Goal: Information Seeking & Learning: Understand process/instructions

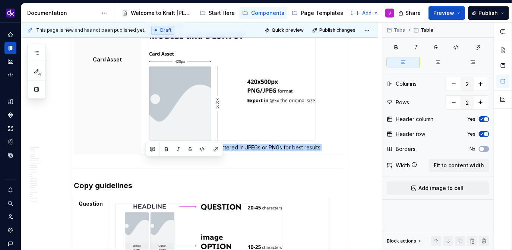
scroll to position [2703, 0]
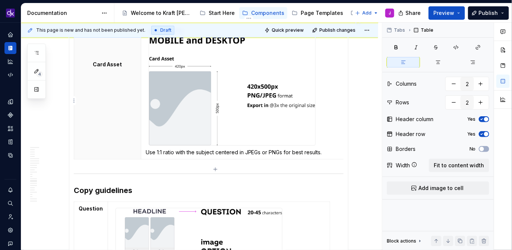
click at [327, 155] on td "Use 1:1 ratio with the subject centered in JPEGs or PNGs for best results." at bounding box center [249, 90] width 216 height 137
click at [333, 156] on p "Use 1:1 ratio with the subject centered in JPEGs or PNGs for best results." at bounding box center [249, 152] width 207 height 7
click at [302, 99] on img at bounding box center [232, 86] width 166 height 117
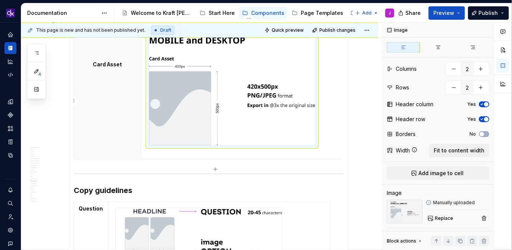
click at [266, 156] on p at bounding box center [249, 152] width 207 height 7
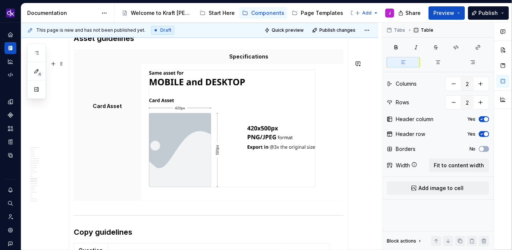
scroll to position [2651, 0]
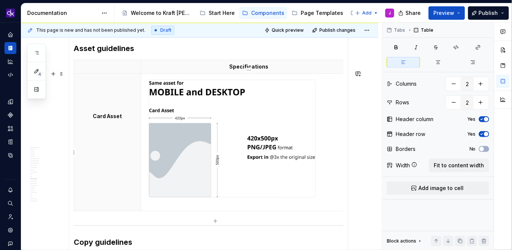
click at [291, 128] on img at bounding box center [232, 138] width 166 height 117
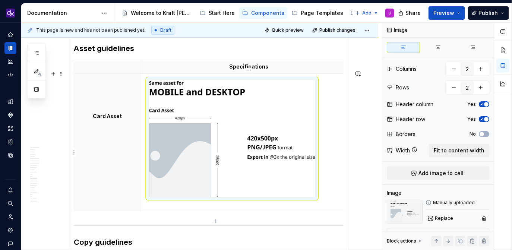
click at [331, 204] on td at bounding box center [249, 142] width 216 height 137
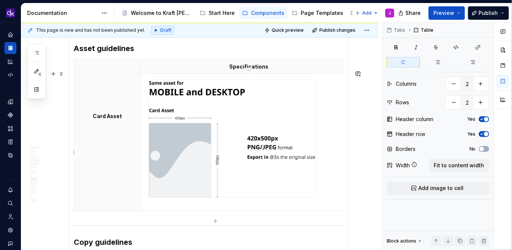
click at [211, 208] on p at bounding box center [249, 204] width 207 height 7
click at [233, 173] on img at bounding box center [232, 138] width 166 height 117
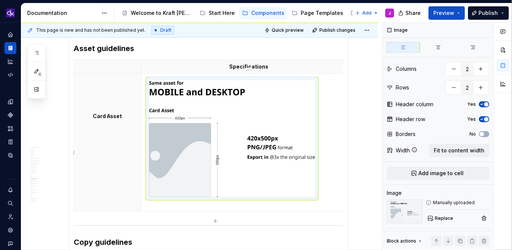
drag, startPoint x: 291, startPoint y: 91, endPoint x: 291, endPoint y: 95, distance: 4.5
click at [262, 100] on img at bounding box center [232, 138] width 166 height 117
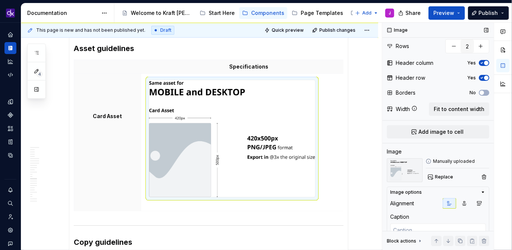
scroll to position [62, 0]
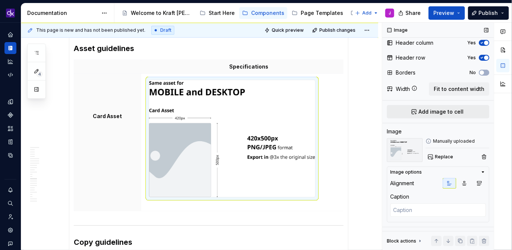
click at [430, 110] on span "Add image to cell" at bounding box center [441, 111] width 45 height 7
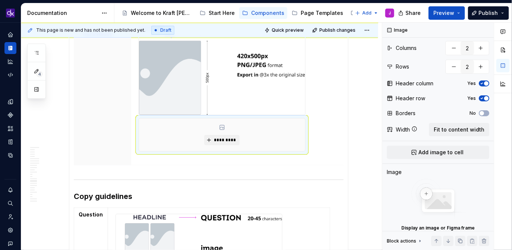
scroll to position [2740, 0]
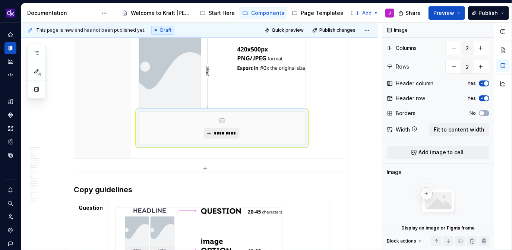
click at [229, 137] on span "*********" at bounding box center [225, 134] width 23 height 6
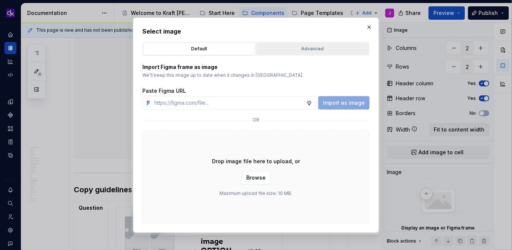
click at [294, 50] on div "Advanced" at bounding box center [312, 48] width 107 height 7
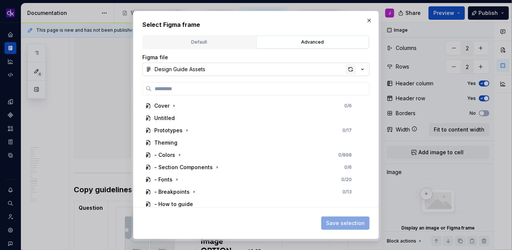
click at [354, 73] on div "button" at bounding box center [351, 69] width 10 height 10
type textarea "*"
type input "**********"
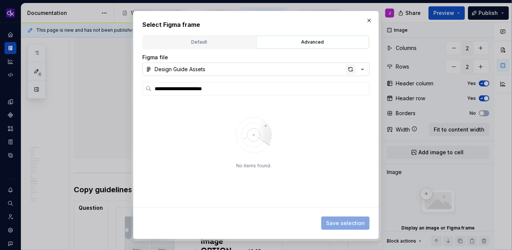
click at [352, 70] on div "button" at bounding box center [351, 69] width 10 height 10
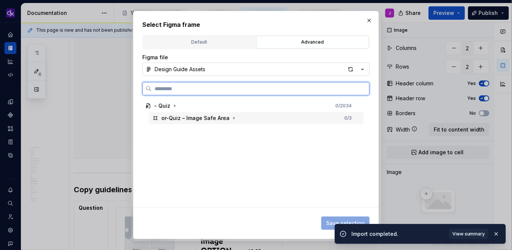
click at [250, 118] on div "or-Quiz – Image Safe Area 0 / 3" at bounding box center [257, 118] width 214 height 12
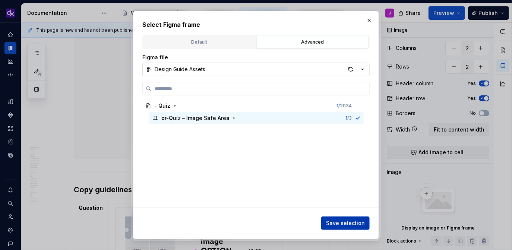
click at [332, 222] on span "Save selection" at bounding box center [345, 223] width 39 height 7
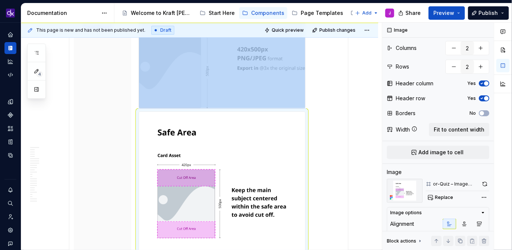
scroll to position [2814, 0]
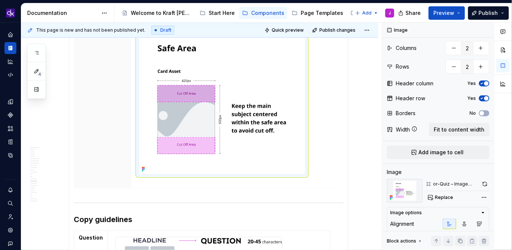
scroll to position [2825, 0]
click at [249, 82] on img at bounding box center [222, 100] width 166 height 147
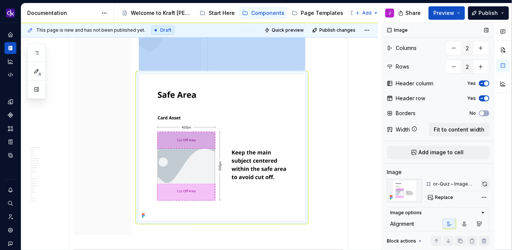
click at [481, 186] on button "button" at bounding box center [485, 184] width 9 height 10
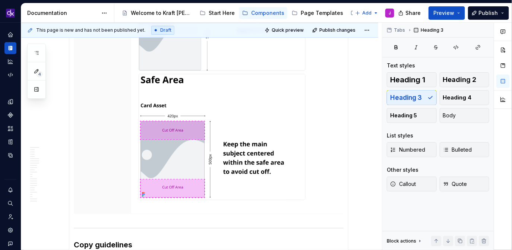
scroll to position [0, 0]
click at [207, 147] on img at bounding box center [222, 137] width 166 height 126
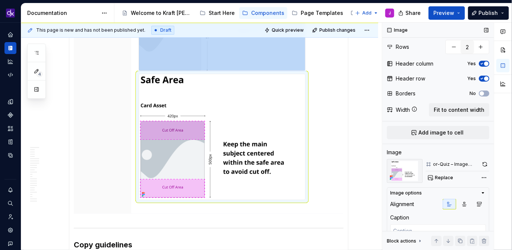
scroll to position [43, 0]
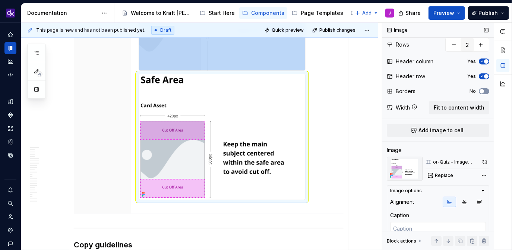
click at [483, 91] on button "No" at bounding box center [484, 91] width 10 height 6
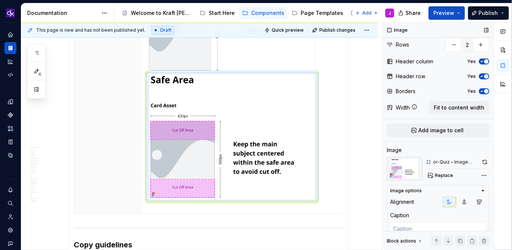
scroll to position [0, 10]
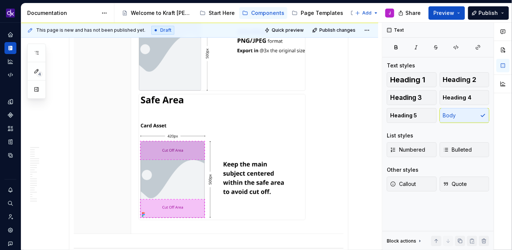
scroll to position [2743, 0]
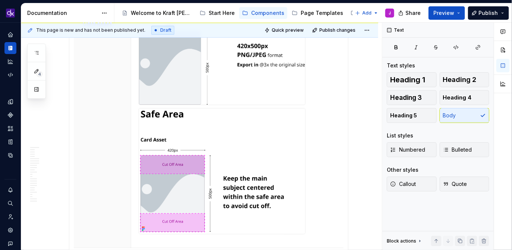
click at [280, 143] on img at bounding box center [222, 172] width 166 height 126
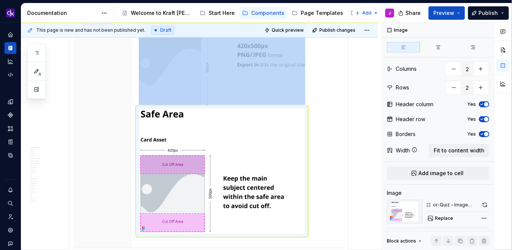
click at [286, 162] on img at bounding box center [222, 172] width 166 height 126
click at [479, 132] on icon "button" at bounding box center [482, 134] width 6 height 4
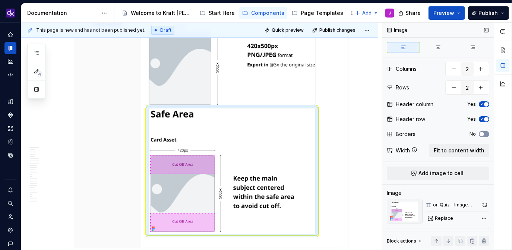
scroll to position [0, 10]
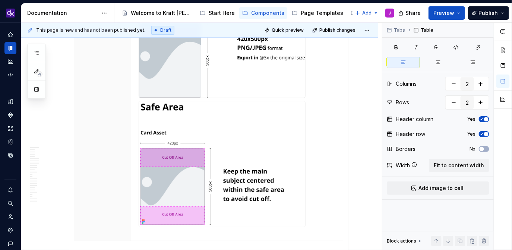
scroll to position [2754, 0]
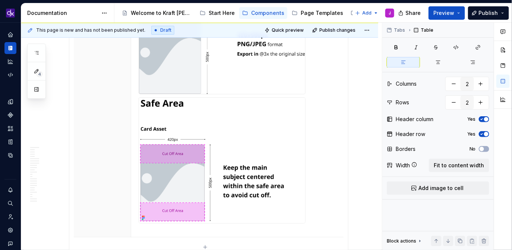
click at [327, 128] on td at bounding box center [239, 104] width 216 height 267
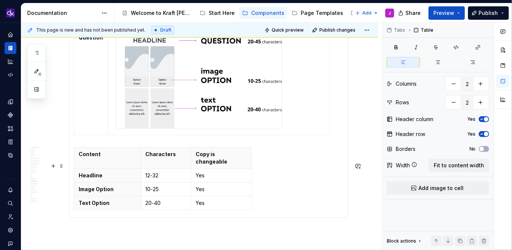
scroll to position [3004, 0]
click at [234, 72] on img at bounding box center [199, 82] width 166 height 91
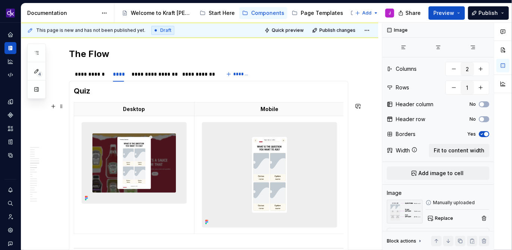
scroll to position [1505, 0]
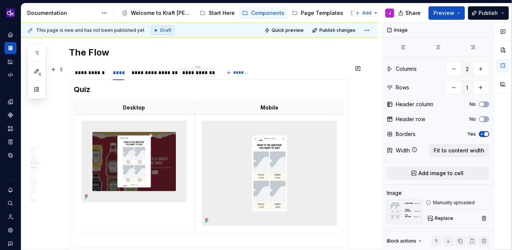
click at [189, 76] on div "**********" at bounding box center [198, 72] width 31 height 7
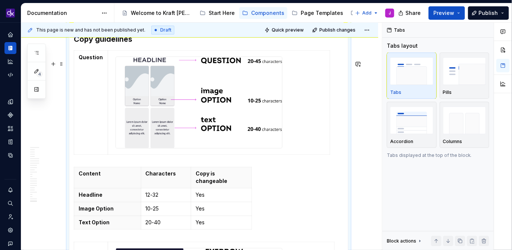
scroll to position [3165, 0]
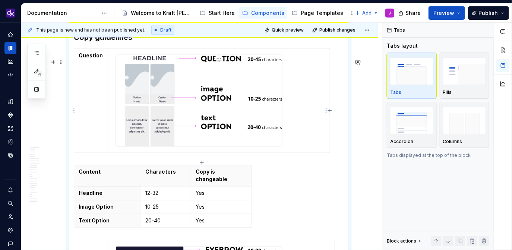
click at [219, 129] on img at bounding box center [199, 100] width 166 height 91
type textarea "*"
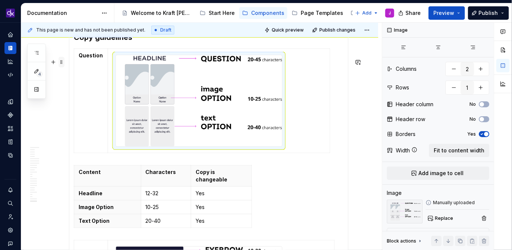
click at [61, 62] on span at bounding box center [62, 62] width 6 height 10
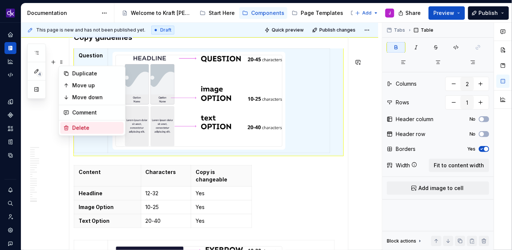
click at [79, 125] on div "Delete" at bounding box center [96, 127] width 48 height 7
type input "3"
type input "4"
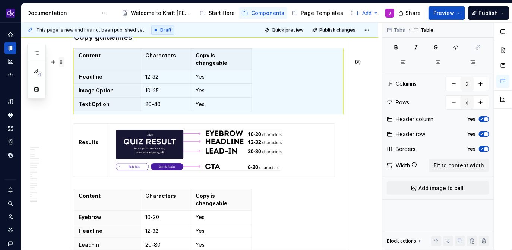
click at [61, 62] on span at bounding box center [62, 62] width 6 height 10
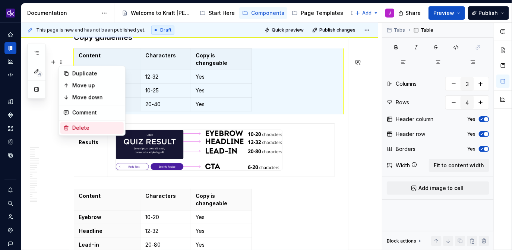
click at [86, 128] on div "Delete" at bounding box center [96, 127] width 48 height 7
type input "2"
type input "1"
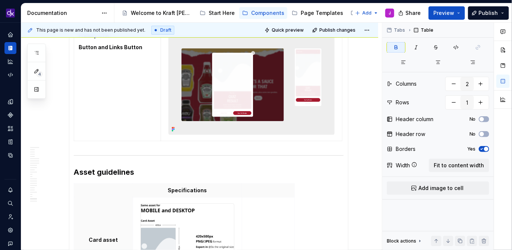
scroll to position [2970, 0]
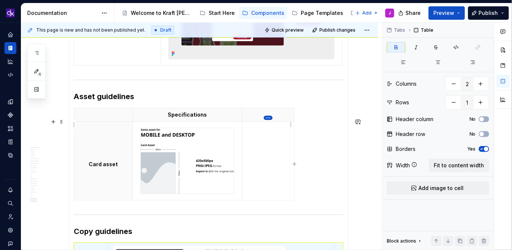
click at [269, 119] on html "KH DXP J Design system data Documentation Accessibility guide for tree Page tre…" at bounding box center [256, 125] width 512 height 250
type input "3"
type input "2"
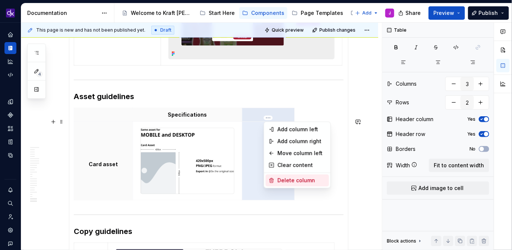
click at [301, 181] on div "Delete column" at bounding box center [302, 180] width 48 height 7
type input "2"
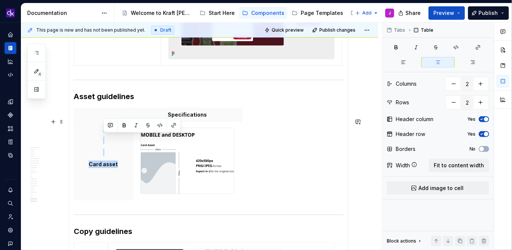
click at [297, 166] on div "Specifications Card asset" at bounding box center [209, 156] width 270 height 96
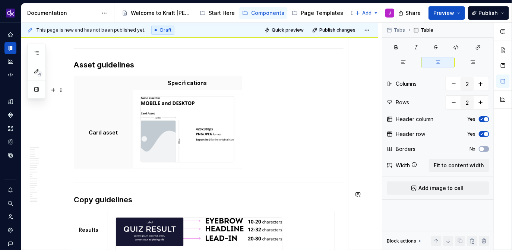
scroll to position [3001, 0]
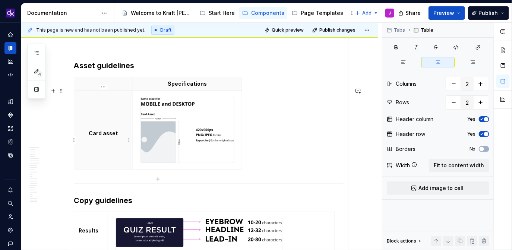
click at [119, 147] on th "Card asset" at bounding box center [103, 130] width 59 height 79
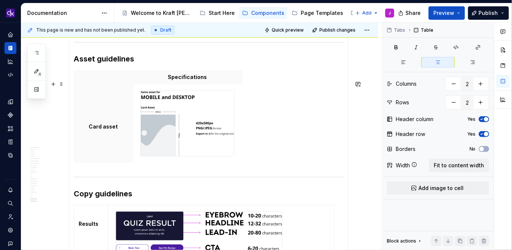
scroll to position [3009, 0]
click at [162, 162] on td at bounding box center [187, 123] width 109 height 79
click at [235, 156] on div at bounding box center [188, 123] width 94 height 66
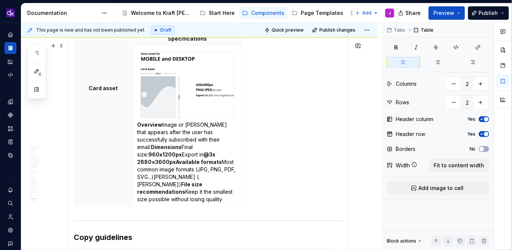
scroll to position [3048, 0]
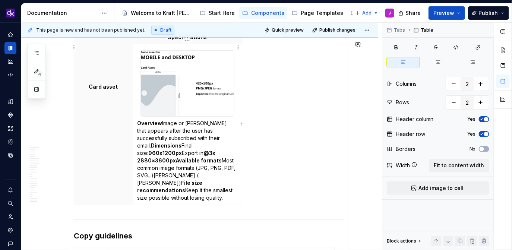
type textarea "*"
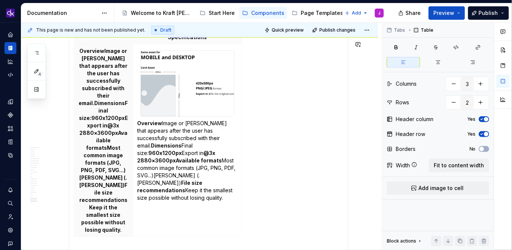
type input "2"
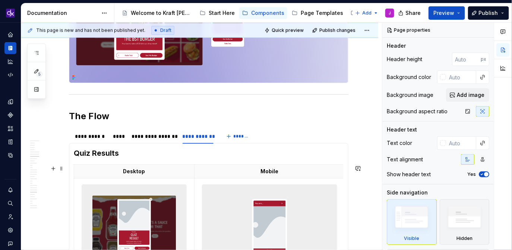
scroll to position [1444, 0]
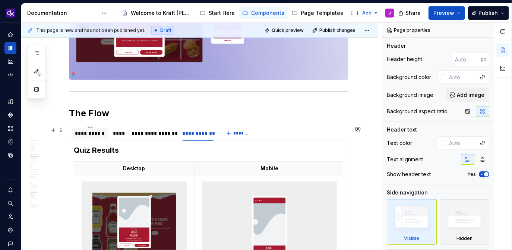
click at [95, 137] on div "**********" at bounding box center [90, 133] width 31 height 7
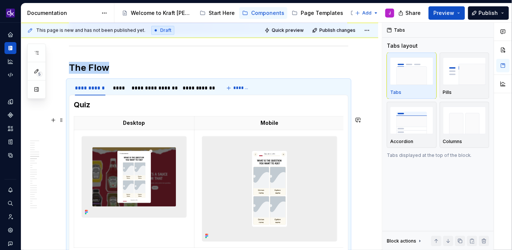
scroll to position [1489, 0]
click at [137, 174] on img at bounding box center [134, 177] width 104 height 81
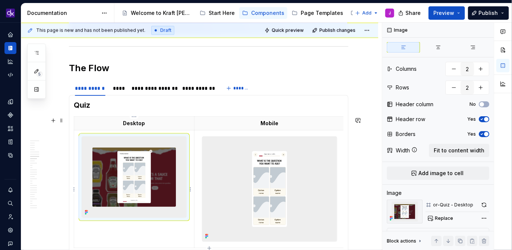
click at [137, 174] on img at bounding box center [134, 177] width 104 height 81
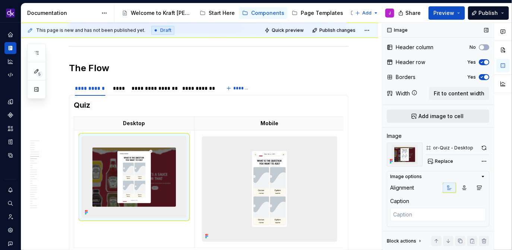
scroll to position [62, 0]
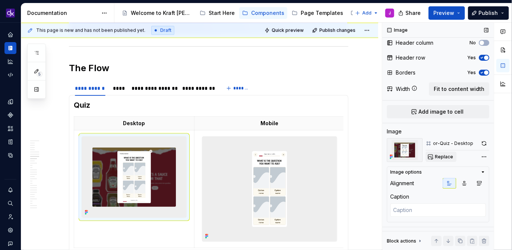
click at [439, 160] on button "Replace" at bounding box center [441, 157] width 31 height 10
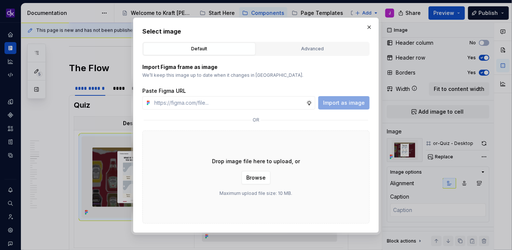
type textarea "*"
type input "or-QuizBanner - Desktop"
click at [314, 49] on div "Advanced" at bounding box center [312, 48] width 107 height 7
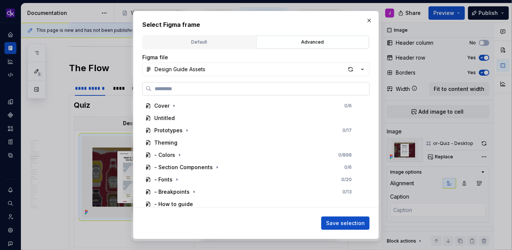
paste input "**********"
type input "**********"
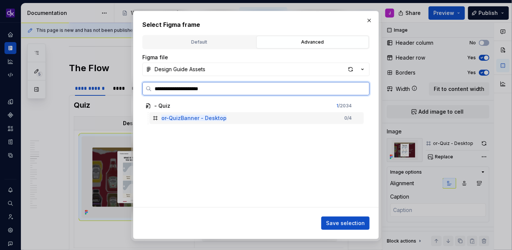
click at [325, 117] on div "or-QuizBanner - Desktop 0 / 4" at bounding box center [257, 118] width 214 height 12
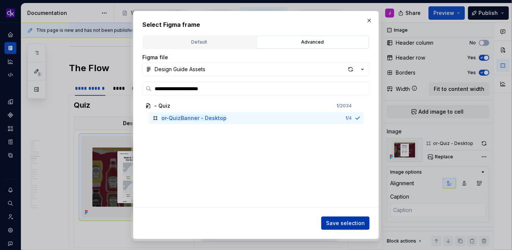
click at [354, 225] on span "Save selection" at bounding box center [345, 223] width 39 height 7
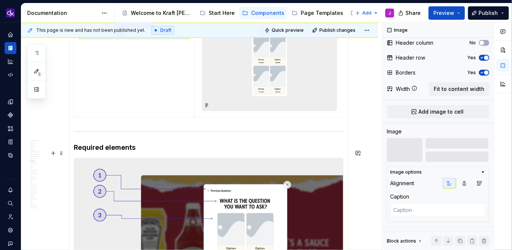
scroll to position [1627, 0]
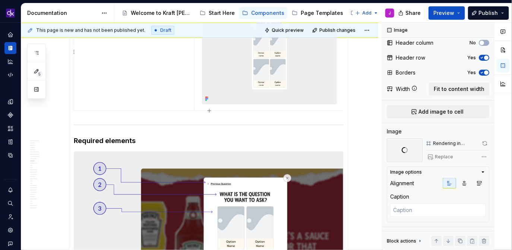
click at [298, 78] on img at bounding box center [270, 51] width 135 height 105
click at [443, 156] on span "Replace" at bounding box center [444, 157] width 18 height 6
type textarea "*"
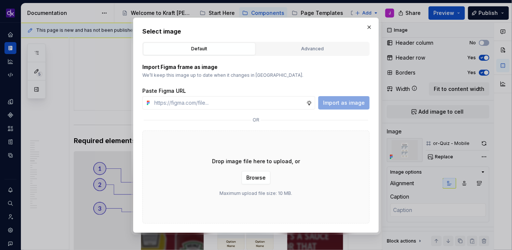
click at [291, 58] on div "Import Figma frame as image We’ll keep this image up to date when it changes in…" at bounding box center [256, 140] width 228 height 168
click at [296, 50] on div "Advanced" at bounding box center [312, 48] width 107 height 7
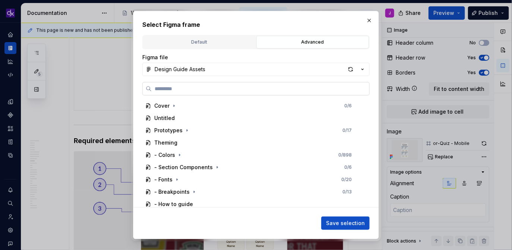
click at [238, 90] on input "search" at bounding box center [261, 88] width 218 height 7
paste input "**********"
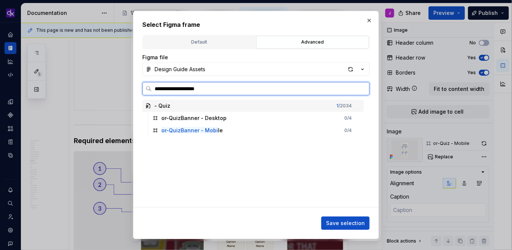
type input "**********"
click at [235, 119] on div "or-QuizBanner - Mobile 0 / 4" at bounding box center [257, 118] width 214 height 12
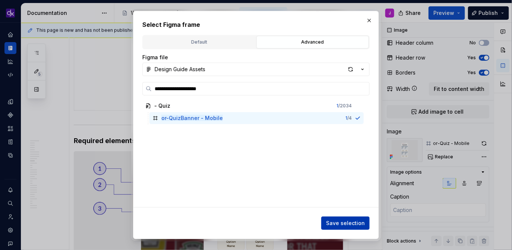
click at [354, 224] on span "Save selection" at bounding box center [345, 223] width 39 height 7
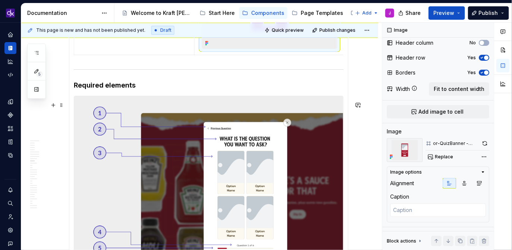
scroll to position [1672, 0]
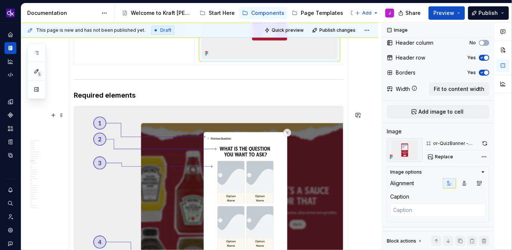
click at [194, 150] on img at bounding box center [208, 196] width 269 height 180
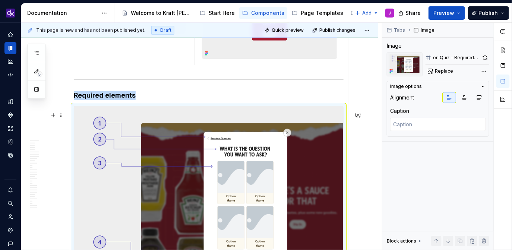
scroll to position [1713, 0]
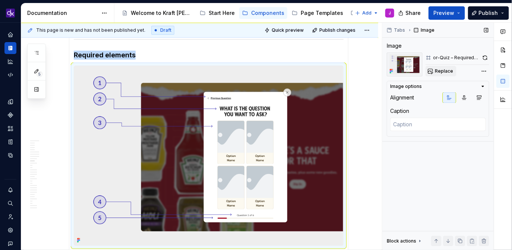
click at [443, 69] on span "Replace" at bounding box center [444, 71] width 18 height 6
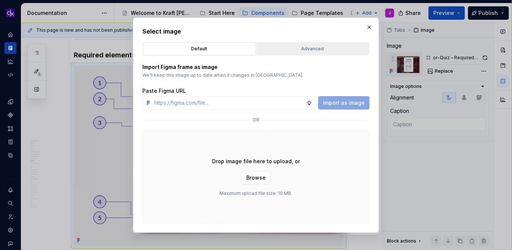
click at [336, 44] on button "Advanced" at bounding box center [313, 49] width 113 height 13
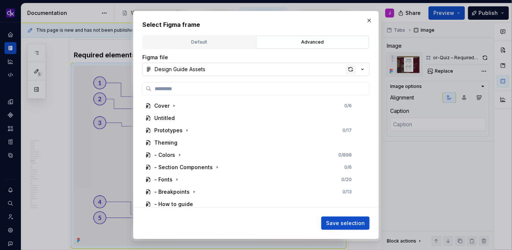
click at [352, 68] on div "button" at bounding box center [351, 69] width 10 height 10
click at [349, 69] on div "button" at bounding box center [351, 69] width 10 height 10
type textarea "*"
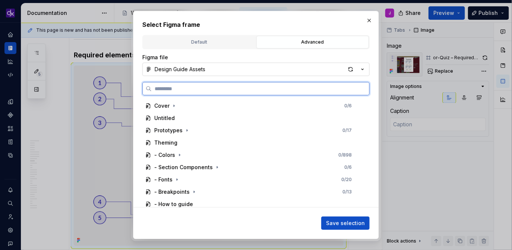
paste input "**********"
type input "**********"
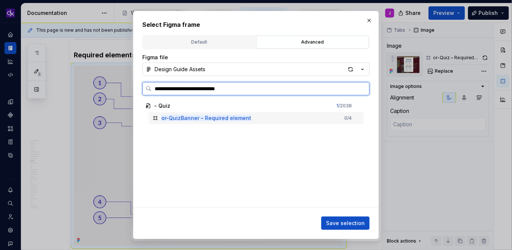
click at [262, 115] on div "or-QuizBanner – Required element 0 / 4" at bounding box center [257, 118] width 214 height 12
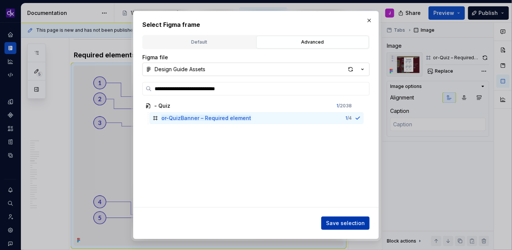
click at [342, 226] on span "Save selection" at bounding box center [345, 223] width 39 height 7
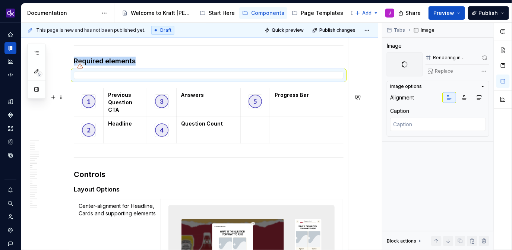
scroll to position [1670, 0]
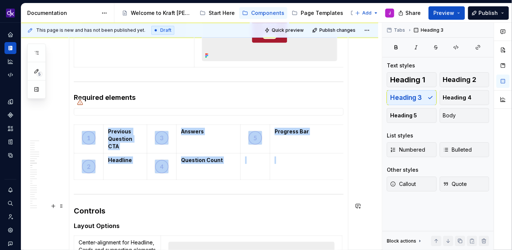
click at [74, 197] on div at bounding box center [209, 194] width 270 height 5
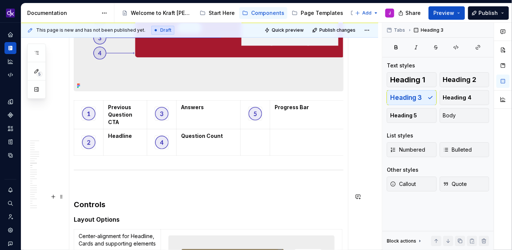
scroll to position [1868, 0]
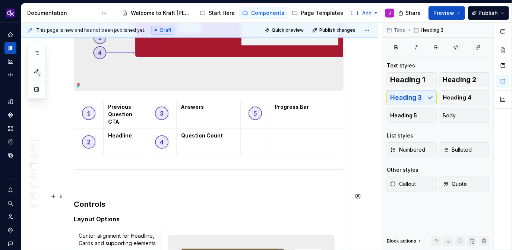
click at [88, 190] on p at bounding box center [209, 185] width 270 height 9
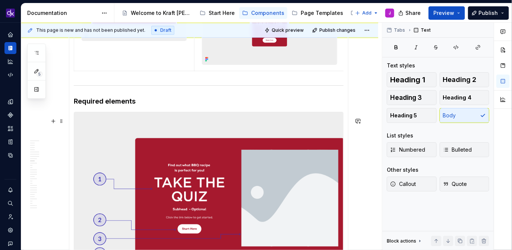
scroll to position [1664, 0]
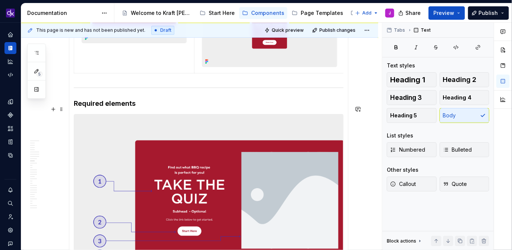
click at [124, 108] on h4 "Required elements" at bounding box center [209, 103] width 270 height 9
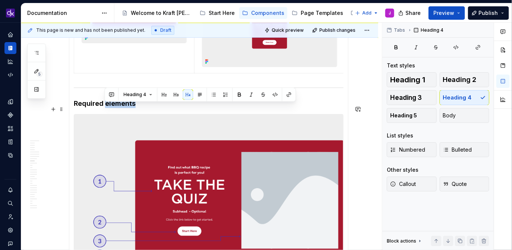
click at [124, 108] on h4 "Required elements" at bounding box center [209, 103] width 270 height 9
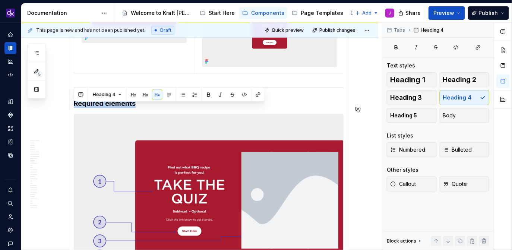
copy h4 "Required elements"
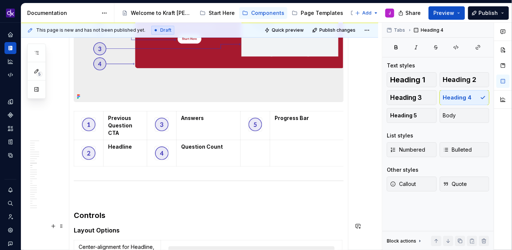
scroll to position [1863, 0]
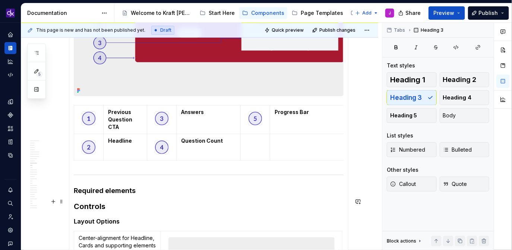
click at [103, 195] on h4 "Required elements" at bounding box center [209, 190] width 270 height 9
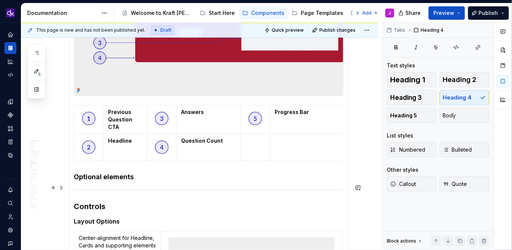
click at [134, 182] on h4 "Optional elements" at bounding box center [209, 177] width 270 height 9
click at [133, 182] on h4 "Optional elements" at bounding box center [209, 177] width 270 height 9
click at [76, 182] on h4 "Optional elements" at bounding box center [209, 177] width 270 height 9
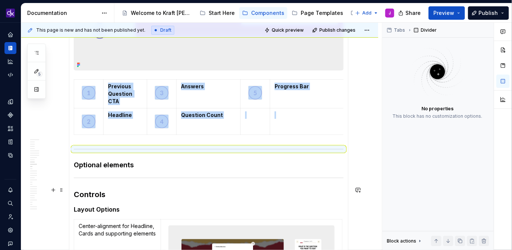
scroll to position [1895, 0]
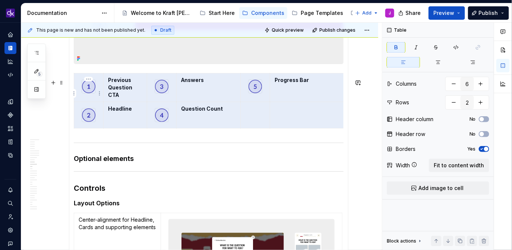
drag, startPoint x: 300, startPoint y: 125, endPoint x: 88, endPoint y: 94, distance: 213.7
click at [88, 94] on tbody "Previous Question CTA Answers Progress Bar Headline Question Count" at bounding box center [210, 100] width 272 height 55
click at [138, 163] on h4 "Optional elements" at bounding box center [209, 158] width 270 height 9
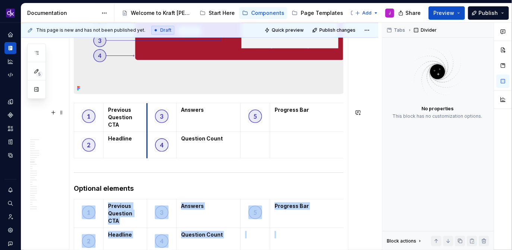
scroll to position [1872, 0]
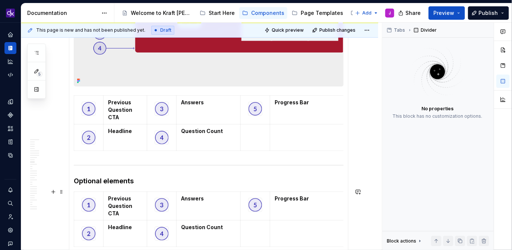
click at [136, 186] on h4 "Optional elements" at bounding box center [209, 181] width 270 height 9
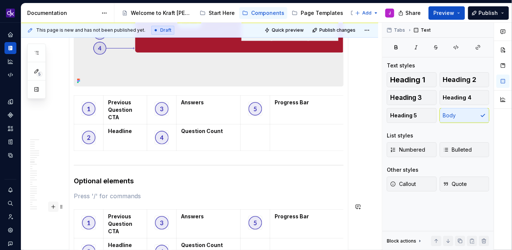
click at [53, 207] on button "button" at bounding box center [53, 207] width 10 height 10
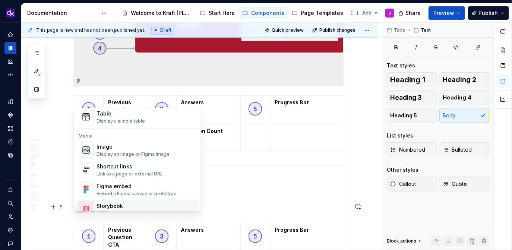
scroll to position [278, 0]
click at [137, 145] on div "Image" at bounding box center [133, 145] width 73 height 7
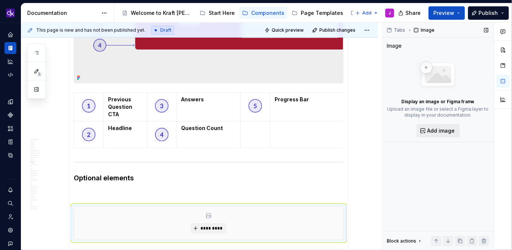
click at [436, 134] on span "Add image" at bounding box center [442, 130] width 28 height 7
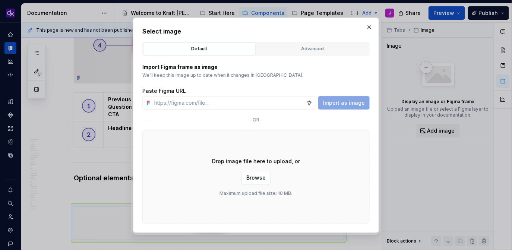
type textarea "*"
click at [305, 50] on div "Advanced" at bounding box center [312, 48] width 107 height 7
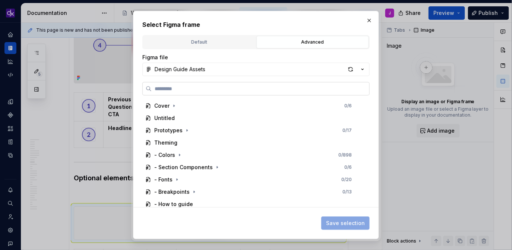
paste input "**********"
type input "**********"
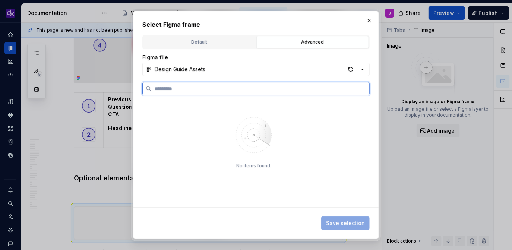
scroll to position [0, 0]
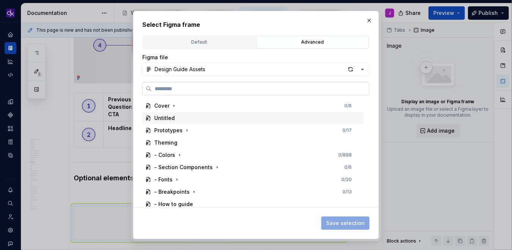
paste input "**********"
type input "**********"
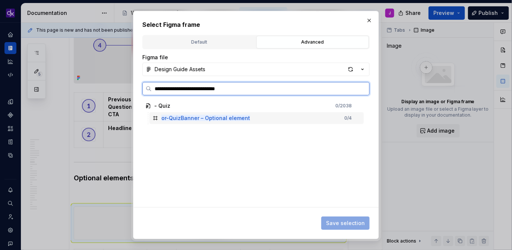
click at [280, 119] on div "or-QuizBanner – Optional element 0 / 4" at bounding box center [257, 118] width 214 height 12
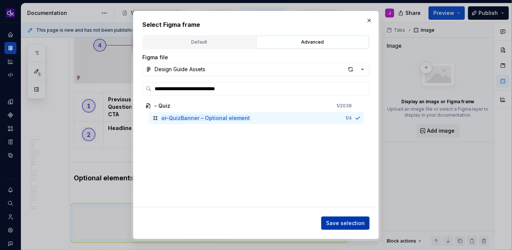
click at [333, 219] on button "Save selection" at bounding box center [346, 223] width 48 height 13
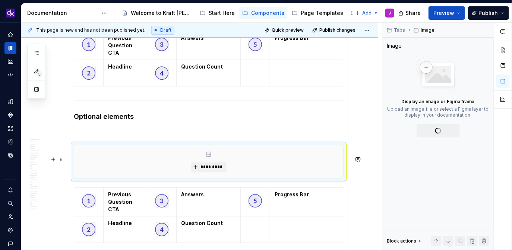
scroll to position [1946, 0]
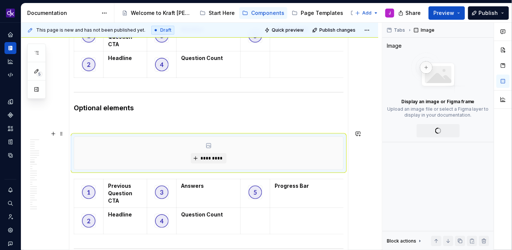
click at [236, 128] on p at bounding box center [209, 123] width 270 height 9
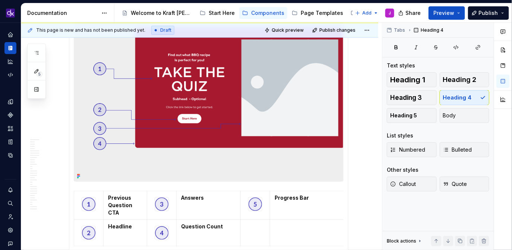
scroll to position [1771, 0]
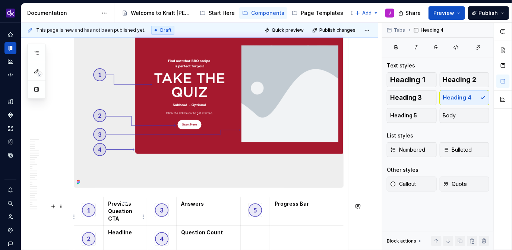
click at [121, 213] on p "Previous Question CTA" at bounding box center [125, 211] width 34 height 22
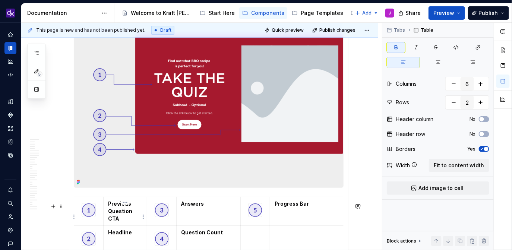
click at [121, 213] on p "Previous Question CTA" at bounding box center [125, 211] width 34 height 22
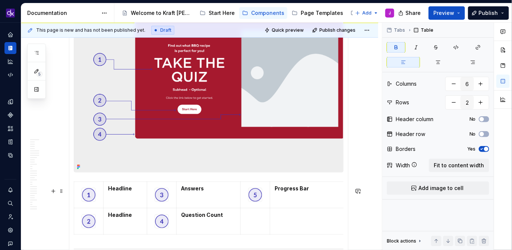
scroll to position [1787, 0]
click at [125, 226] on td "Headline" at bounding box center [126, 221] width 44 height 26
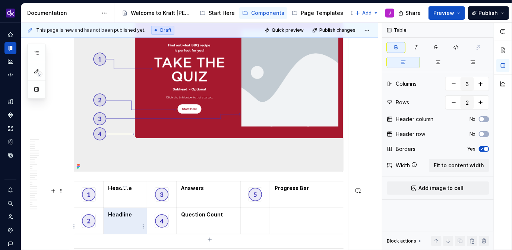
click at [130, 225] on td "Headline" at bounding box center [126, 221] width 44 height 26
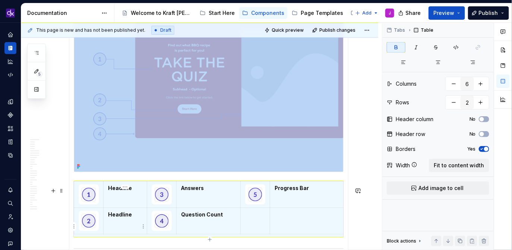
click at [130, 225] on td "Headline" at bounding box center [126, 221] width 44 height 26
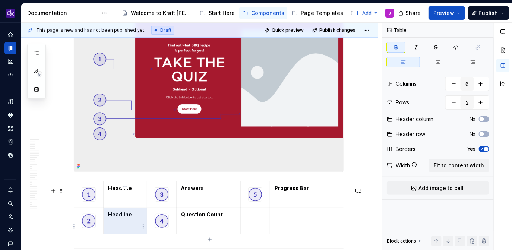
click at [132, 219] on p "Headline" at bounding box center [125, 214] width 34 height 7
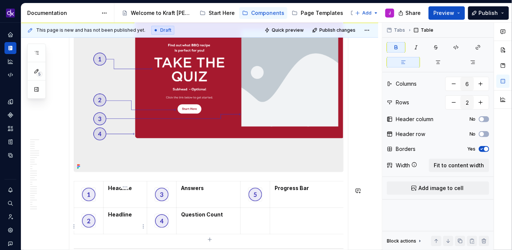
scroll to position [1797, 0]
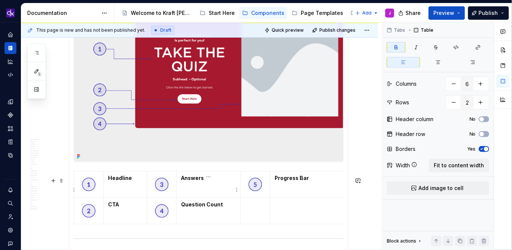
click at [188, 181] on strong "Answers" at bounding box center [192, 178] width 23 height 6
click at [184, 188] on td "Answers" at bounding box center [209, 185] width 64 height 26
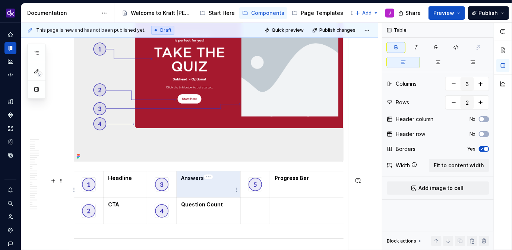
click at [197, 181] on strong "Answers" at bounding box center [192, 178] width 23 height 6
drag, startPoint x: 206, startPoint y: 186, endPoint x: 173, endPoint y: 183, distance: 32.6
click at [173, 183] on tr "Headline Answers Progress Bar" at bounding box center [210, 185] width 272 height 26
click at [210, 182] on p "Answers" at bounding box center [208, 178] width 55 height 7
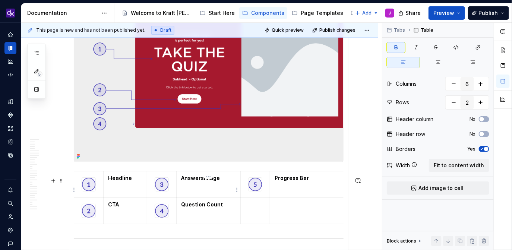
click at [204, 181] on strong "AnswersImage" at bounding box center [200, 178] width 39 height 6
click at [213, 208] on strong "Question Count" at bounding box center [202, 204] width 42 height 6
click at [222, 209] on p "Question Count" at bounding box center [208, 204] width 55 height 7
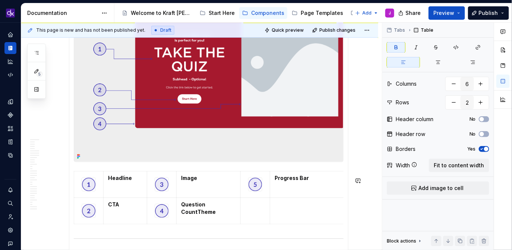
scroll to position [1804, 0]
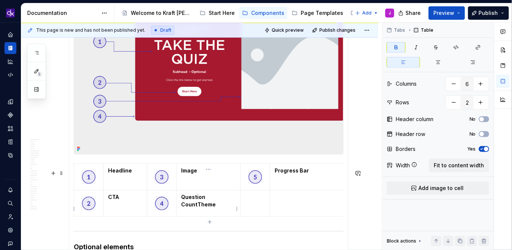
click at [198, 208] on strong "Question CountTheme" at bounding box center [198, 201] width 35 height 14
click at [255, 169] on html "KH DXP J Design system data Documentation Accessibility guide for tree Page tre…" at bounding box center [256, 125] width 512 height 250
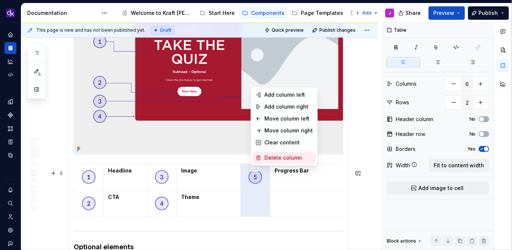
click at [263, 161] on div "Delete column" at bounding box center [284, 158] width 63 height 12
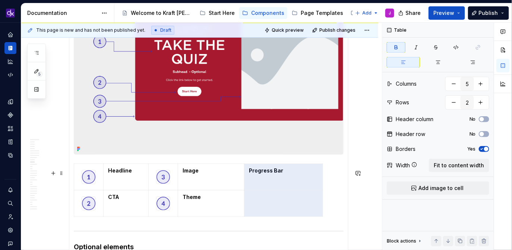
click at [283, 170] on html "KH DXP J Design system data Documentation Accessibility guide for tree Page tre…" at bounding box center [256, 125] width 512 height 250
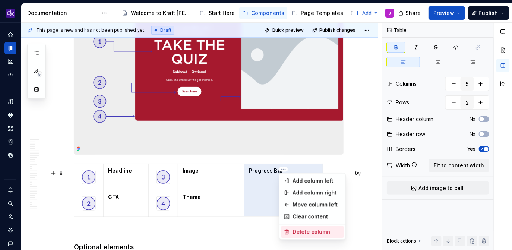
click at [301, 233] on div "Delete column" at bounding box center [317, 232] width 48 height 7
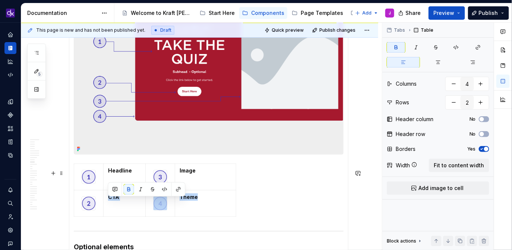
click at [275, 187] on div "Headline Image CTA Theme" at bounding box center [209, 192] width 270 height 56
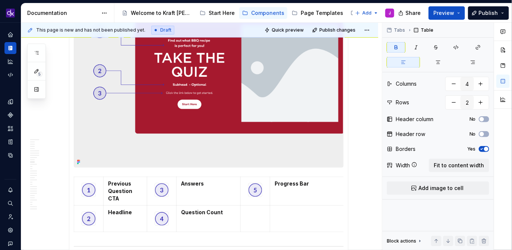
scroll to position [2076, 0]
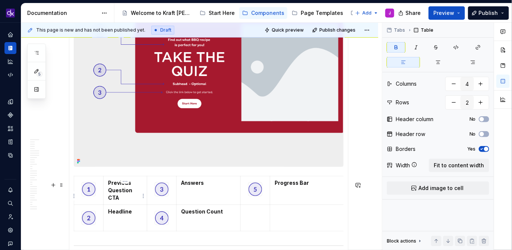
type input "6"
click at [126, 202] on p "Previous Question CTA" at bounding box center [125, 190] width 34 height 22
click at [119, 201] on strong "Previous Question CTAEyebrow" at bounding box center [125, 190] width 34 height 21
type textarea "*"
click at [119, 213] on strong "Headline" at bounding box center [120, 209] width 24 height 6
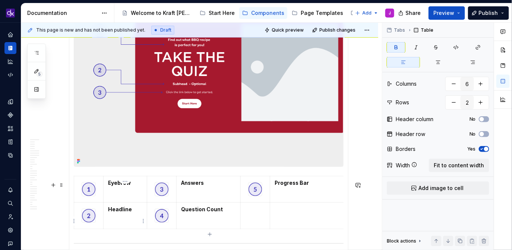
click at [119, 213] on strong "Headline" at bounding box center [120, 209] width 24 height 6
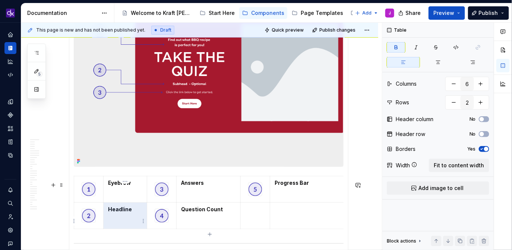
click at [130, 213] on strong "Headline" at bounding box center [120, 209] width 24 height 6
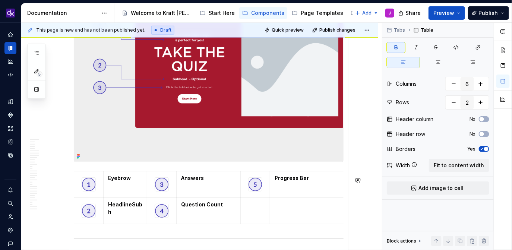
scroll to position [2088, 0]
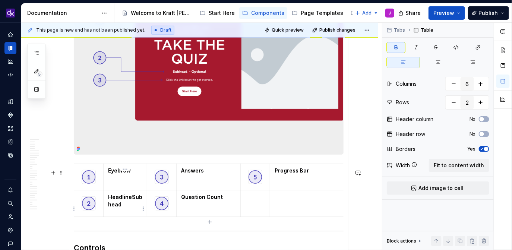
click at [130, 207] on p "HeadlineSubhead" at bounding box center [125, 201] width 34 height 15
click at [130, 202] on strong "HeadlineSubhead" at bounding box center [125, 201] width 34 height 14
click at [203, 174] on strong "Answers" at bounding box center [192, 170] width 23 height 6
click at [203, 174] on strong "AnswersDescription" at bounding box center [208, 170] width 54 height 6
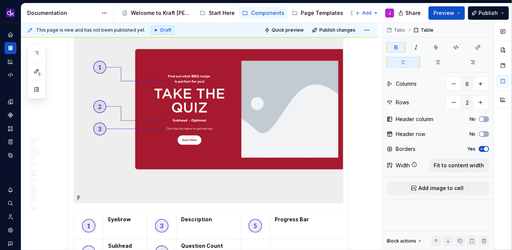
scroll to position [2095, 0]
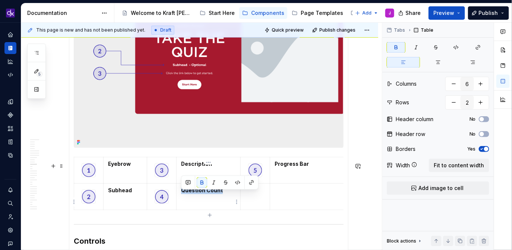
drag, startPoint x: 222, startPoint y: 196, endPoint x: 179, endPoint y: 196, distance: 43.6
click at [179, 196] on td "Question Count" at bounding box center [209, 197] width 64 height 26
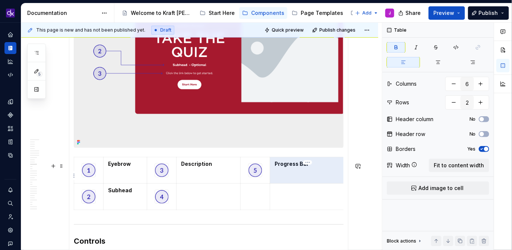
drag, startPoint x: 318, startPoint y: 165, endPoint x: 280, endPoint y: 167, distance: 37.3
click at [280, 167] on td "Progress Bar" at bounding box center [308, 170] width 76 height 26
click at [308, 167] on p "Progress Bar" at bounding box center [308, 163] width 66 height 7
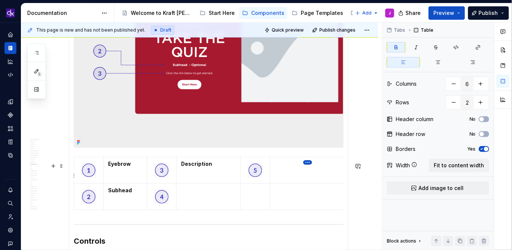
click at [308, 162] on html "KH DXP J Design system data Documentation Accessibility guide for tree Page tre…" at bounding box center [256, 125] width 512 height 250
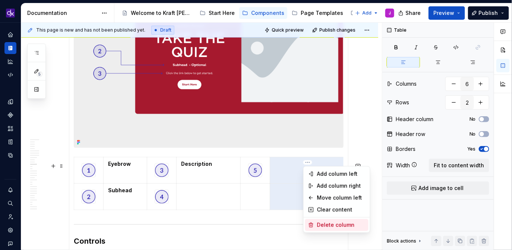
click at [330, 225] on div "Delete column" at bounding box center [341, 225] width 48 height 7
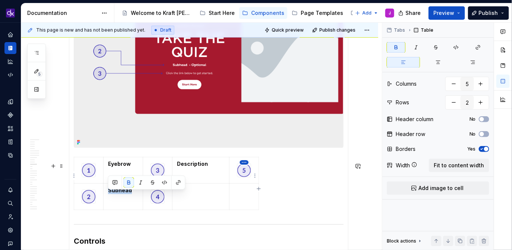
click at [244, 163] on html "KH DXP J Design system data Documentation Accessibility guide for tree Page tre…" at bounding box center [256, 125] width 512 height 250
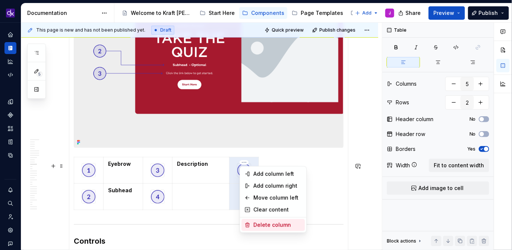
click at [274, 223] on div "Delete column" at bounding box center [278, 225] width 48 height 7
type input "4"
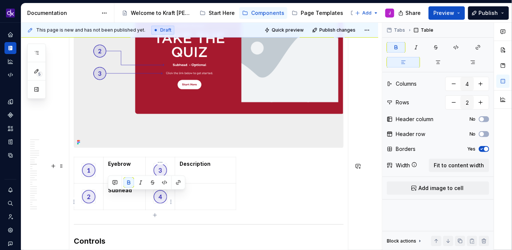
click at [161, 204] on img at bounding box center [160, 196] width 13 height 13
click at [272, 199] on div "Eyebrow Description Subhead" at bounding box center [209, 185] width 270 height 56
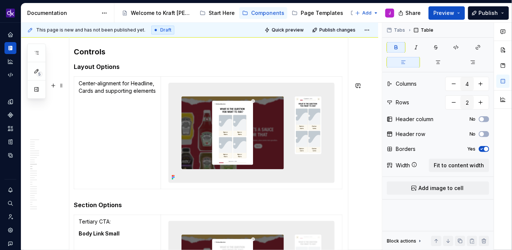
scroll to position [2285, 0]
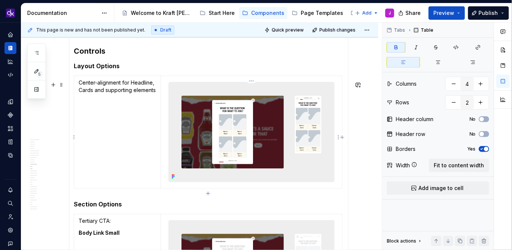
click at [246, 131] on img at bounding box center [252, 132] width 166 height 100
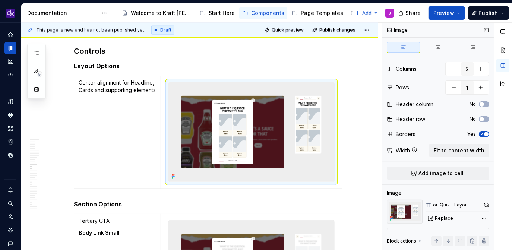
click at [450, 206] on div "or-Quiz - Layout Option - center-alignment" at bounding box center [457, 205] width 49 height 6
click at [443, 220] on span "Replace" at bounding box center [444, 219] width 18 height 6
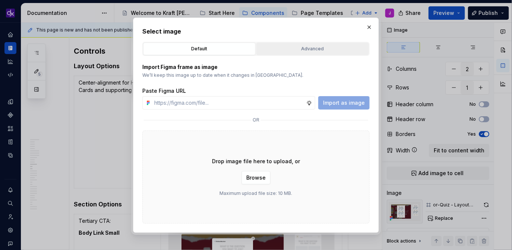
click at [295, 48] on div "Advanced" at bounding box center [312, 48] width 107 height 7
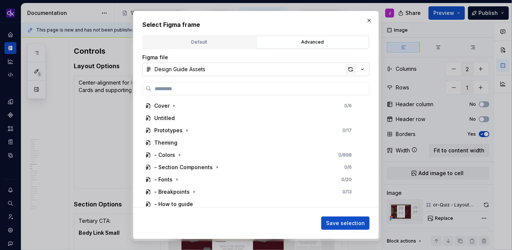
click at [352, 69] on div "button" at bounding box center [351, 69] width 10 height 10
type textarea "*"
type input "**********"
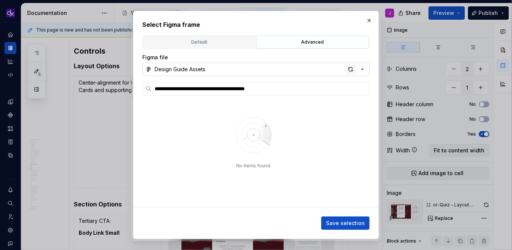
click at [352, 66] on div "button" at bounding box center [351, 69] width 10 height 10
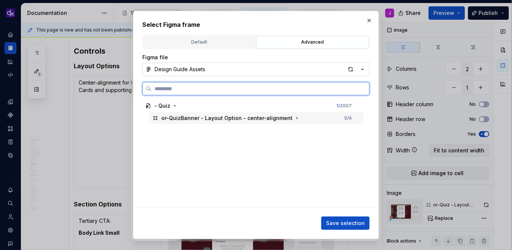
click at [266, 117] on div "or-QuizBanner - Layout Option - center-alignment" at bounding box center [227, 118] width 131 height 7
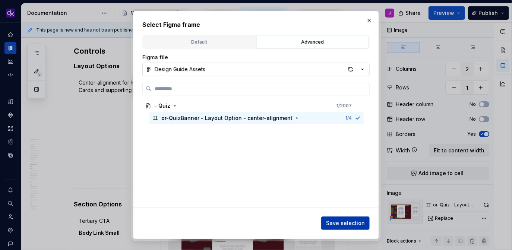
click at [338, 218] on button "Save selection" at bounding box center [346, 223] width 48 height 13
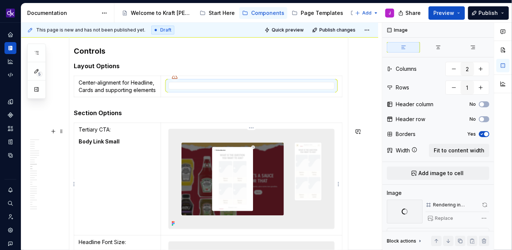
click at [221, 190] on img at bounding box center [252, 179] width 166 height 100
type textarea "*"
type input "4"
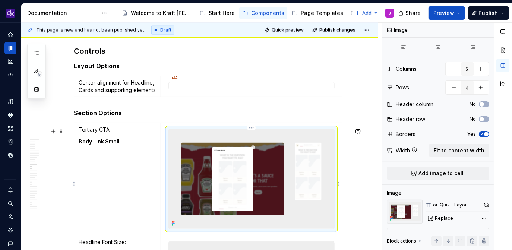
click at [282, 170] on img at bounding box center [252, 179] width 166 height 100
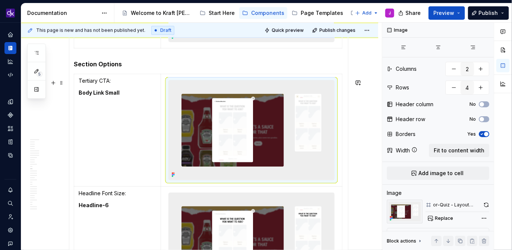
scroll to position [2440, 0]
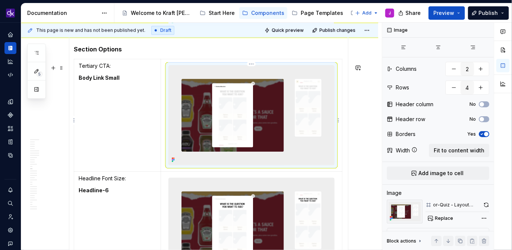
click at [282, 122] on img at bounding box center [252, 116] width 166 height 100
click at [441, 220] on span "Replace" at bounding box center [444, 219] width 18 height 6
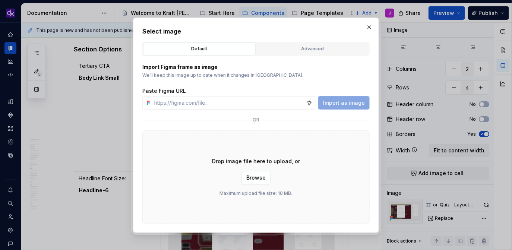
type textarea "*"
click at [331, 50] on div "Advanced" at bounding box center [312, 48] width 107 height 7
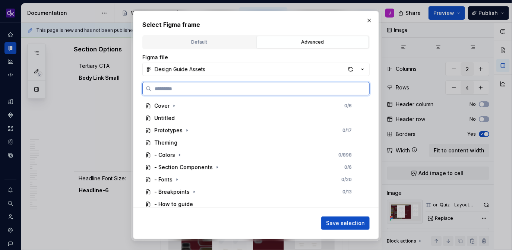
click at [283, 85] on input "search" at bounding box center [261, 88] width 218 height 7
paste input "**********"
type input "**********"
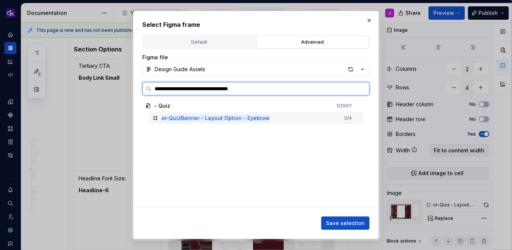
click at [291, 120] on div "or-QuizBanner - Layout Option - Eyebrow 0 / 4" at bounding box center [257, 118] width 214 height 12
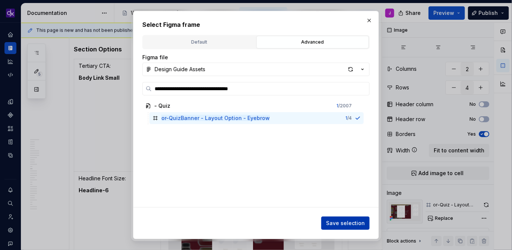
click at [339, 224] on span "Save selection" at bounding box center [345, 223] width 39 height 7
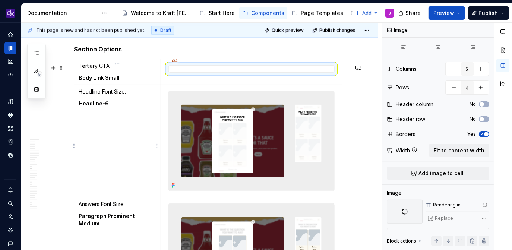
click at [122, 95] on p "Headline Font Size:" at bounding box center [118, 91] width 78 height 7
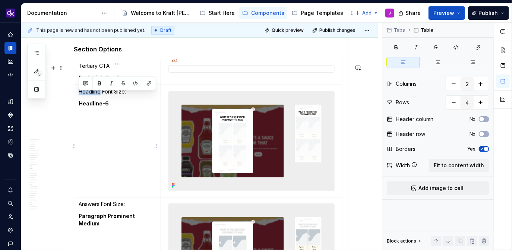
drag, startPoint x: 101, startPoint y: 97, endPoint x: 75, endPoint y: 97, distance: 26.1
click at [75, 97] on td "Headline Font Size: Headline-6" at bounding box center [117, 141] width 87 height 113
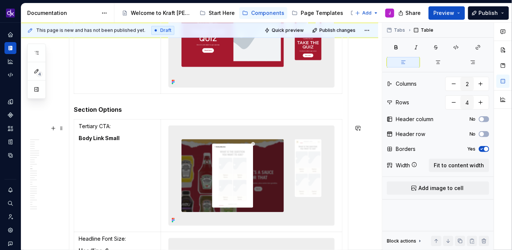
scroll to position [2380, 0]
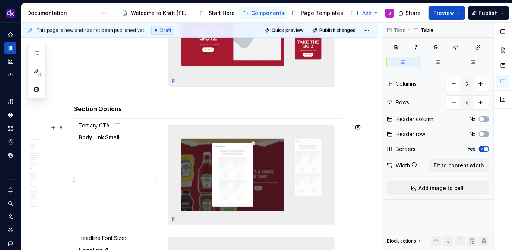
click at [118, 129] on p "Tertiary CTA:" at bounding box center [118, 125] width 78 height 7
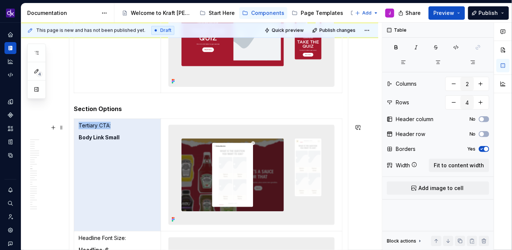
drag, startPoint x: 99, startPoint y: 130, endPoint x: 72, endPoint y: 130, distance: 27.6
click at [72, 130] on div "Quiz Desktop Mobile Required elements Headline Image CTA Theme Optional element…" at bounding box center [209, 163] width 280 height 1919
click at [111, 135] on td "Tertiary CTA: Body Link Small" at bounding box center [117, 175] width 87 height 113
drag, startPoint x: 113, startPoint y: 130, endPoint x: 79, endPoint y: 132, distance: 34.4
click at [79, 129] on p "Tertiary CTA:" at bounding box center [118, 125] width 78 height 7
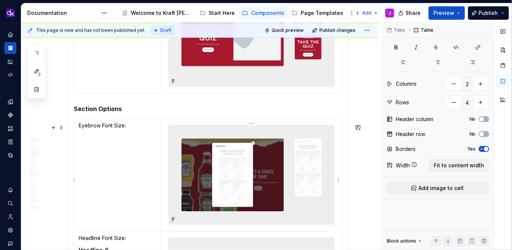
click at [226, 156] on img at bounding box center [252, 175] width 166 height 100
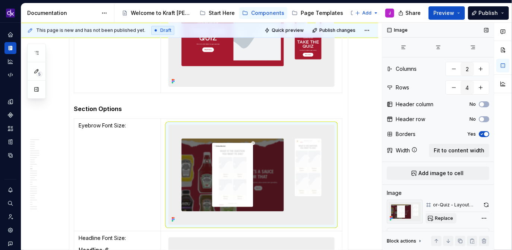
click at [445, 213] on button "Replace" at bounding box center [441, 218] width 31 height 10
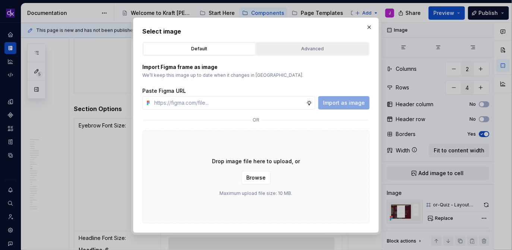
click at [321, 50] on div "Advanced" at bounding box center [312, 48] width 107 height 7
type textarea "*"
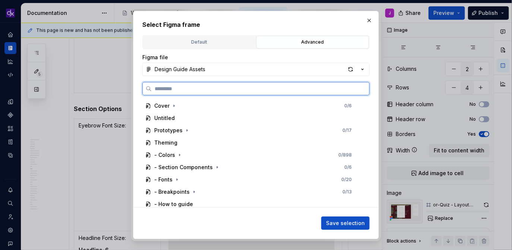
click at [277, 85] on input "search" at bounding box center [261, 88] width 218 height 7
paste input "**********"
type input "**********"
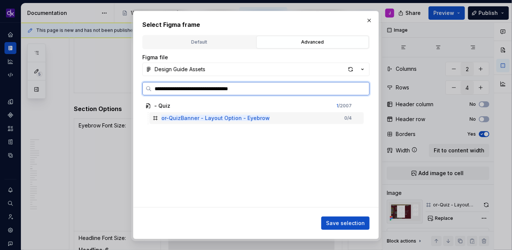
click at [317, 115] on div "or-QuizBanner - Layout Option - Eyebrow 0 / 4" at bounding box center [257, 118] width 214 height 12
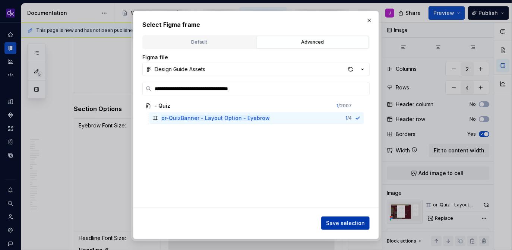
click at [345, 219] on button "Save selection" at bounding box center [346, 223] width 48 height 13
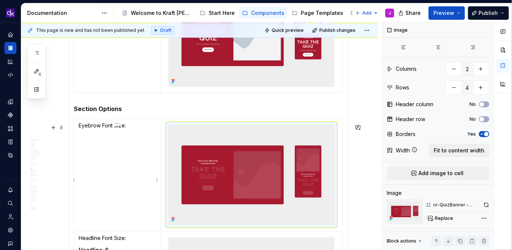
click at [132, 135] on td "Eyebrow Font Size:" at bounding box center [117, 175] width 87 height 113
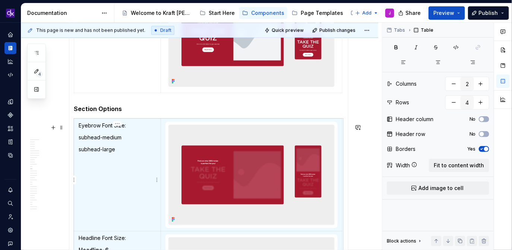
click at [117, 153] on p "subhead-large" at bounding box center [118, 149] width 78 height 7
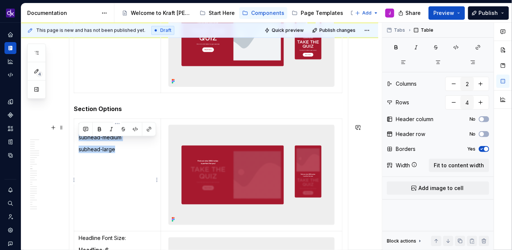
drag, startPoint x: 118, startPoint y: 154, endPoint x: 79, endPoint y: 145, distance: 40.2
click at [79, 145] on td "Eyebrow Font Size: subhead-medium subhead-large" at bounding box center [117, 175] width 87 height 113
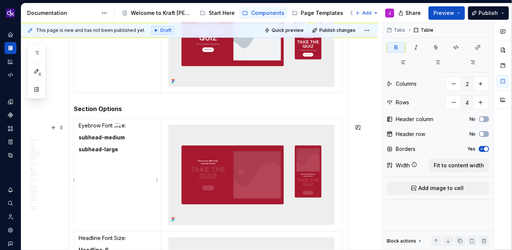
click at [107, 141] on strong "subhead-medium" at bounding box center [102, 137] width 46 height 6
click at [125, 129] on p "Eyebrow Font Size:" at bounding box center [118, 125] width 78 height 7
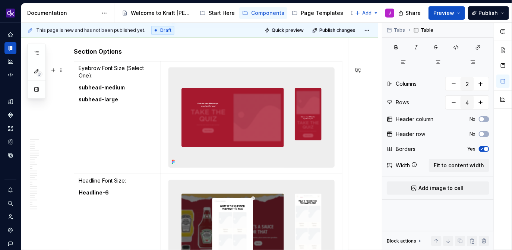
scroll to position [2449, 0]
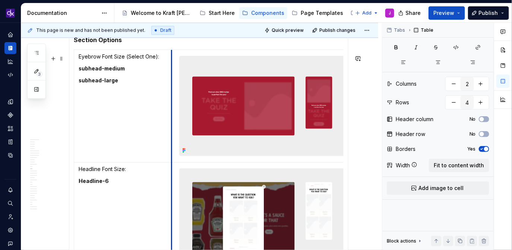
drag, startPoint x: 160, startPoint y: 95, endPoint x: 171, endPoint y: 96, distance: 10.9
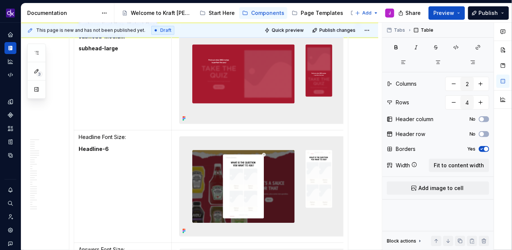
scroll to position [2482, 0]
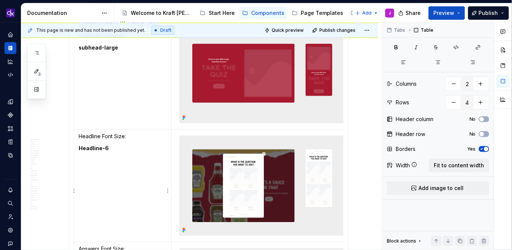
click at [122, 137] on td "Headline Font Size: Headline-6" at bounding box center [123, 185] width 98 height 113
click at [108, 140] on p "Headline Font Size:" at bounding box center [123, 136] width 88 height 7
click at [119, 139] on p "Headline Font Size:" at bounding box center [123, 136] width 88 height 7
click at [126, 139] on p "Headline Font Size:" at bounding box center [123, 136] width 88 height 7
click at [123, 140] on p "Headline Font Size:" at bounding box center [123, 136] width 88 height 7
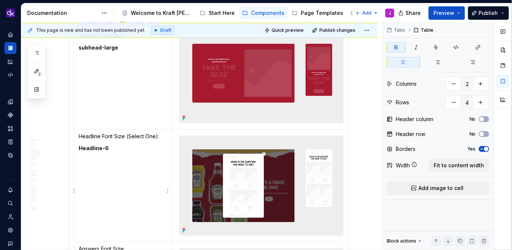
click at [79, 151] on strong "Headline-6" at bounding box center [94, 148] width 30 height 6
click at [116, 152] on p "Headline-6" at bounding box center [123, 148] width 88 height 7
click at [114, 152] on p "Headline-6" at bounding box center [123, 148] width 88 height 7
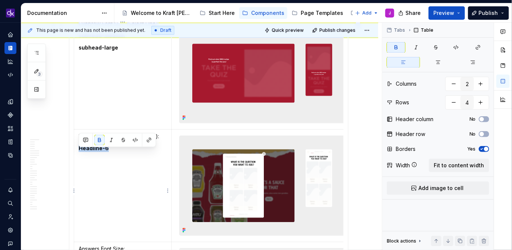
drag, startPoint x: 112, startPoint y: 153, endPoint x: 77, endPoint y: 153, distance: 35.1
click at [77, 153] on td "Headline Font Size (Select One): Headline-6" at bounding box center [123, 185] width 98 height 113
copy strong "Headline-6"
click at [80, 151] on strong "Headline-6" at bounding box center [94, 148] width 30 height 6
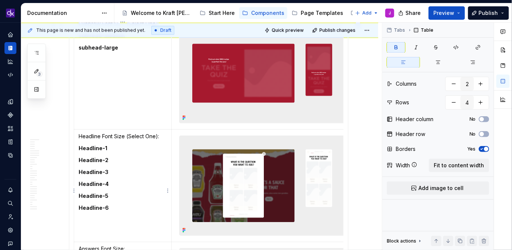
click at [139, 210] on p "Headline-6" at bounding box center [123, 207] width 88 height 7
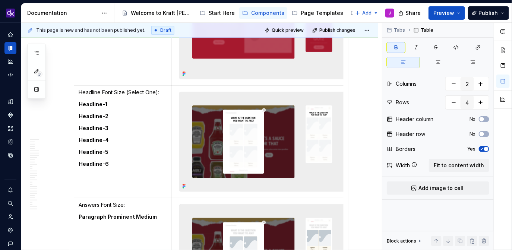
scroll to position [2527, 0]
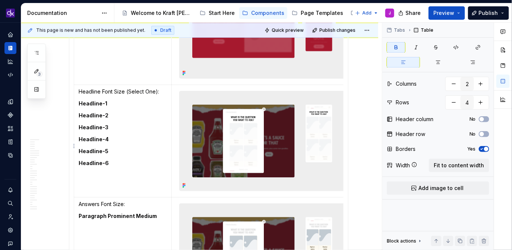
click at [260, 117] on img at bounding box center [263, 141] width 166 height 100
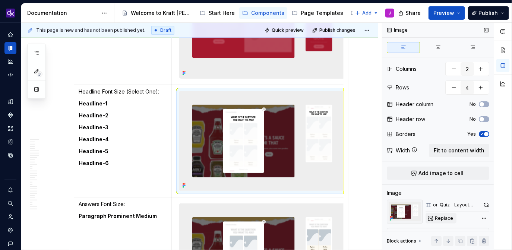
click at [454, 216] on button "Replace" at bounding box center [441, 218] width 31 height 10
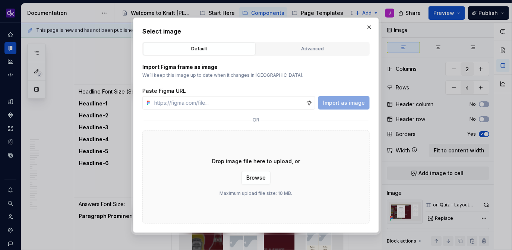
type textarea "*"
click at [330, 52] on button "Advanced" at bounding box center [313, 49] width 113 height 13
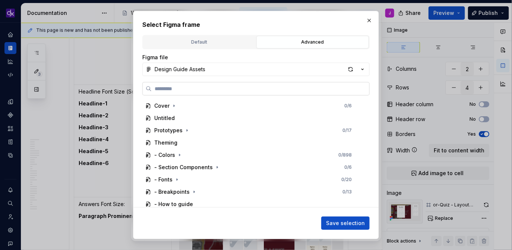
click at [267, 90] on input "search" at bounding box center [261, 88] width 218 height 7
paste input "**********"
type input "**********"
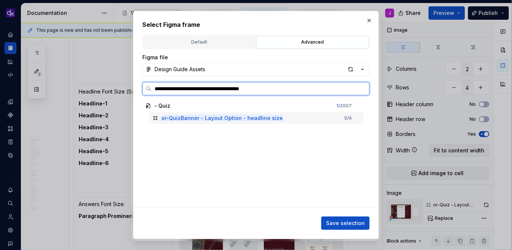
click at [324, 118] on div "or-QuizBanner - Layout Option - headline size 0 / 4" at bounding box center [257, 118] width 214 height 12
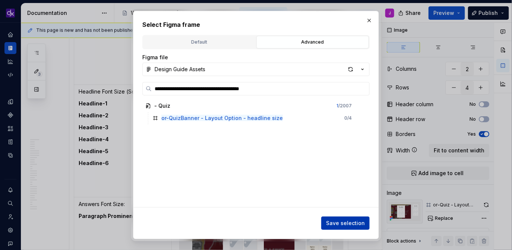
click at [354, 226] on span "Save selection" at bounding box center [345, 223] width 39 height 7
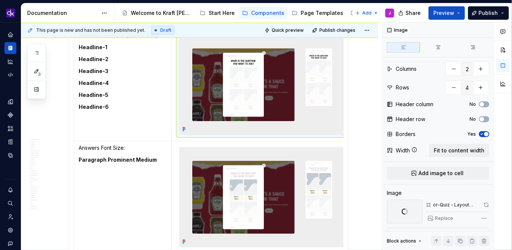
scroll to position [0, 3]
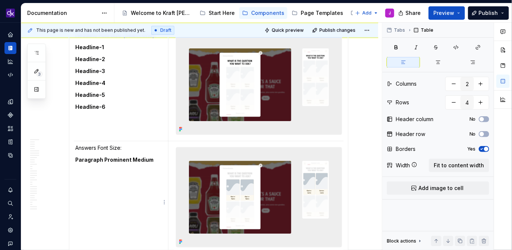
click at [119, 152] on p "Answers Font Size:" at bounding box center [119, 147] width 88 height 7
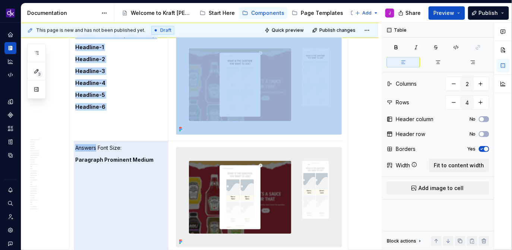
scroll to position [0, 0]
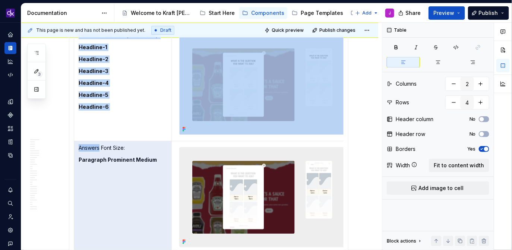
drag, startPoint x: 97, startPoint y: 154, endPoint x: 72, endPoint y: 154, distance: 25.0
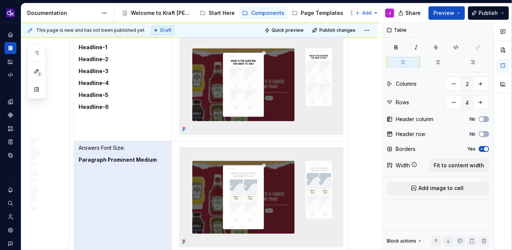
click at [92, 152] on p "Answers Font Size:" at bounding box center [123, 147] width 88 height 7
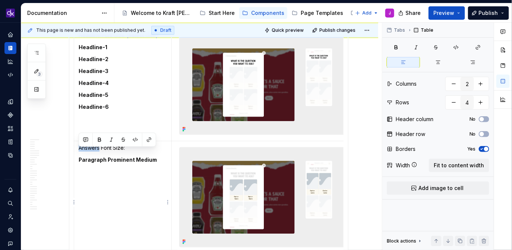
drag, startPoint x: 98, startPoint y: 152, endPoint x: 80, endPoint y: 152, distance: 18.3
click at [80, 152] on p "Answers Font Size:" at bounding box center [123, 147] width 88 height 7
click at [119, 152] on p "Subhead Font Size:" at bounding box center [123, 147] width 88 height 7
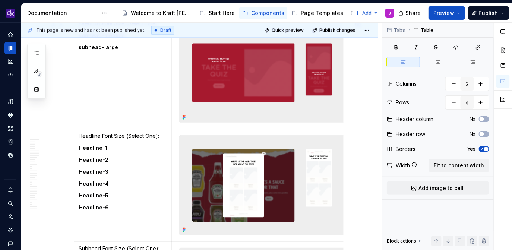
scroll to position [2489, 0]
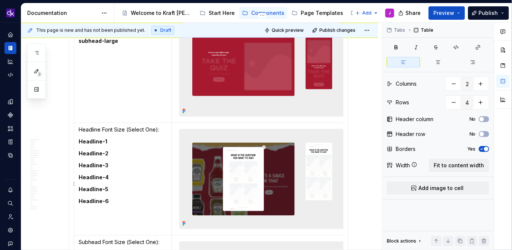
click at [242, 161] on img at bounding box center [263, 179] width 166 height 100
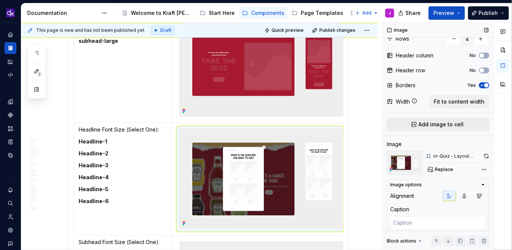
scroll to position [56, 0]
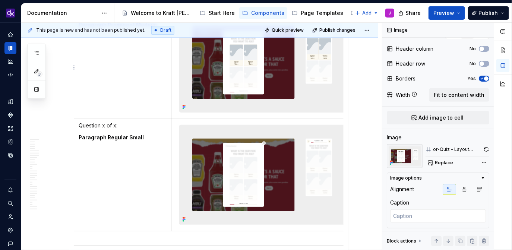
click at [277, 76] on img at bounding box center [263, 63] width 166 height 100
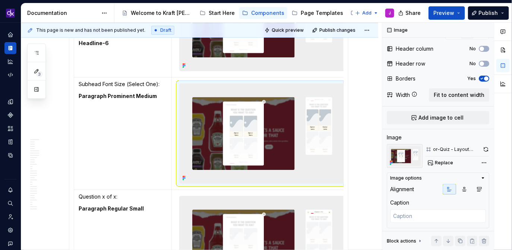
scroll to position [2631, 0]
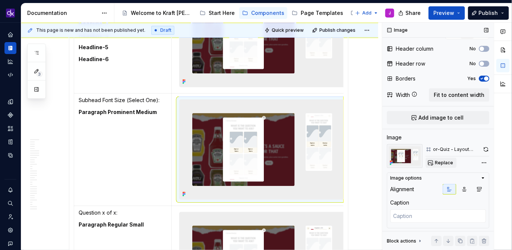
click at [452, 162] on span "Replace" at bounding box center [444, 163] width 18 height 6
type textarea "*"
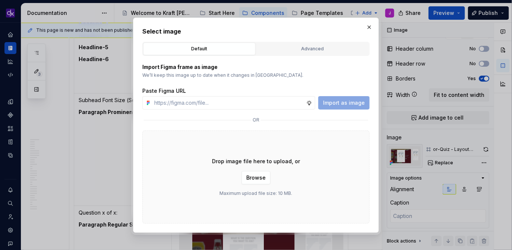
click at [305, 42] on div "Default Advanced" at bounding box center [256, 49] width 228 height 14
click at [302, 47] on div "Advanced" at bounding box center [312, 48] width 107 height 7
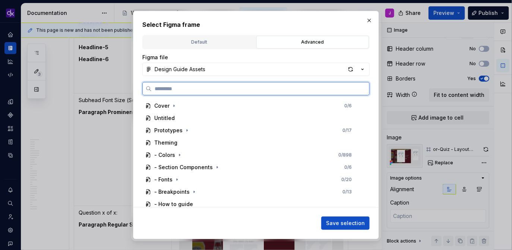
click at [265, 91] on input "search" at bounding box center [261, 88] width 218 height 7
paste input "**********"
type input "**********"
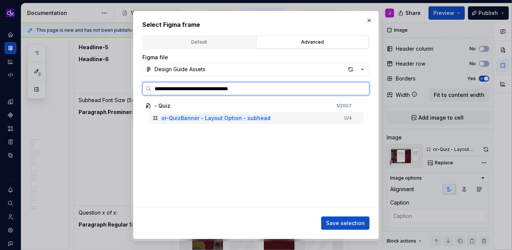
click at [306, 120] on div "or-QuizBanner - Layout Option - subhead 0 / 4" at bounding box center [257, 118] width 214 height 12
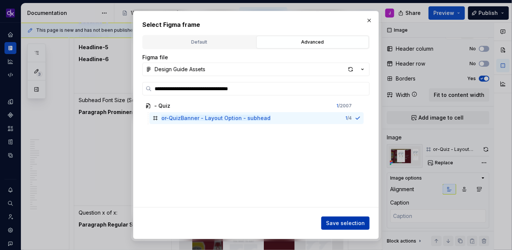
click at [353, 223] on span "Save selection" at bounding box center [345, 223] width 39 height 7
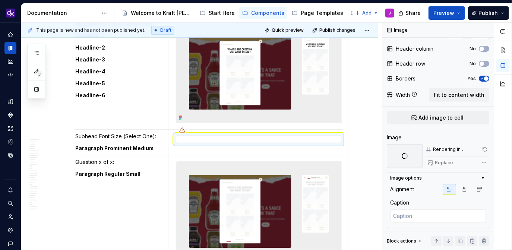
scroll to position [2574, 0]
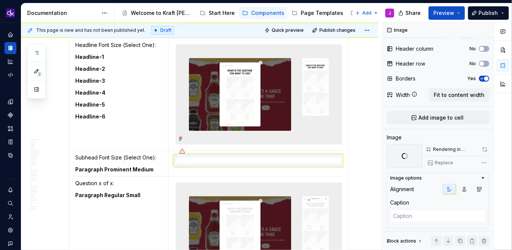
click at [227, 103] on img at bounding box center [259, 95] width 166 height 100
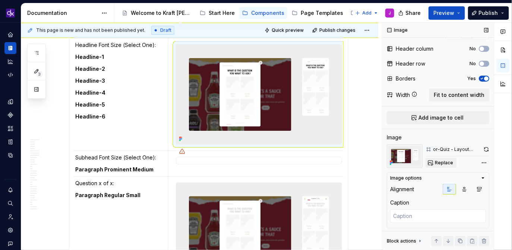
click at [446, 160] on span "Replace" at bounding box center [444, 163] width 18 height 6
type textarea "*"
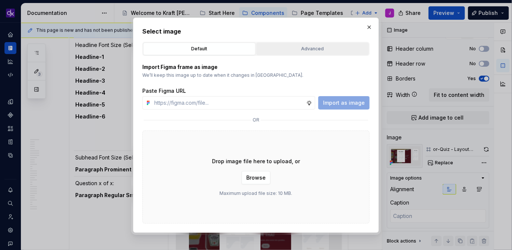
click at [332, 46] on div "Advanced" at bounding box center [312, 48] width 107 height 7
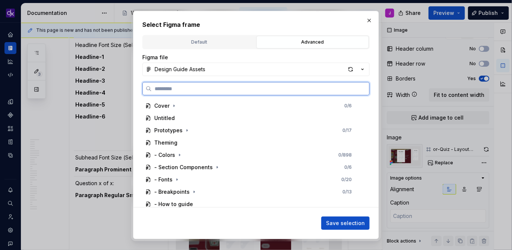
click at [254, 91] on input "search" at bounding box center [261, 88] width 218 height 7
paste input "**********"
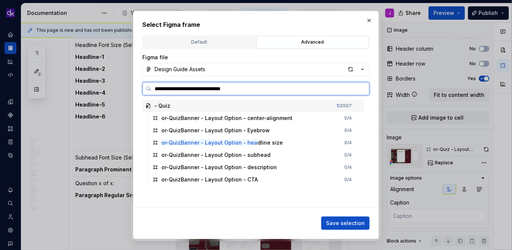
type input "**********"
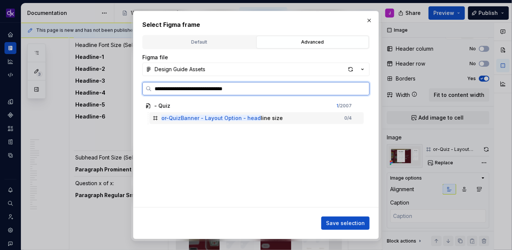
click at [273, 120] on div "or-QuizBanner - Layout Option - head line size" at bounding box center [223, 118] width 122 height 7
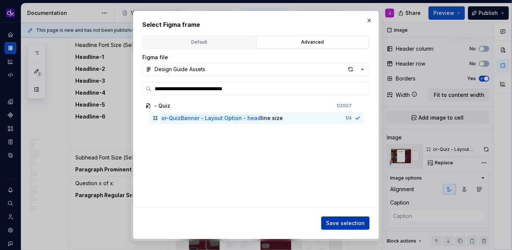
click at [341, 228] on button "Save selection" at bounding box center [346, 223] width 48 height 13
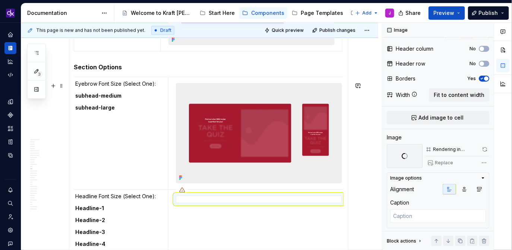
scroll to position [2421, 0]
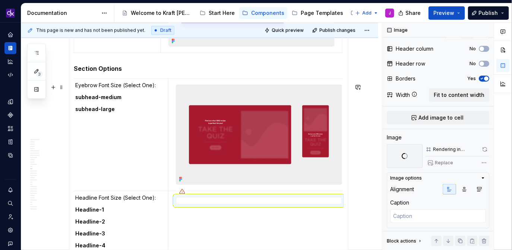
click at [107, 112] on strong "subhead-large" at bounding box center [95, 109] width 40 height 6
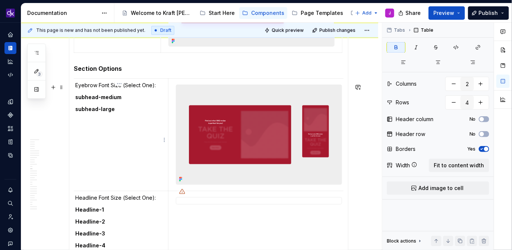
click at [107, 112] on strong "subhead-large" at bounding box center [95, 109] width 40 height 6
click at [113, 113] on p "subhead-large" at bounding box center [119, 109] width 88 height 7
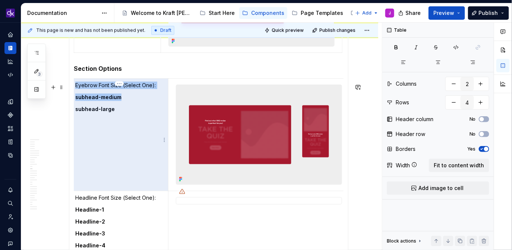
drag, startPoint x: 117, startPoint y: 115, endPoint x: 78, endPoint y: 101, distance: 40.7
click at [78, 101] on td "Eyebrow Font Size (Select One): subhead-medium subhead-large" at bounding box center [120, 134] width 98 height 113
click at [86, 100] on strong "subhead-medium" at bounding box center [98, 97] width 46 height 6
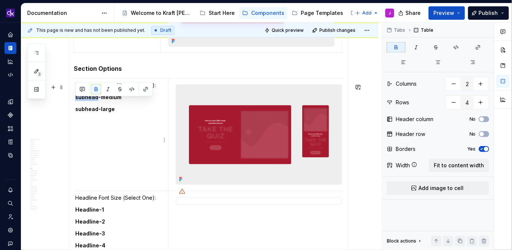
click at [86, 100] on strong "subhead-medium" at bounding box center [98, 97] width 46 height 6
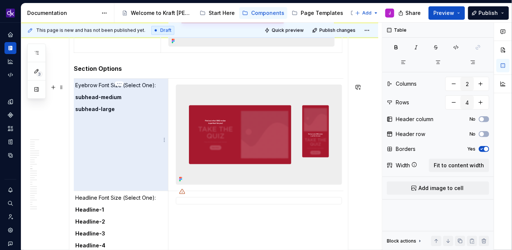
click at [105, 110] on td "Eyebrow Font Size (Select One): subhead-medium subhead-large" at bounding box center [120, 134] width 98 height 113
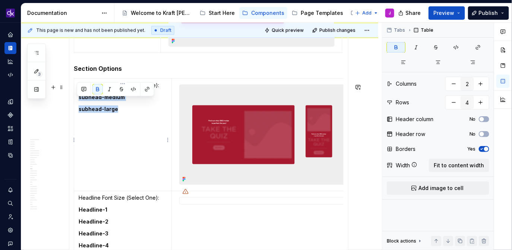
drag, startPoint x: 116, startPoint y: 114, endPoint x: 74, endPoint y: 102, distance: 43.9
click at [74, 102] on td "Eyebrow Font Size (Select One): subhead-medium subhead-large" at bounding box center [123, 134] width 98 height 113
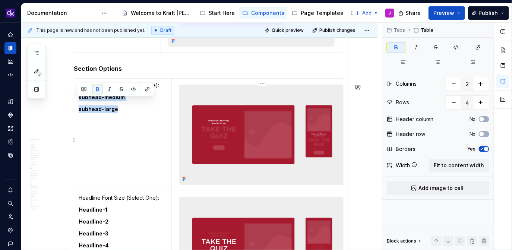
copy td "subhead-medium subhead-large"
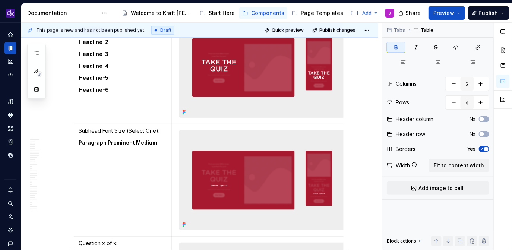
scroll to position [2583, 0]
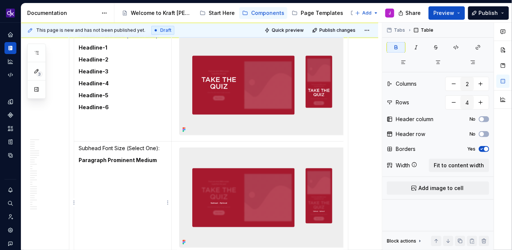
click at [127, 163] on strong "Paragraph Prominent Medium" at bounding box center [118, 160] width 78 height 6
drag, startPoint x: 155, startPoint y: 165, endPoint x: 79, endPoint y: 163, distance: 75.7
click at [79, 163] on p "Paragraph Prominent Medium" at bounding box center [123, 160] width 88 height 7
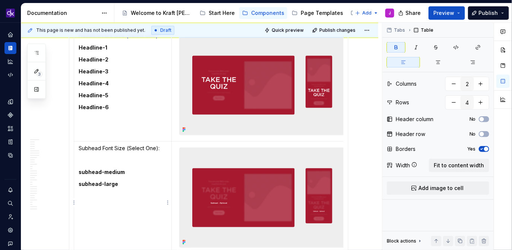
click at [105, 164] on p at bounding box center [123, 160] width 88 height 7
click at [103, 206] on td "Subhead Font Size (Select One): subhead-medium subhead-large" at bounding box center [123, 197] width 98 height 113
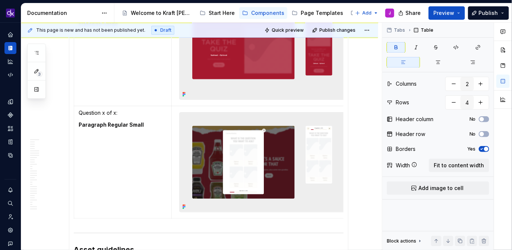
scroll to position [2710, 0]
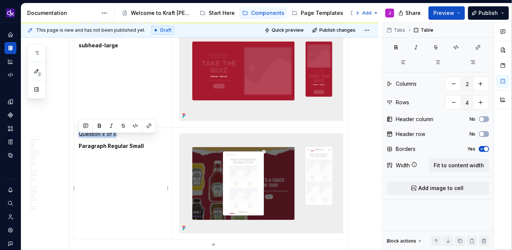
drag, startPoint x: 115, startPoint y: 141, endPoint x: 79, endPoint y: 135, distance: 36.6
click at [79, 135] on p "Question x of x:" at bounding box center [123, 134] width 88 height 7
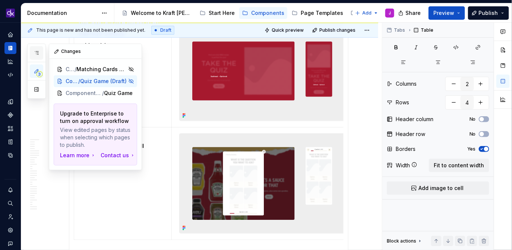
click at [37, 56] on icon "button" at bounding box center [37, 53] width 6 height 6
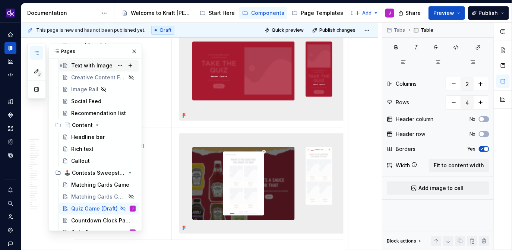
scroll to position [162, 0]
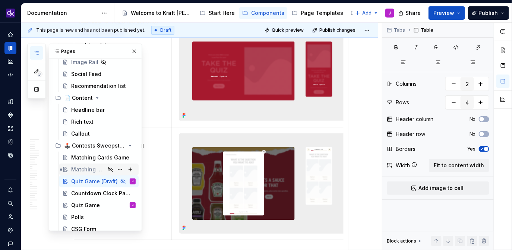
click at [88, 168] on div "Matching Cards Game (Draft)" at bounding box center [88, 169] width 34 height 7
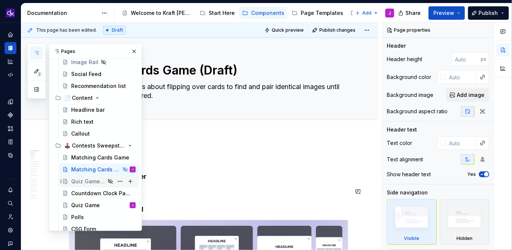
click at [85, 184] on div "Quiz Game (Draft)" at bounding box center [88, 181] width 34 height 7
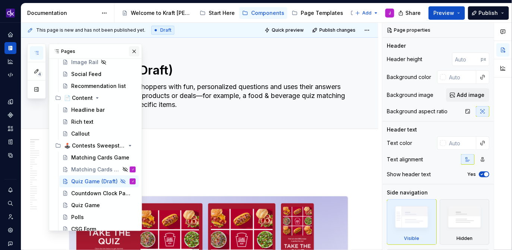
click at [129, 53] on button "button" at bounding box center [134, 51] width 10 height 10
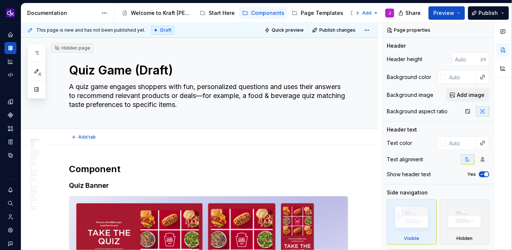
type textarea "*"
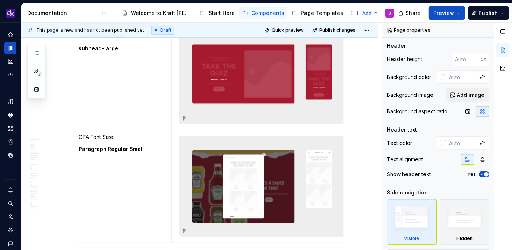
scroll to position [2705, 0]
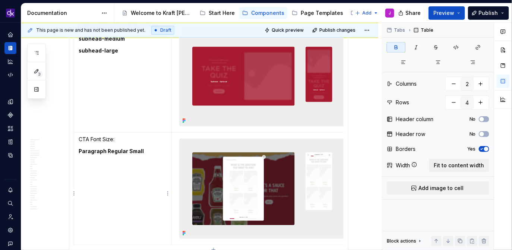
click at [143, 161] on td "CTA Font Size: Paragraph Regular Small" at bounding box center [123, 188] width 98 height 113
click at [143, 198] on td "CTA Font Size: Button and Links Button" at bounding box center [123, 188] width 98 height 113
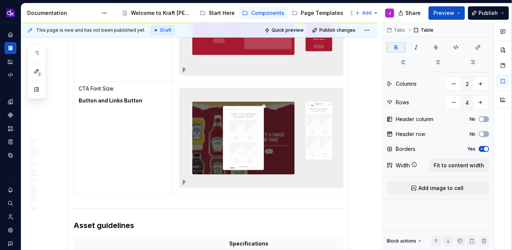
scroll to position [2756, 0]
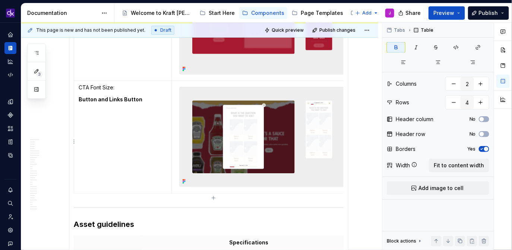
click at [250, 151] on img at bounding box center [263, 137] width 166 height 100
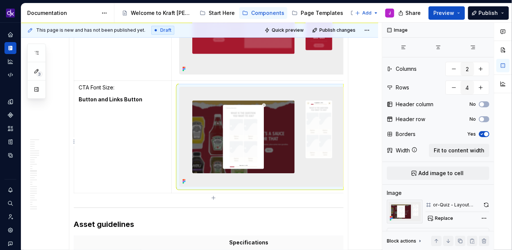
click at [211, 137] on img at bounding box center [263, 137] width 166 height 100
click at [446, 217] on span "Replace" at bounding box center [444, 219] width 18 height 6
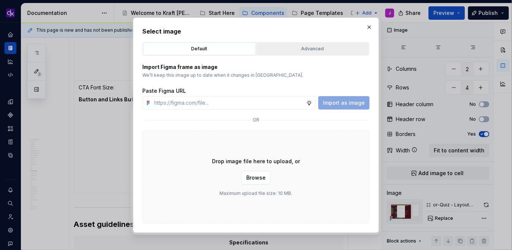
click at [339, 47] on div "Advanced" at bounding box center [312, 48] width 107 height 7
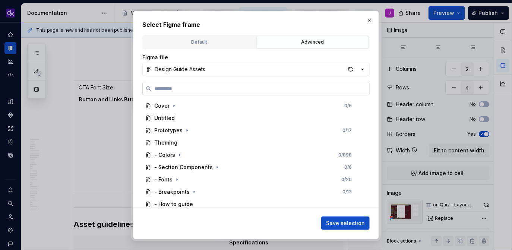
type textarea "*"
click at [270, 88] on input "search" at bounding box center [261, 88] width 218 height 7
paste input "**********"
type input "**********"
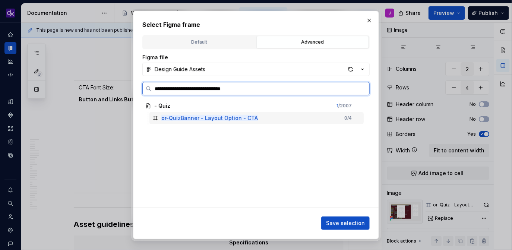
click at [279, 115] on div "or-QuizBanner - Layout Option - CTA 0 / 4" at bounding box center [257, 118] width 214 height 12
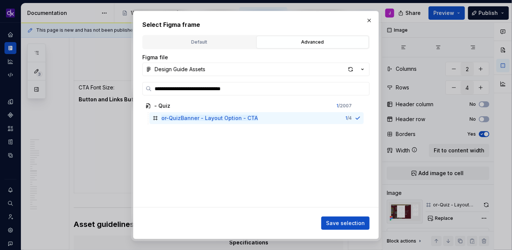
click at [339, 231] on div "**********" at bounding box center [256, 125] width 246 height 229
click at [348, 219] on button "Save selection" at bounding box center [346, 223] width 48 height 13
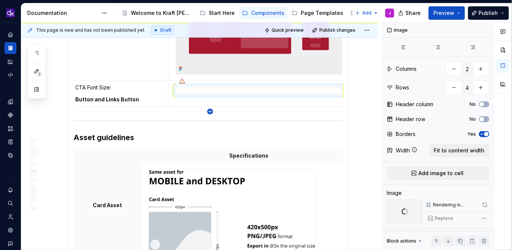
click at [210, 111] on icon "button" at bounding box center [210, 112] width 6 height 6
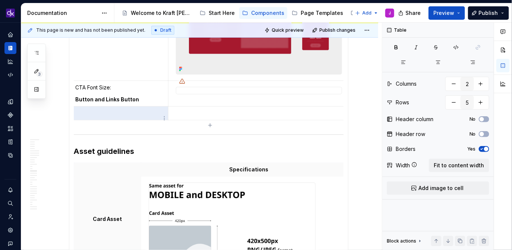
click at [91, 117] on p at bounding box center [119, 113] width 88 height 7
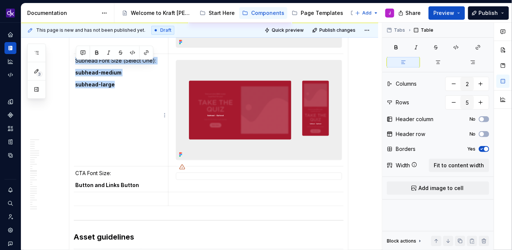
scroll to position [0, 0]
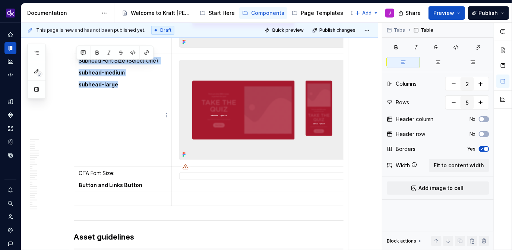
drag, startPoint x: 119, startPoint y: 93, endPoint x: 76, endPoint y: 68, distance: 49.5
click at [76, 68] on td "Subhead Font Size (Select One): subhead-medium subhead-large" at bounding box center [123, 110] width 98 height 113
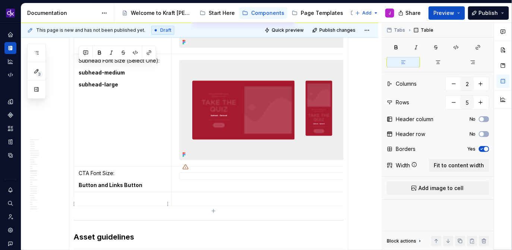
click at [106, 203] on p at bounding box center [123, 198] width 88 height 7
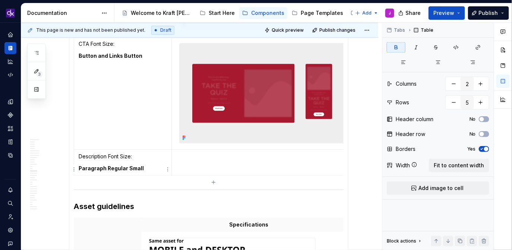
scroll to position [2798, 0]
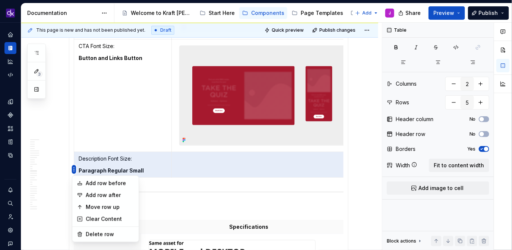
click at [77, 58] on html "KH DXP J Design system data Documentation Accessibility guide for tree Page tre…" at bounding box center [256, 125] width 512 height 250
click at [102, 208] on div "Move row up" at bounding box center [110, 207] width 48 height 7
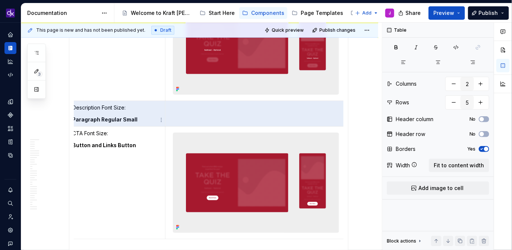
scroll to position [2735, 0]
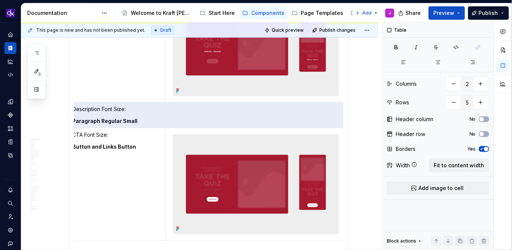
click at [175, 113] on p at bounding box center [256, 109] width 172 height 7
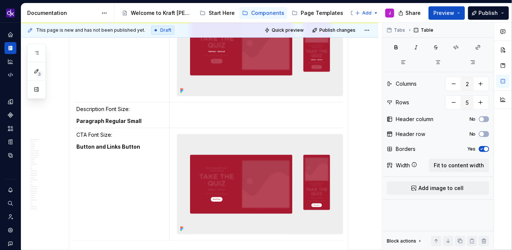
scroll to position [0, 0]
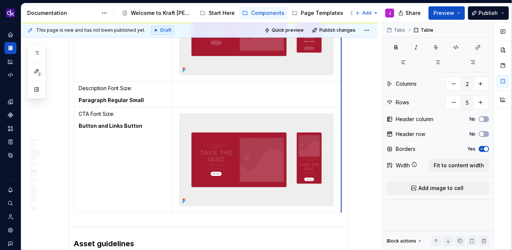
drag, startPoint x: 344, startPoint y: 120, endPoint x: 332, endPoint y: 120, distance: 11.6
click at [339, 99] on html "KH DXP J Design system data Documentation Accessibility guide for tree Page tre…" at bounding box center [256, 125] width 512 height 250
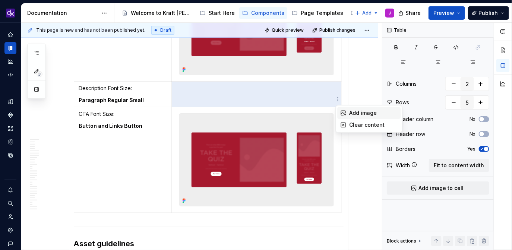
click at [353, 112] on div "Add image" at bounding box center [373, 112] width 48 height 7
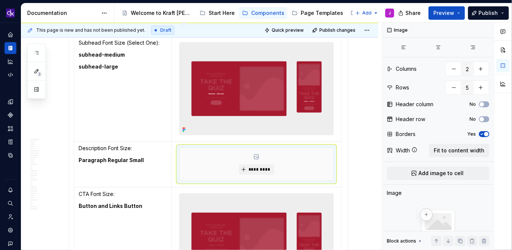
scroll to position [2675, 0]
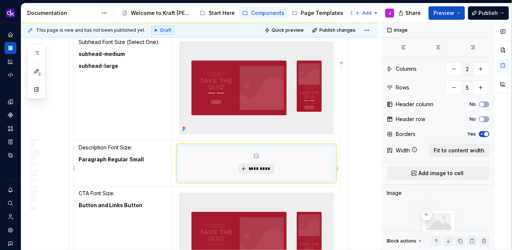
click at [254, 172] on span "*********" at bounding box center [259, 169] width 23 height 6
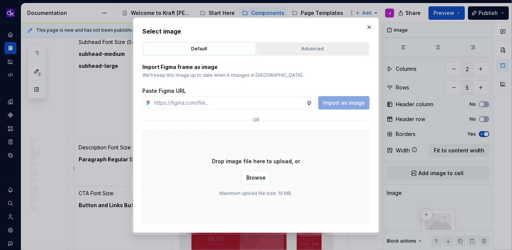
type textarea "*"
click at [295, 46] on div "Advanced" at bounding box center [312, 48] width 107 height 7
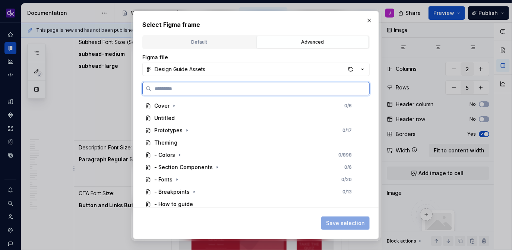
click at [312, 89] on input "search" at bounding box center [261, 88] width 218 height 7
paste input "**********"
type input "**********"
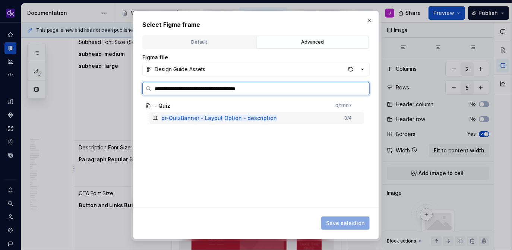
click at [282, 122] on div "or-QuizBanner - Layout Option - description 0 / 4" at bounding box center [257, 118] width 214 height 12
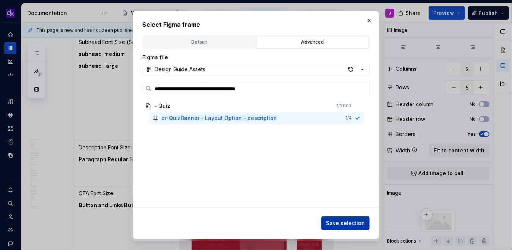
click at [335, 220] on span "Save selection" at bounding box center [345, 223] width 39 height 7
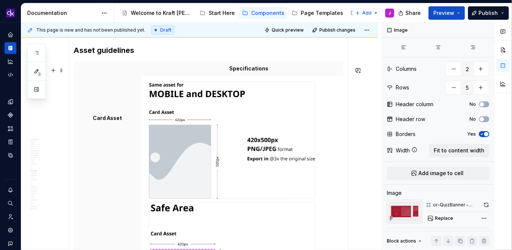
scroll to position [3025, 0]
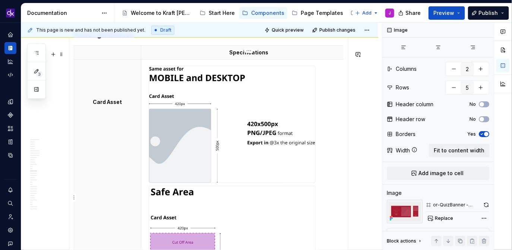
type textarea "*"
type input "2"
click at [233, 154] on img at bounding box center [232, 124] width 166 height 117
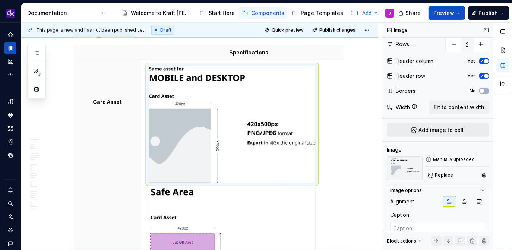
scroll to position [44, 0]
click at [442, 176] on span "Replace" at bounding box center [444, 175] width 18 height 6
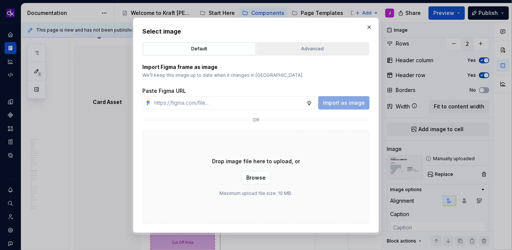
click at [336, 48] on div "Advanced" at bounding box center [312, 48] width 107 height 7
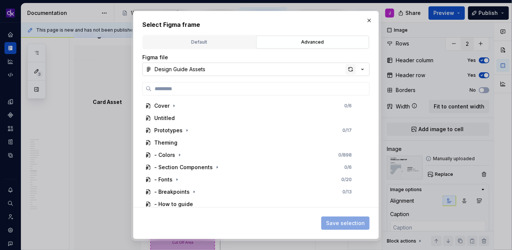
click at [349, 72] on div "button" at bounding box center [351, 69] width 10 height 10
type textarea "*"
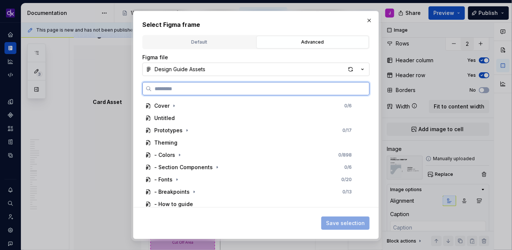
paste input "**********"
type input "**********"
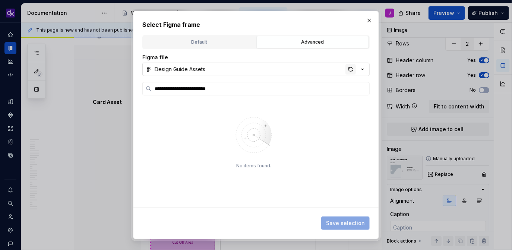
click at [347, 70] on div "button" at bounding box center [351, 69] width 10 height 10
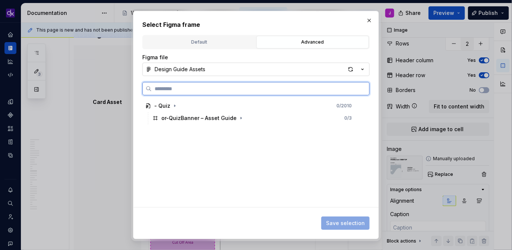
click at [215, 119] on div "or-QuizBanner – Asset Guide" at bounding box center [199, 118] width 75 height 7
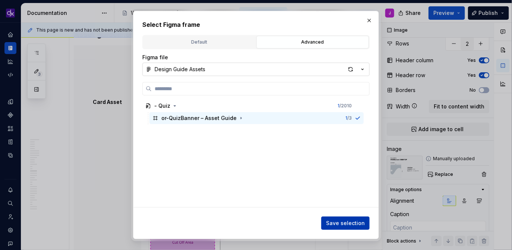
click at [352, 229] on button "Save selection" at bounding box center [346, 223] width 48 height 13
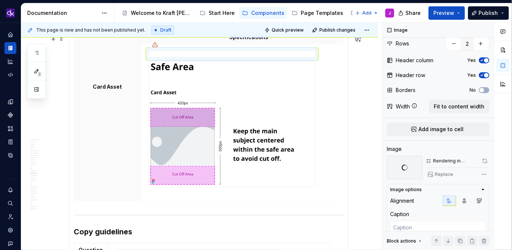
scroll to position [3018, 0]
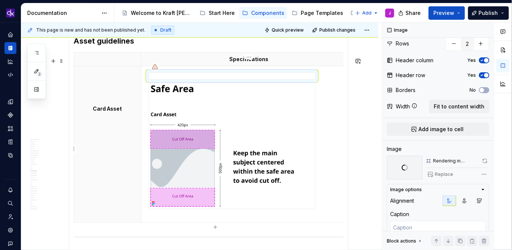
click at [261, 159] on img at bounding box center [232, 146] width 166 height 126
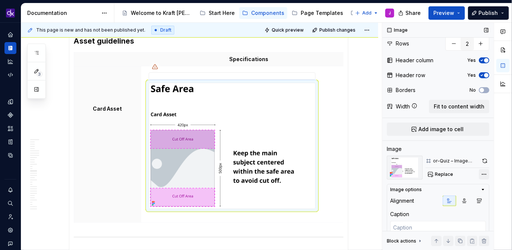
click at [480, 173] on div "Comments Open comments No comments yet Select ‘Comment’ from the block context …" at bounding box center [448, 137] width 130 height 228
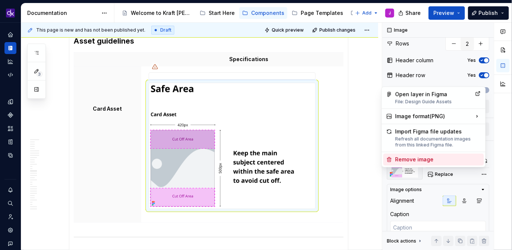
click at [455, 162] on div "Remove image" at bounding box center [439, 159] width 86 height 7
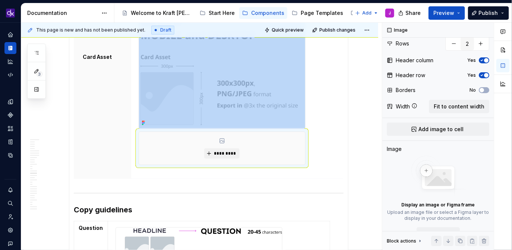
scroll to position [3071, 0]
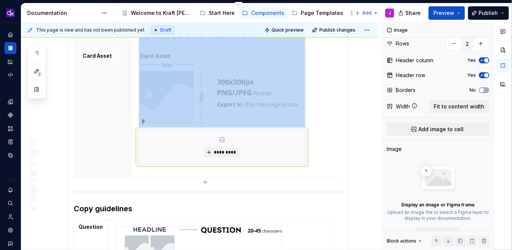
click at [279, 158] on div "*********" at bounding box center [222, 147] width 166 height 33
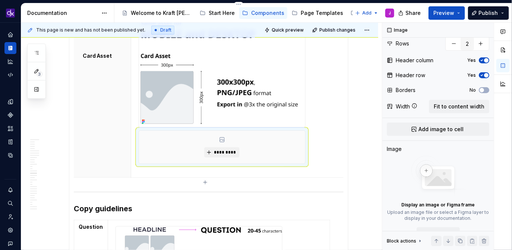
click at [276, 145] on div "*********" at bounding box center [222, 147] width 166 height 33
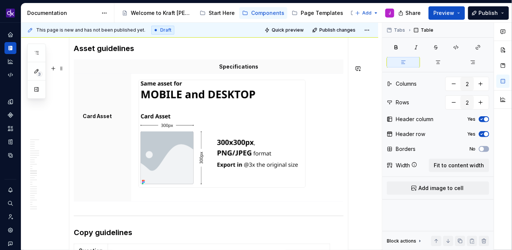
scroll to position [3025, 0]
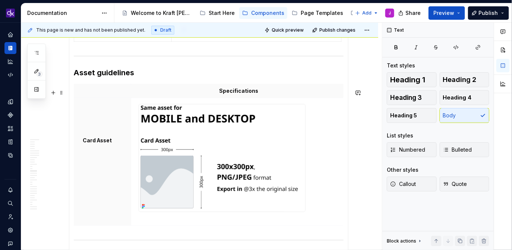
scroll to position [2980, 0]
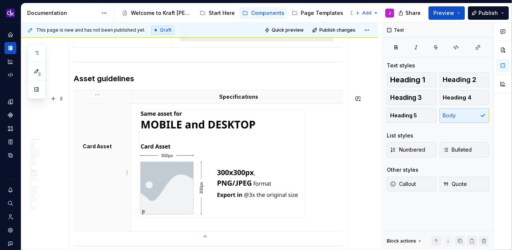
click at [109, 150] on p "Card Asset" at bounding box center [98, 146] width 58 height 7
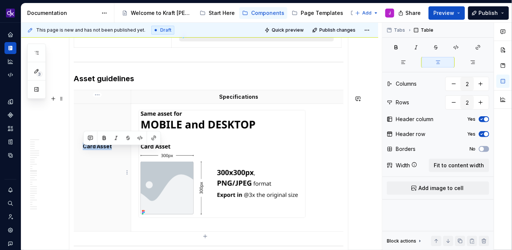
drag, startPoint x: 111, startPoint y: 154, endPoint x: 84, endPoint y: 154, distance: 26.9
click at [84, 150] on p "Card Asset" at bounding box center [98, 146] width 58 height 7
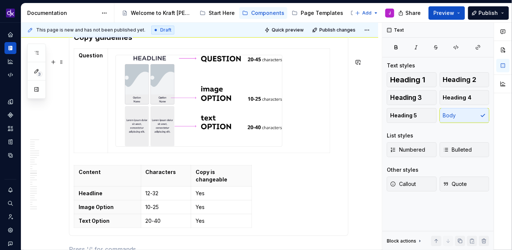
scroll to position [3178, 0]
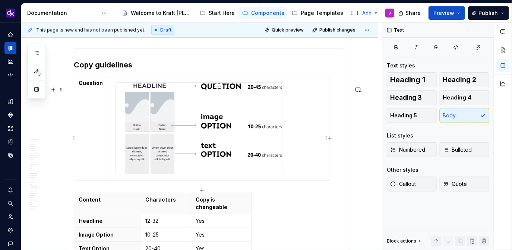
click at [209, 140] on img at bounding box center [199, 128] width 166 height 91
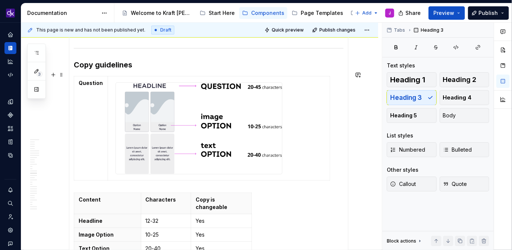
click at [152, 70] on h3 "Copy guidelines" at bounding box center [209, 65] width 270 height 10
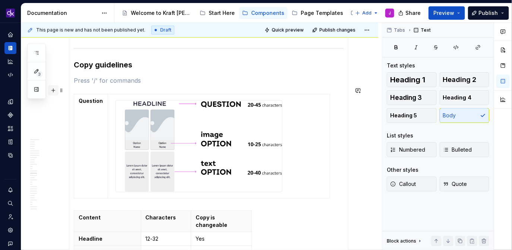
click at [53, 91] on button "button" at bounding box center [53, 90] width 10 height 10
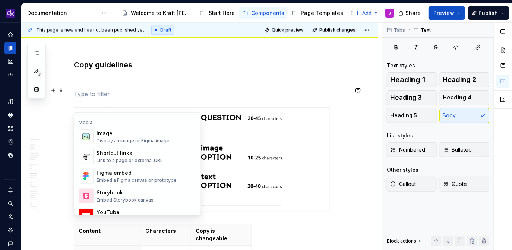
scroll to position [295, 0]
click at [134, 125] on div "Media Image Display an image or Figma image Shortcut links Link to a page or ex…" at bounding box center [137, 201] width 127 height 170
click at [128, 136] on div "Image" at bounding box center [133, 132] width 73 height 7
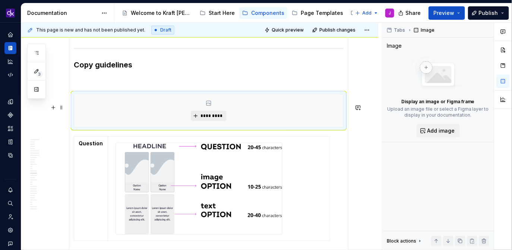
click at [203, 119] on span "*********" at bounding box center [211, 116] width 23 height 6
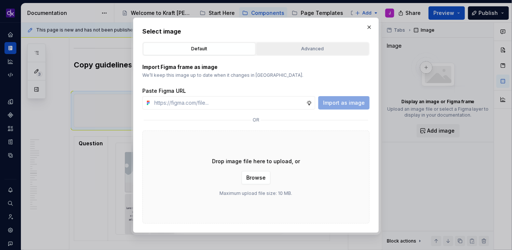
click at [303, 48] on div "Advanced" at bounding box center [312, 48] width 107 height 7
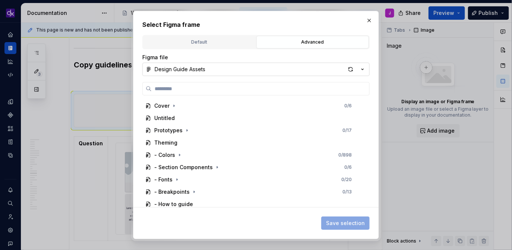
click at [353, 75] on button "Design Guide Assets" at bounding box center [256, 69] width 228 height 13
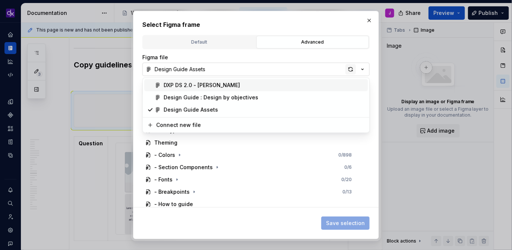
click at [352, 69] on div "Select Figma frame Default Advanced Import Figma frame as image We’ll keep this…" at bounding box center [256, 125] width 512 height 250
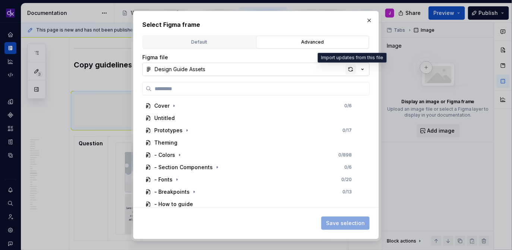
click at [352, 69] on div "button" at bounding box center [351, 69] width 10 height 10
type textarea "*"
type input "**********"
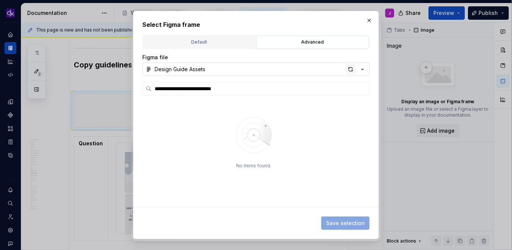
click at [353, 69] on div "button" at bounding box center [351, 69] width 10 height 10
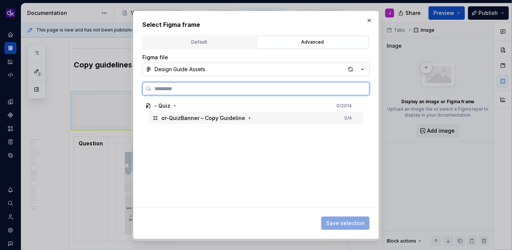
click at [267, 118] on div "or-QuizBanner – Copy Guideline 0 / 4" at bounding box center [257, 118] width 214 height 12
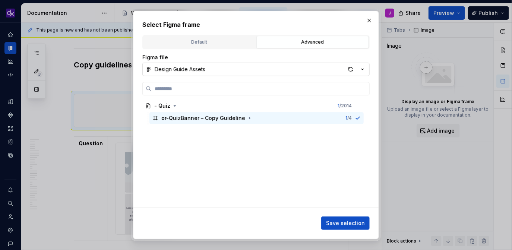
click at [342, 216] on div "Save selection" at bounding box center [256, 222] width 228 height 16
click at [341, 221] on span "Save selection" at bounding box center [345, 223] width 39 height 7
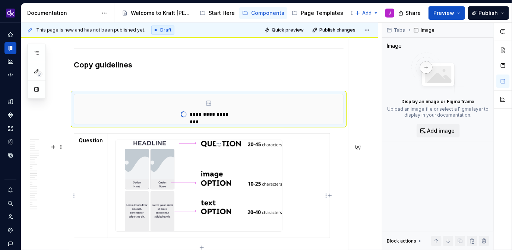
type textarea "*"
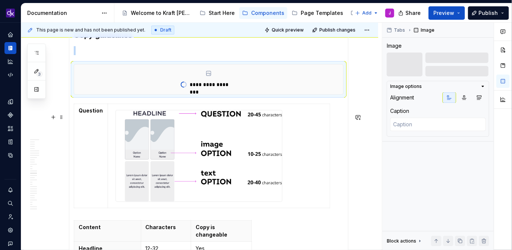
scroll to position [3219, 0]
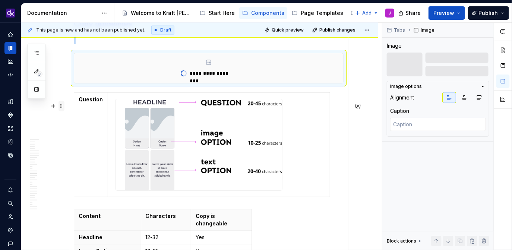
click at [62, 105] on span at bounding box center [62, 106] width 6 height 10
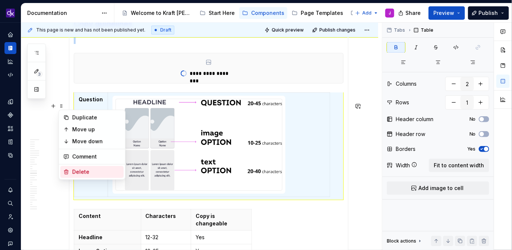
click at [79, 171] on div "Delete" at bounding box center [96, 172] width 48 height 7
type input "3"
type input "4"
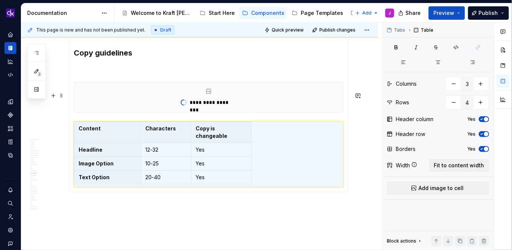
scroll to position [3179, 0]
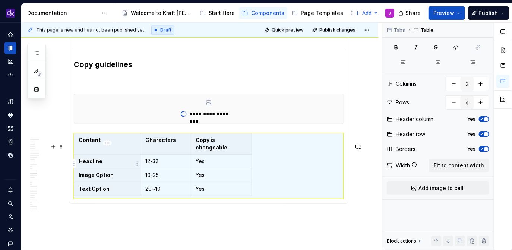
click at [101, 168] on th "Headline" at bounding box center [107, 162] width 67 height 14
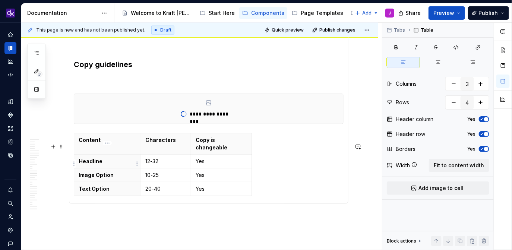
click at [101, 168] on th "Headline" at bounding box center [107, 162] width 67 height 14
click at [85, 165] on p "Headline" at bounding box center [108, 161] width 58 height 7
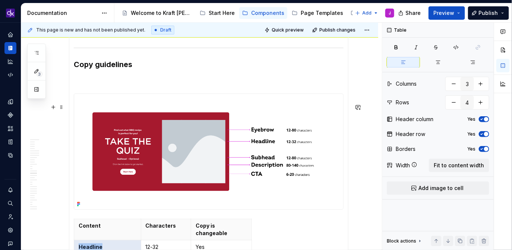
click at [90, 163] on img at bounding box center [208, 152] width 269 height 116
type textarea "*"
click at [90, 163] on img at bounding box center [208, 152] width 269 height 116
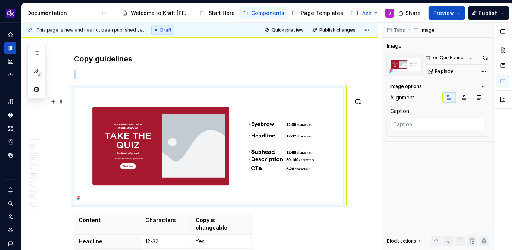
scroll to position [3167, 0]
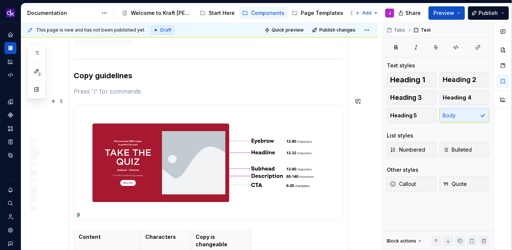
click at [133, 96] on p at bounding box center [209, 91] width 270 height 9
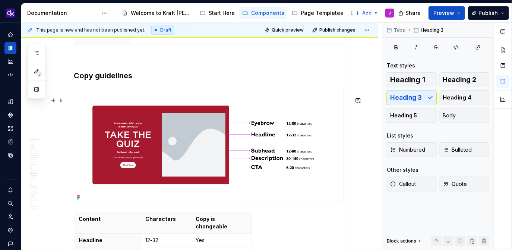
scroll to position [3217, 0]
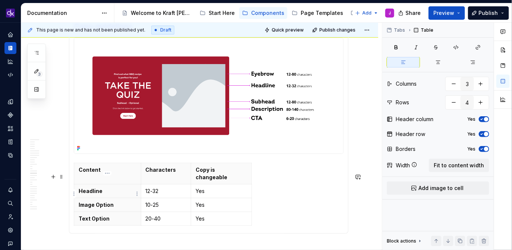
click at [101, 193] on p "Headline" at bounding box center [108, 191] width 58 height 7
click at [104, 205] on p "Image Option" at bounding box center [108, 204] width 58 height 7
click at [102, 220] on p "Text Option" at bounding box center [108, 218] width 58 height 7
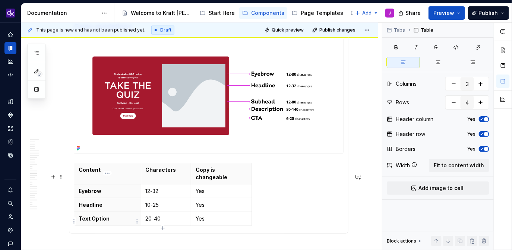
click at [102, 220] on p "Text Option" at bounding box center [108, 218] width 58 height 7
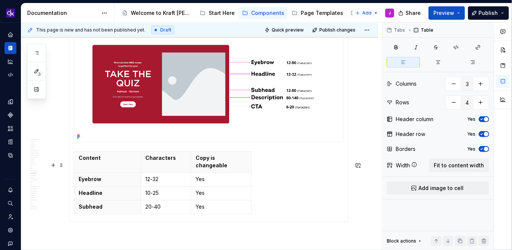
click at [167, 214] on td "20-40" at bounding box center [166, 208] width 50 height 14
click at [165, 217] on div "Content Characters Copy is changeable Eyebrow 12-32 Yes Headline 10-25 Yes Subh…" at bounding box center [209, 184] width 270 height 66
click at [158, 209] on p "20-40" at bounding box center [166, 207] width 41 height 7
click at [164, 216] on icon "button" at bounding box center [163, 217] width 6 height 6
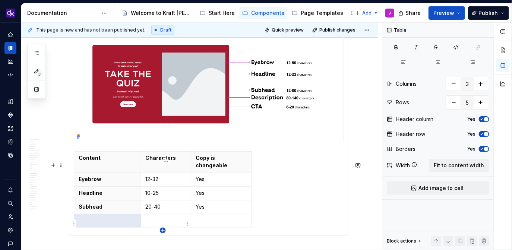
click at [163, 230] on icon "button" at bounding box center [163, 231] width 6 height 6
type input "6"
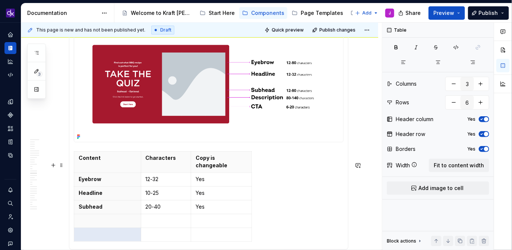
scroll to position [3259, 0]
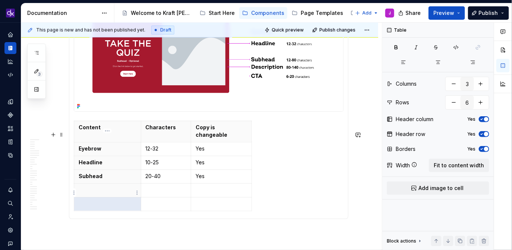
click at [101, 194] on p at bounding box center [108, 190] width 58 height 7
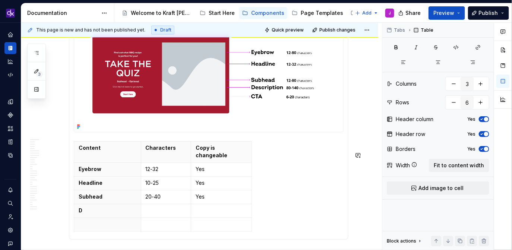
scroll to position [3242, 0]
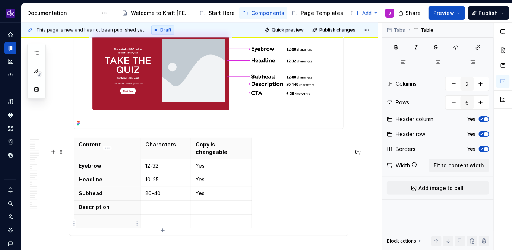
click at [91, 221] on p at bounding box center [108, 221] width 58 height 7
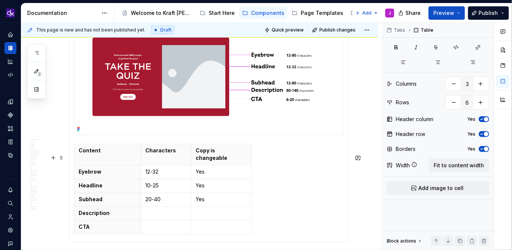
scroll to position [3232, 0]
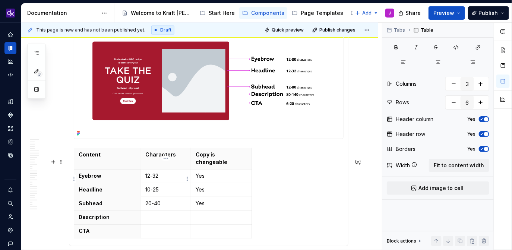
click at [156, 179] on p "12-32" at bounding box center [166, 176] width 41 height 7
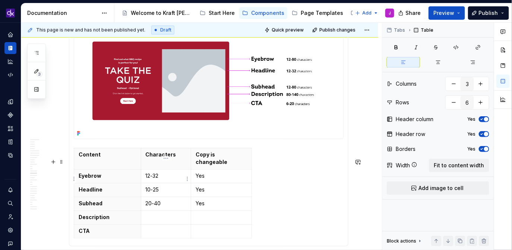
click at [171, 180] on p "12-32" at bounding box center [166, 176] width 41 height 7
click at [161, 191] on p "10-25" at bounding box center [166, 189] width 41 height 7
click at [159, 207] on p "20-40" at bounding box center [166, 203] width 41 height 7
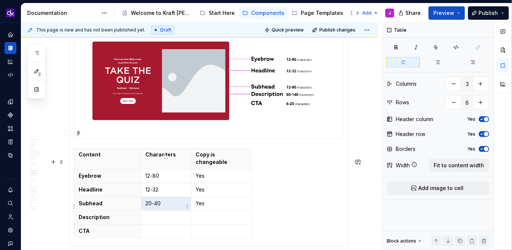
click at [166, 206] on p "20-40" at bounding box center [166, 203] width 41 height 7
click at [148, 208] on p "20-40" at bounding box center [166, 203] width 41 height 7
click at [169, 206] on p "12-40" at bounding box center [166, 203] width 41 height 7
click at [158, 221] on p at bounding box center [166, 217] width 41 height 7
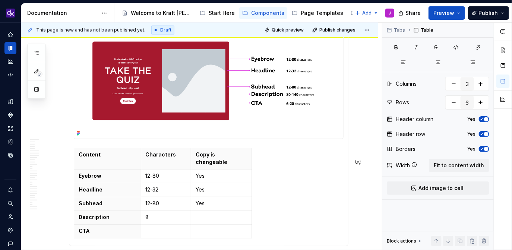
scroll to position [3242, 0]
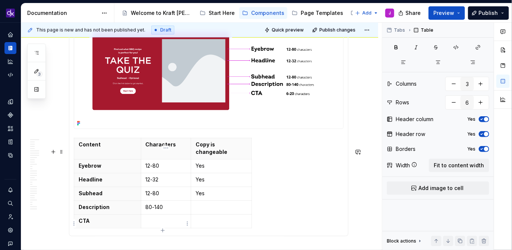
click at [173, 220] on p at bounding box center [166, 221] width 41 height 7
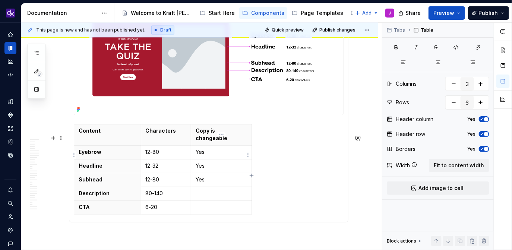
click at [211, 156] on p "Yes" at bounding box center [221, 152] width 51 height 7
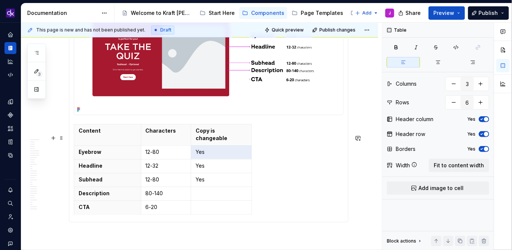
click at [281, 171] on div "Content Characters Copy is changeable Eyebrow 12-80 Yes Headline 12-32 Yes Subh…" at bounding box center [209, 171] width 270 height 94
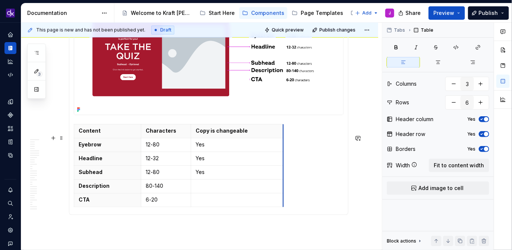
drag, startPoint x: 251, startPoint y: 139, endPoint x: 282, endPoint y: 139, distance: 31.3
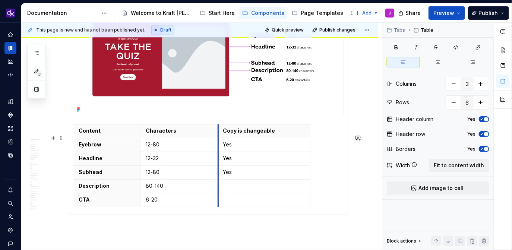
drag, startPoint x: 190, startPoint y: 139, endPoint x: 216, endPoint y: 141, distance: 26.1
click at [236, 149] on p "Yes" at bounding box center [263, 144] width 83 height 7
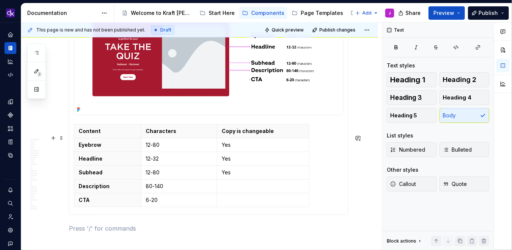
click at [335, 172] on div "Content Characters Copy is changeable Eyebrow 12-80 Yes Headline 12-32 Yes Subh…" at bounding box center [209, 167] width 270 height 86
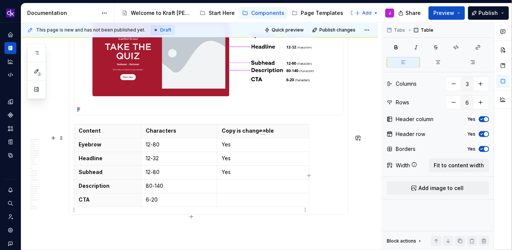
click at [238, 204] on p at bounding box center [263, 200] width 83 height 7
click at [235, 190] on p at bounding box center [263, 186] width 83 height 7
click at [234, 204] on p at bounding box center [263, 200] width 83 height 7
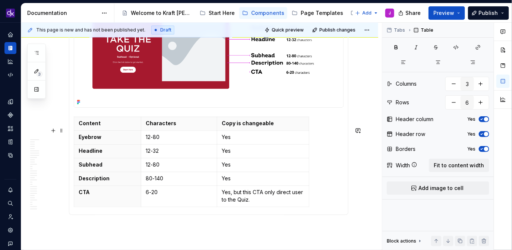
click at [328, 194] on div "Content Characters Copy is changeable Eyebrow 12-80 Yes Headline 12-32 Yes Subh…" at bounding box center [209, 164] width 270 height 94
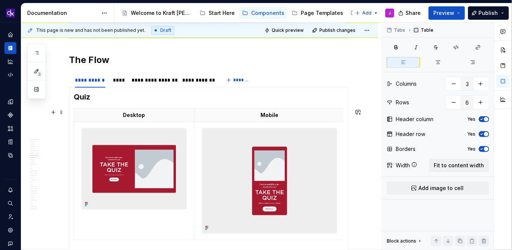
scroll to position [1498, 0]
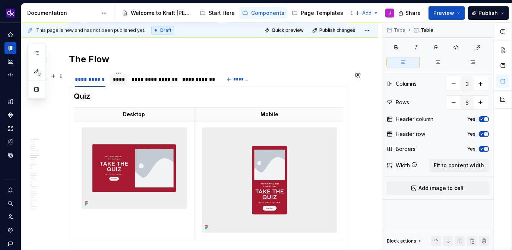
click at [118, 81] on div "****" at bounding box center [119, 79] width 12 height 7
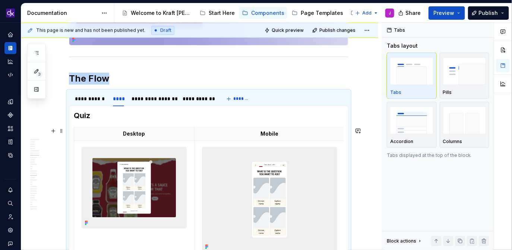
scroll to position [1471, 0]
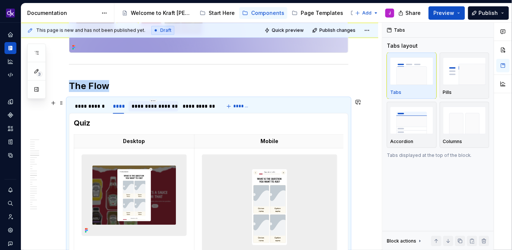
click at [162, 105] on div "**********" at bounding box center [153, 106] width 43 height 7
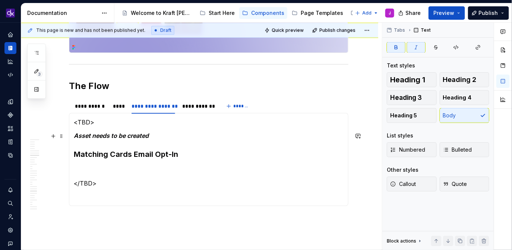
click at [160, 135] on p "Asset needs to be created" at bounding box center [209, 135] width 270 height 9
click at [114, 108] on div "****" at bounding box center [119, 106] width 12 height 7
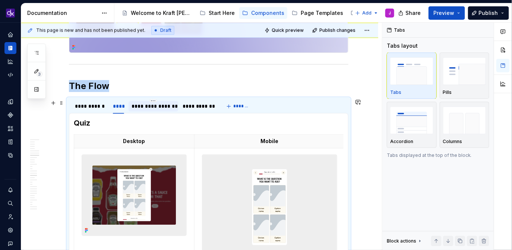
click at [148, 106] on div "**********" at bounding box center [153, 106] width 43 height 7
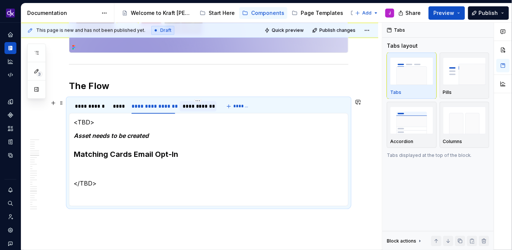
click at [186, 107] on div "**********" at bounding box center [198, 106] width 31 height 7
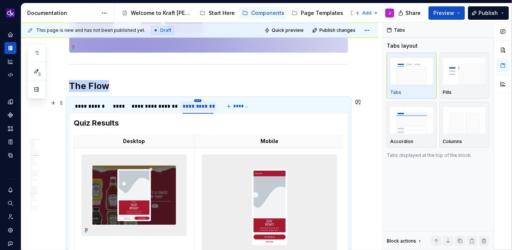
click at [195, 101] on html "KH DXP J Design system data Documentation Accessibility guide for tree Page tre…" at bounding box center [256, 125] width 512 height 250
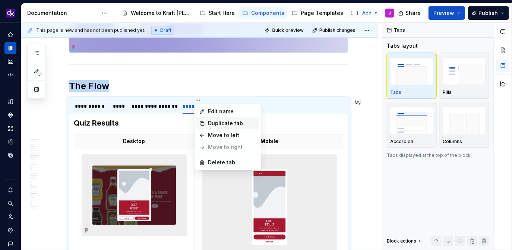
click at [228, 122] on div "Duplicate tab" at bounding box center [232, 123] width 48 height 7
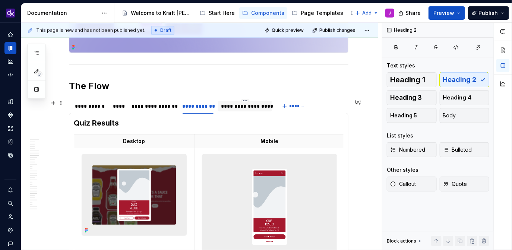
click at [249, 109] on div "**********" at bounding box center [245, 106] width 48 height 7
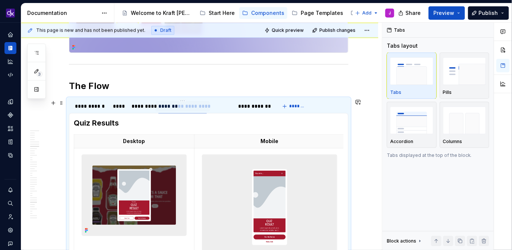
drag, startPoint x: 244, startPoint y: 108, endPoint x: 182, endPoint y: 108, distance: 62.3
click at [182, 108] on div "**********" at bounding box center [183, 106] width 48 height 7
click at [198, 107] on div "**********" at bounding box center [207, 106] width 48 height 7
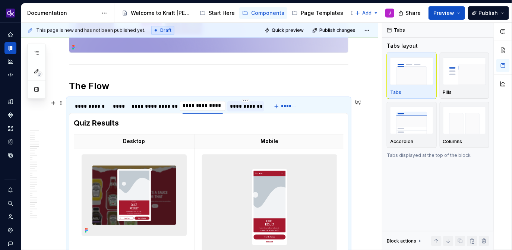
type input "**********"
click at [167, 111] on div "**********" at bounding box center [153, 106] width 49 height 10
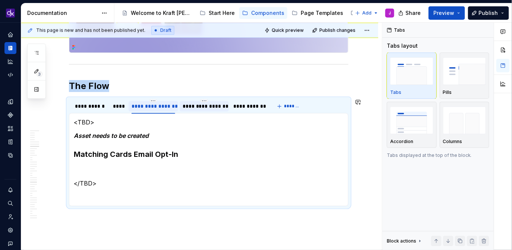
click at [153, 99] on div "**********" at bounding box center [153, 106] width 49 height 14
click at [153, 103] on div "**********" at bounding box center [153, 106] width 43 height 7
click at [149, 156] on h3 "Matching Cards Email Opt-In" at bounding box center [209, 154] width 270 height 10
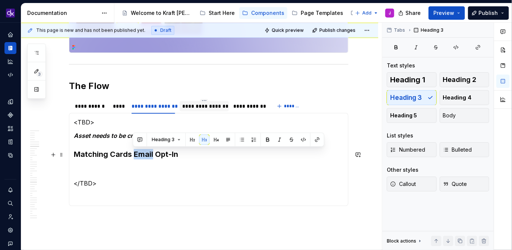
click at [149, 156] on h3 "Matching Cards Email Opt-In" at bounding box center [209, 154] width 270 height 10
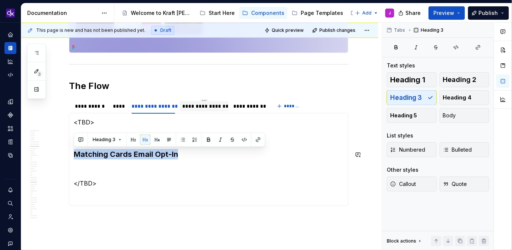
copy h3 "Matching Cards Email Opt-In"
click at [154, 100] on html "KH DXP J Design system data Documentation Accessibility guide for tree Page tre…" at bounding box center [256, 125] width 512 height 250
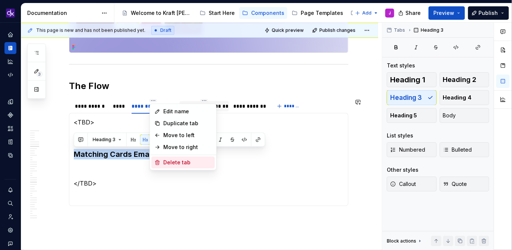
click at [185, 160] on div "Delete tab" at bounding box center [187, 162] width 48 height 7
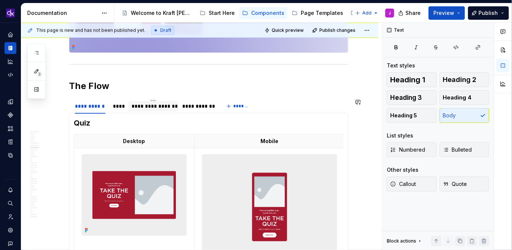
scroll to position [1471, 0]
click at [164, 109] on div "**********" at bounding box center [153, 106] width 43 height 7
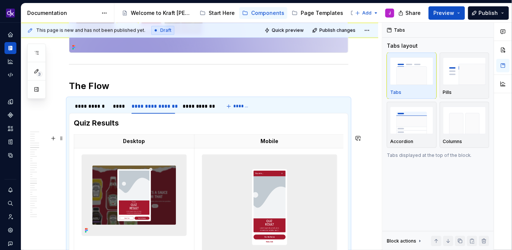
click at [146, 122] on h3 "Quiz Results" at bounding box center [209, 123] width 270 height 10
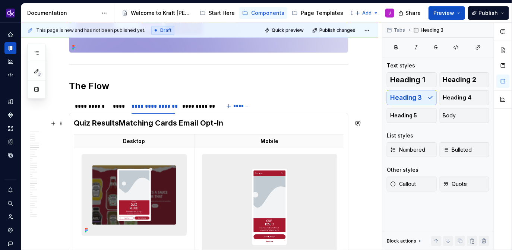
click at [119, 124] on h3 "Quiz ResultsMatching Cards Email Opt-In" at bounding box center [209, 123] width 270 height 10
click at [198, 85] on h2 "The Flow" at bounding box center [209, 86] width 280 height 12
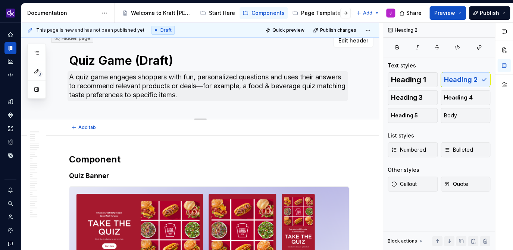
scroll to position [10, 0]
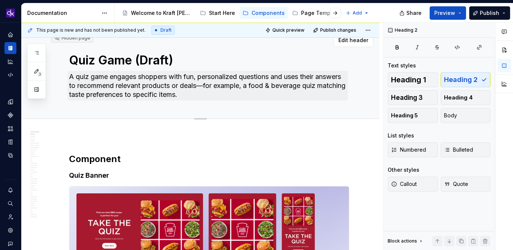
type textarea "*"
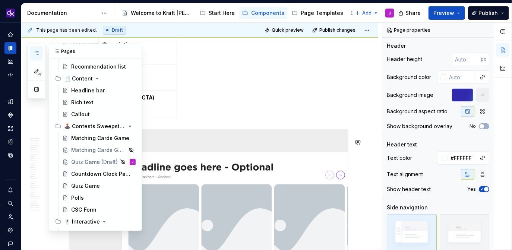
scroll to position [186, 0]
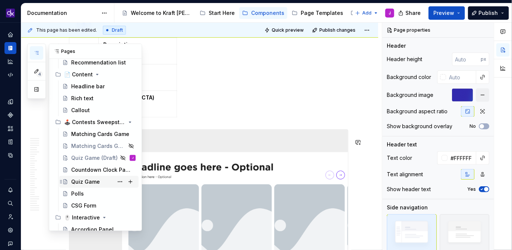
click at [86, 184] on div "Quiz Game" at bounding box center [85, 181] width 29 height 7
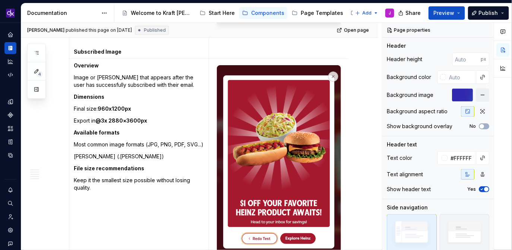
scroll to position [2727, 0]
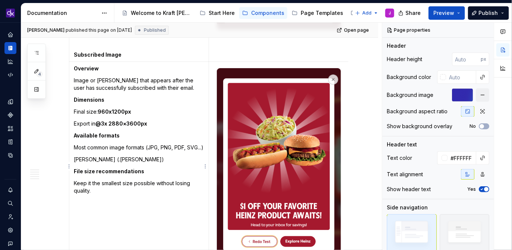
click at [95, 211] on td "Overview Image or [PERSON_NAME] that appears after the user has successfully su…" at bounding box center [139, 165] width 140 height 207
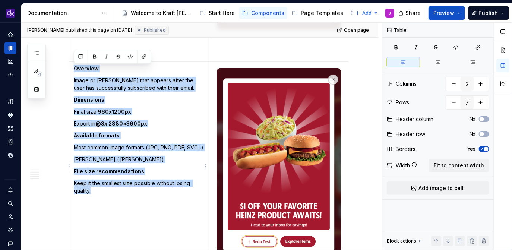
drag, startPoint x: 105, startPoint y: 201, endPoint x: 73, endPoint y: 72, distance: 133.0
click at [73, 72] on td "Overview Image or Lottie that appears after the user has successfully subscribe…" at bounding box center [139, 165] width 140 height 207
copy td "Overview Image or Lottie that appears after the user has successfully subscribe…"
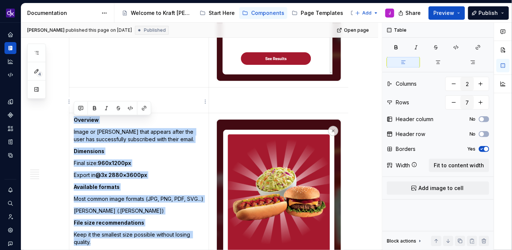
click at [203, 106] on html "KH DXP J Design system data Documentation Accessibility guide for tree Page tre…" at bounding box center [256, 125] width 512 height 250
click at [191, 93] on html "KH DXP J Design system data Documentation Accessibility guide for tree Page tre…" at bounding box center [256, 125] width 512 height 250
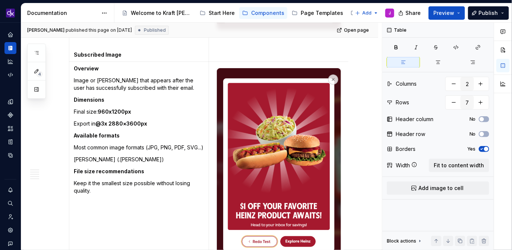
scroll to position [2728, 0]
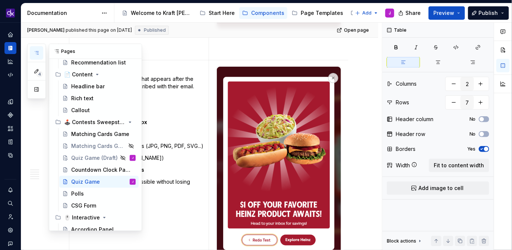
click at [40, 51] on button "button" at bounding box center [36, 52] width 13 height 13
click at [86, 158] on div "Quiz Game (Draft)" at bounding box center [88, 157] width 34 height 7
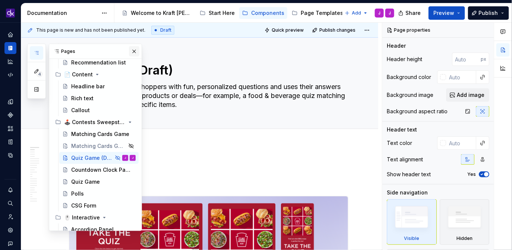
click at [130, 49] on button "button" at bounding box center [134, 51] width 10 height 10
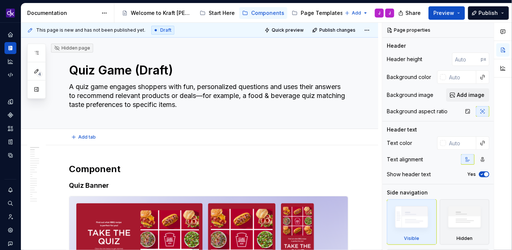
type textarea "*"
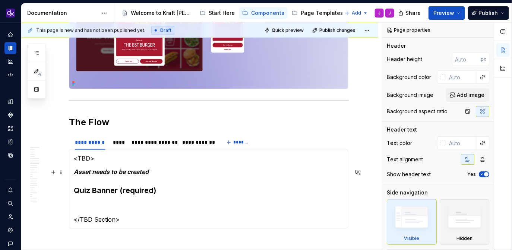
scroll to position [1442, 0]
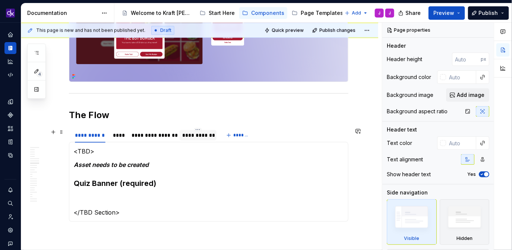
click at [203, 135] on div "**********" at bounding box center [198, 135] width 31 height 7
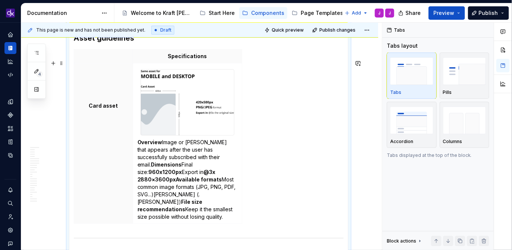
scroll to position [3038, 0]
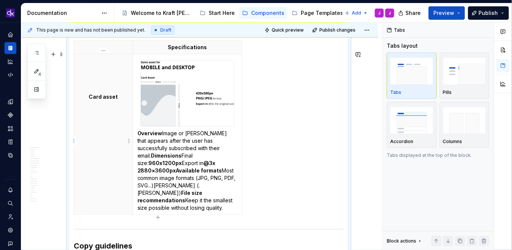
click at [120, 101] on p "Card asset" at bounding box center [104, 96] width 50 height 7
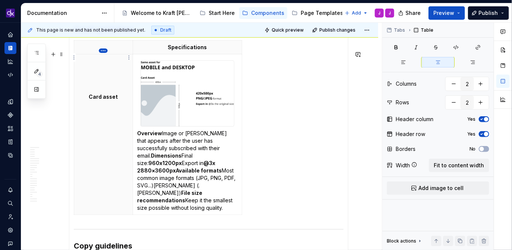
click at [102, 53] on html "KH DXP J Design system data Documentation Accessibility guide for tree Page tre…" at bounding box center [256, 125] width 512 height 250
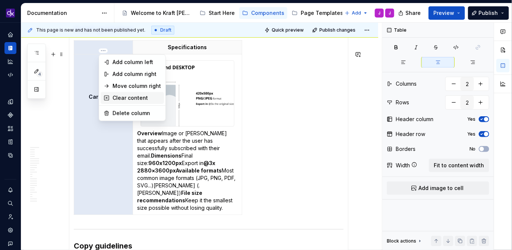
click at [121, 100] on div "Clear content" at bounding box center [137, 97] width 48 height 7
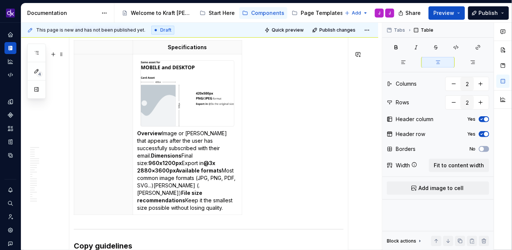
scroll to position [3023, 0]
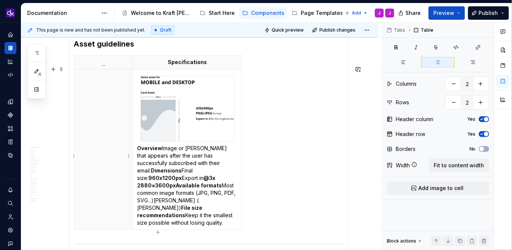
click at [113, 102] on th at bounding box center [103, 149] width 59 height 161
click at [243, 149] on icon "button" at bounding box center [242, 149] width 6 height 6
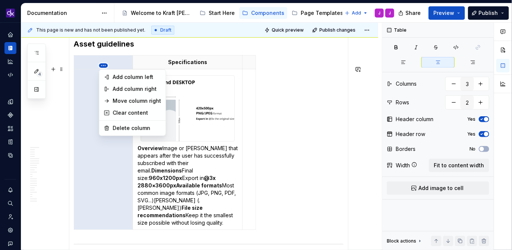
click at [104, 67] on html "KH DXP J Design system data Documentation Accessibility guide for tree Page tre…" at bounding box center [256, 125] width 512 height 250
click at [131, 127] on div "Delete column" at bounding box center [137, 128] width 48 height 7
type input "2"
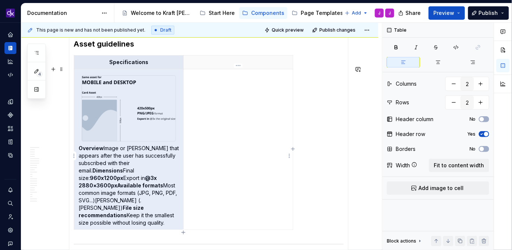
click at [233, 117] on td at bounding box center [239, 149] width 110 height 161
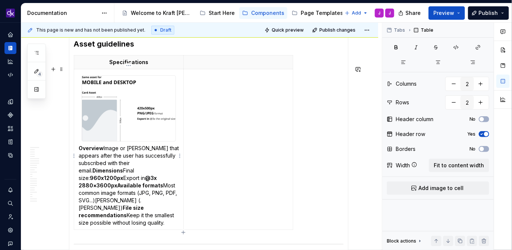
click at [138, 113] on img at bounding box center [129, 109] width 94 height 66
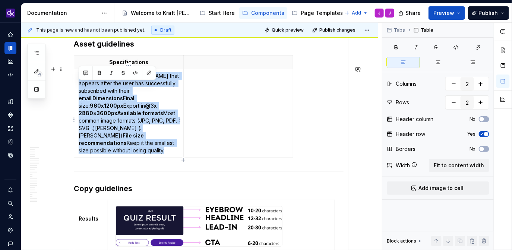
drag, startPoint x: 167, startPoint y: 156, endPoint x: 75, endPoint y: 88, distance: 114.0
click at [75, 88] on td "Overview Image or Lottie that appears after the user has successfully subscribe…" at bounding box center [129, 113] width 110 height 88
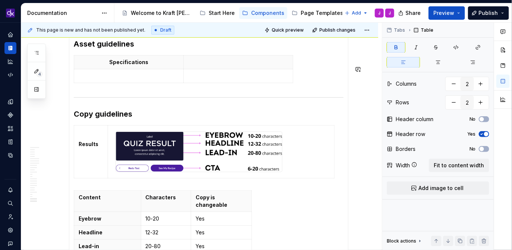
scroll to position [2998, 0]
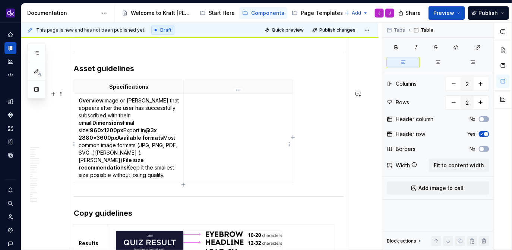
click at [200, 168] on td at bounding box center [239, 138] width 110 height 88
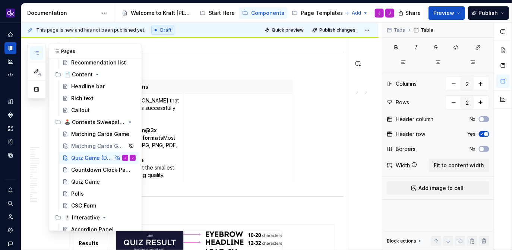
click at [37, 55] on icon "button" at bounding box center [37, 53] width 6 height 6
click at [79, 183] on div "Quiz Game" at bounding box center [85, 181] width 29 height 7
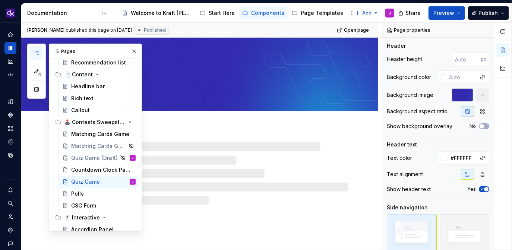
click at [173, 134] on div at bounding box center [199, 167] width 357 height 78
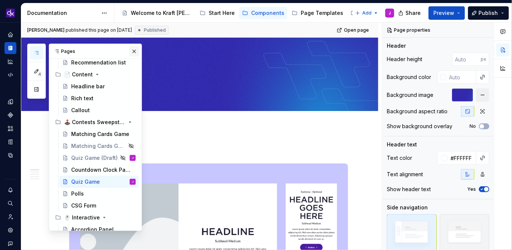
click at [129, 46] on button "button" at bounding box center [134, 51] width 10 height 10
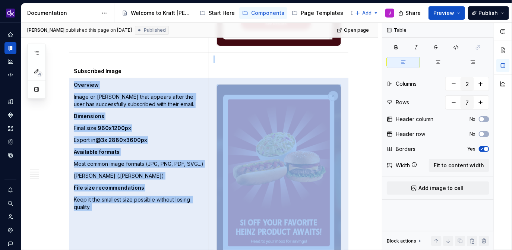
scroll to position [2703, 0]
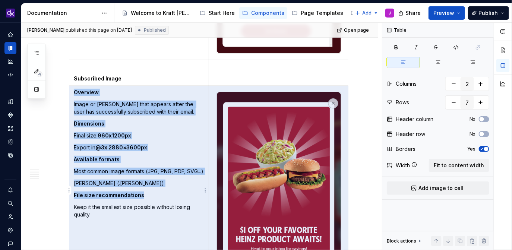
drag, startPoint x: 347, startPoint y: 170, endPoint x: 74, endPoint y: 96, distance: 282.2
click at [74, 96] on tr "Overview Image or Lottie that appears after the user has successfully subscribe…" at bounding box center [209, 188] width 280 height 207
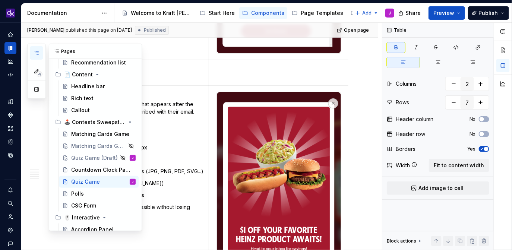
click at [40, 54] on button "button" at bounding box center [36, 52] width 13 height 13
click at [84, 155] on div "Quiz Game (Draft)" at bounding box center [88, 157] width 34 height 7
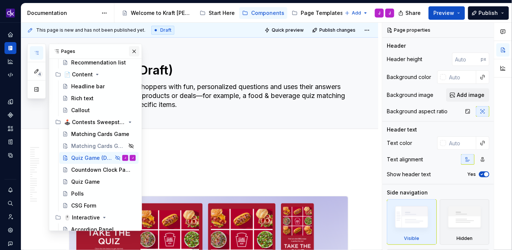
click at [130, 51] on button "button" at bounding box center [134, 51] width 10 height 10
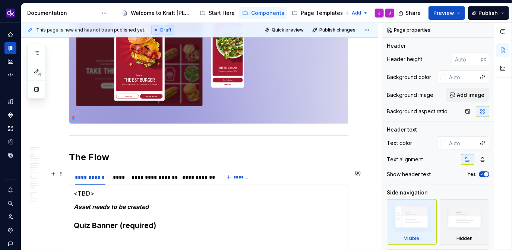
scroll to position [1402, 0]
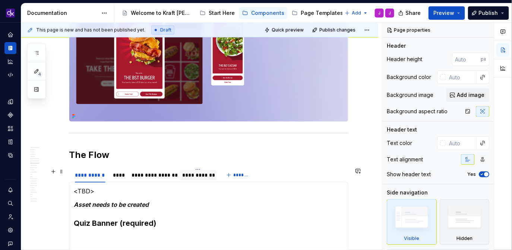
click at [204, 175] on div "**********" at bounding box center [198, 175] width 31 height 7
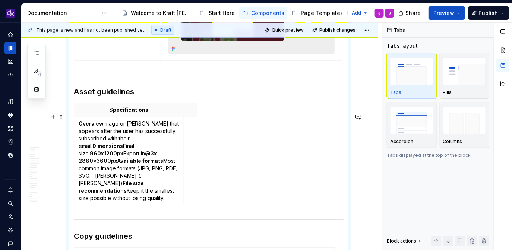
scroll to position [2973, 0]
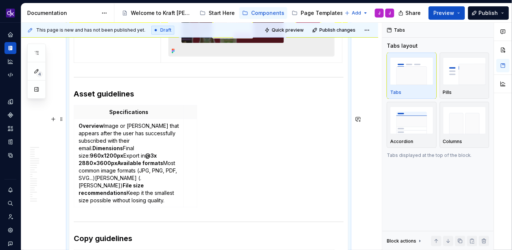
click at [224, 193] on div "Specifications Overview Image or Lottie that appears after the user has success…" at bounding box center [209, 158] width 270 height 106
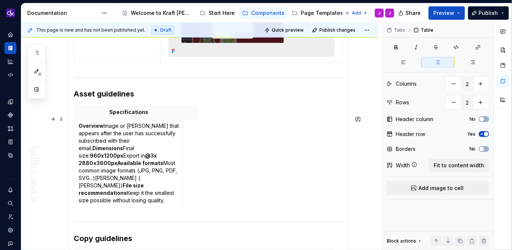
click at [225, 205] on div "Specifications Overview Image or Lottie that appears after the user has success…" at bounding box center [209, 158] width 270 height 106
click at [242, 194] on div "Specifications Overview Image or Lottie that appears after the user has success…" at bounding box center [209, 158] width 270 height 106
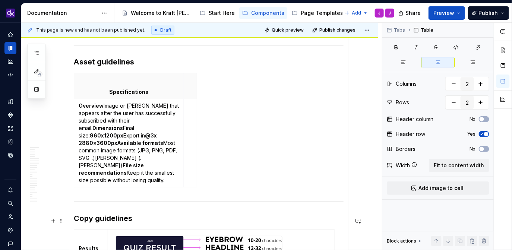
scroll to position [3017, 0]
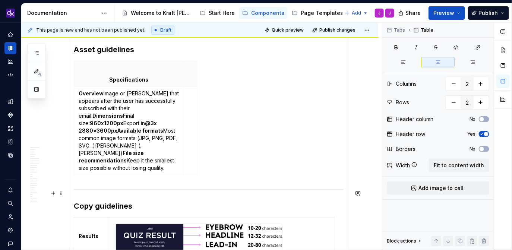
click at [211, 173] on div "Specifications Overview Image or Lottie that appears after the user has success…" at bounding box center [209, 119] width 270 height 117
click at [167, 55] on h3 "Asset guidelines" at bounding box center [209, 49] width 270 height 10
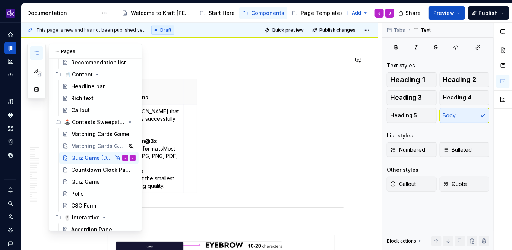
click at [37, 54] on icon "button" at bounding box center [37, 53] width 6 height 6
click at [87, 182] on div "Quiz Game" at bounding box center [85, 181] width 29 height 7
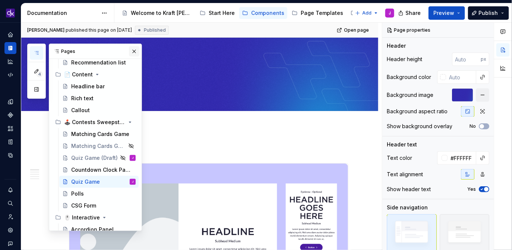
click at [129, 48] on button "button" at bounding box center [134, 51] width 10 height 10
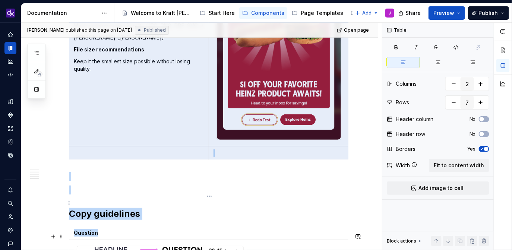
scroll to position [2885, 0]
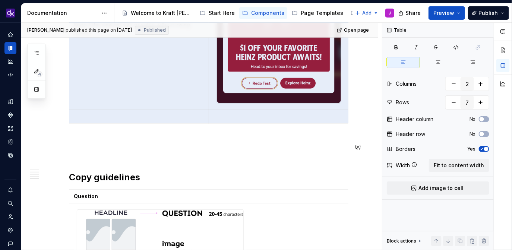
drag, startPoint x: 73, startPoint y: 123, endPoint x: 311, endPoint y: 136, distance: 239.1
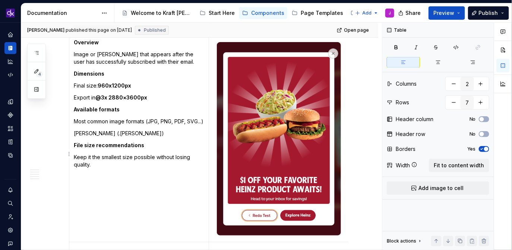
scroll to position [2877, 0]
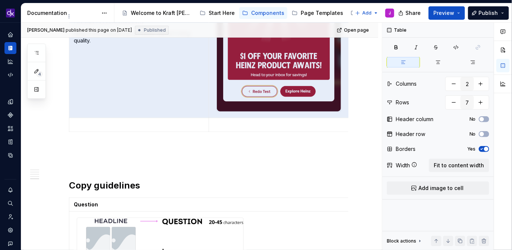
drag, startPoint x: 74, startPoint y: 72, endPoint x: 337, endPoint y: 100, distance: 264.9
click at [38, 54] on icon "button" at bounding box center [37, 52] width 4 height 3
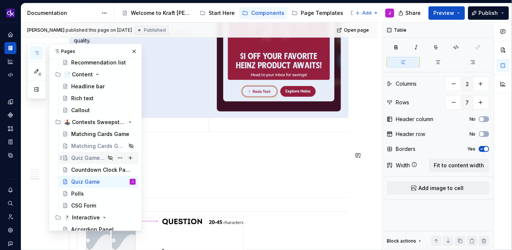
click at [81, 156] on div "Quiz Game (Draft)" at bounding box center [88, 157] width 34 height 7
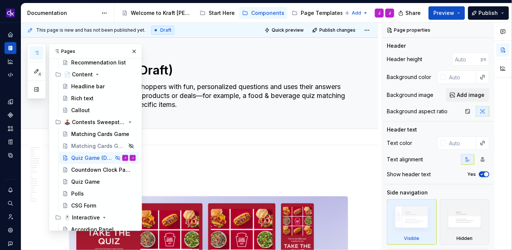
click at [259, 143] on div "Add tab" at bounding box center [199, 137] width 357 height 16
click at [131, 49] on button "button" at bounding box center [134, 51] width 10 height 10
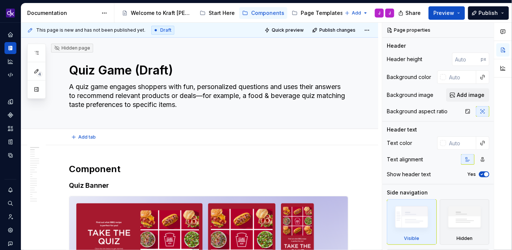
type textarea "*"
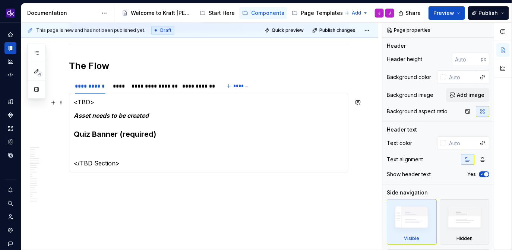
scroll to position [1485, 0]
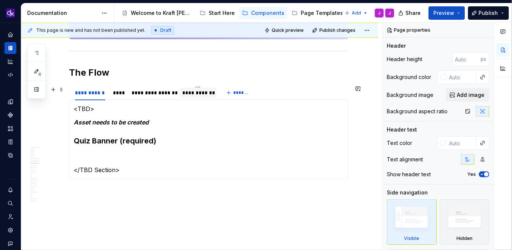
click at [201, 90] on div "**********" at bounding box center [198, 92] width 31 height 7
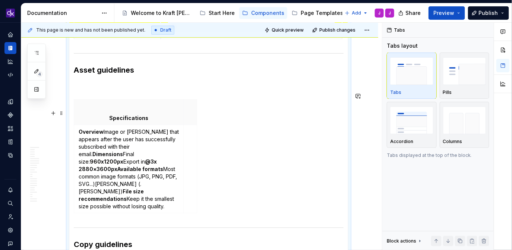
scroll to position [3016, 0]
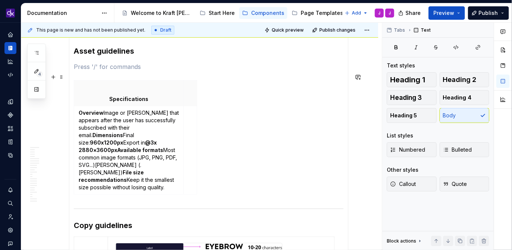
click at [186, 71] on p at bounding box center [209, 66] width 270 height 9
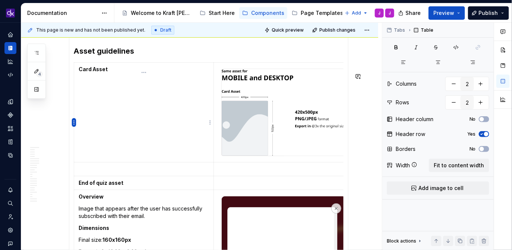
click at [73, 122] on html "KH DXP J Design system data Documentation Accessibility guide for tree Page tre…" at bounding box center [256, 125] width 512 height 250
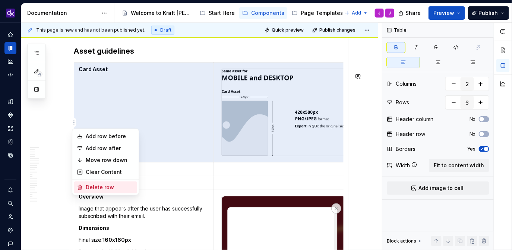
click at [104, 186] on div "Delete row" at bounding box center [110, 187] width 48 height 7
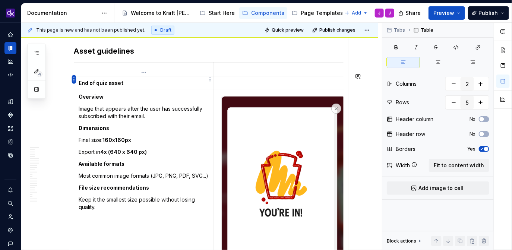
click at [72, 79] on html "KH DXP J Design system data Documentation Accessibility guide for tree Page tre…" at bounding box center [256, 125] width 512 height 250
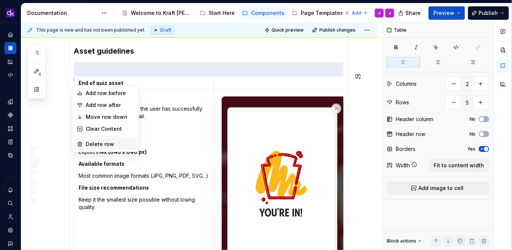
click at [100, 145] on div "Delete row" at bounding box center [110, 144] width 48 height 7
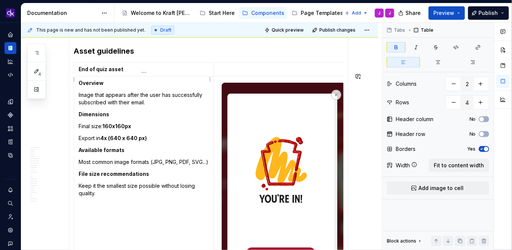
click at [75, 79] on html "KH DXP J Design system data Documentation Accessibility guide for tree Page tre…" at bounding box center [256, 125] width 512 height 250
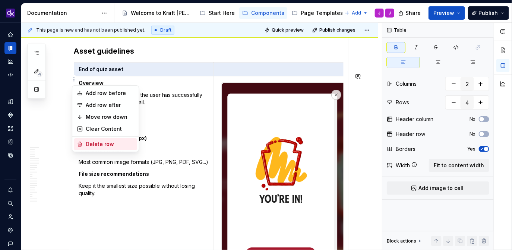
click at [93, 144] on div "Delete row" at bounding box center [110, 144] width 48 height 7
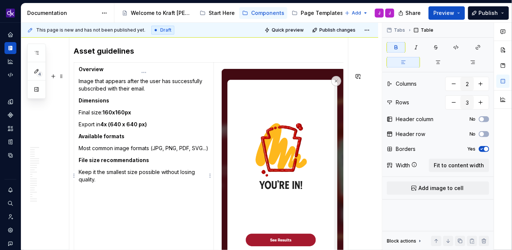
click at [75, 80] on td "Overview Image that appears after the user has successfully subscribed with the…" at bounding box center [144, 165] width 140 height 207
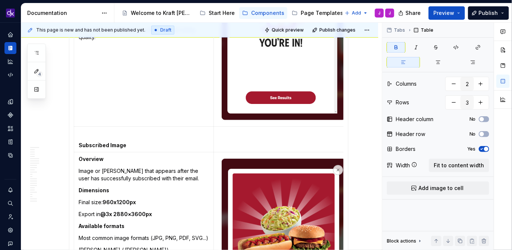
scroll to position [3160, 0]
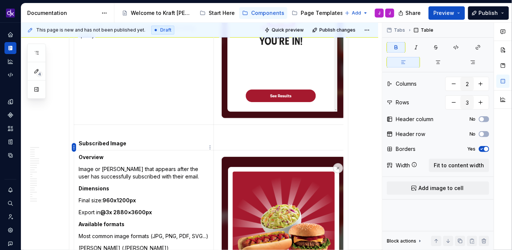
click at [75, 148] on html "KH DXP J Design system data Documentation Accessibility guide for tree Page tre…" at bounding box center [256, 125] width 512 height 250
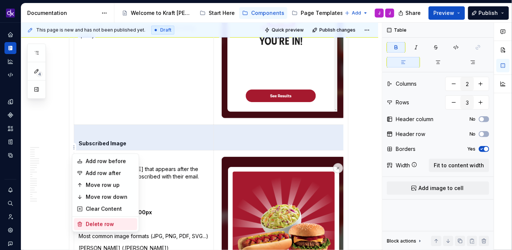
click at [102, 225] on div "Delete row" at bounding box center [110, 224] width 48 height 7
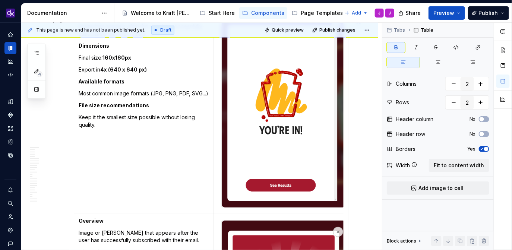
scroll to position [3058, 0]
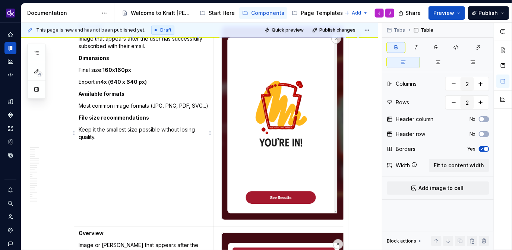
click at [110, 97] on strong "Available formats" at bounding box center [102, 94] width 46 height 6
click at [75, 135] on html "KH DXP J Design system data Documentation Accessibility guide for tree Page tre…" at bounding box center [256, 125] width 512 height 250
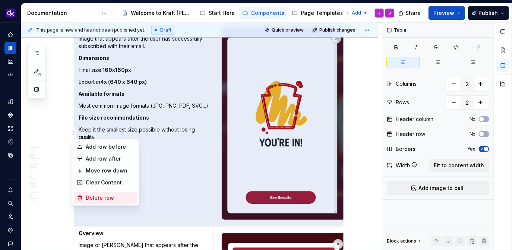
click at [101, 200] on div "Delete row" at bounding box center [110, 197] width 48 height 7
type input "1"
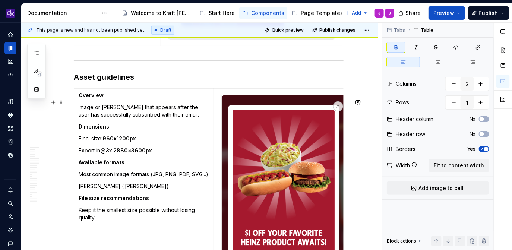
scroll to position [2986, 0]
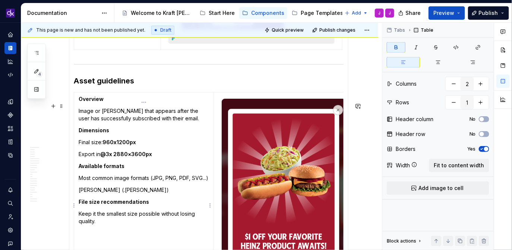
click at [86, 182] on p "Most common image formats (JPG, PNG, PDF, SVG...)" at bounding box center [144, 178] width 131 height 7
click at [91, 182] on p "Most common image formats (JPG, PNG, PDF, SVG...)" at bounding box center [144, 178] width 131 height 7
click at [97, 182] on p "Most common image formats (JPG, PNG, PDF, SVG...)" at bounding box center [144, 178] width 131 height 7
drag, startPoint x: 94, startPoint y: 195, endPoint x: 178, endPoint y: 186, distance: 84.3
click at [178, 182] on p "Most common image formats (JPG, PNG, PDF, SVG...)" at bounding box center [144, 178] width 131 height 7
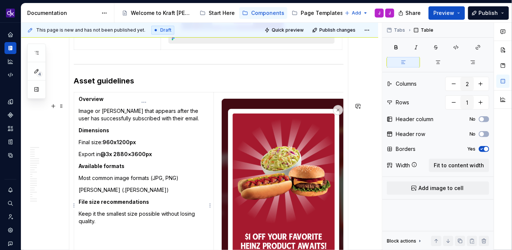
click at [168, 182] on p "Most common image formats (JPG, PNG)" at bounding box center [144, 178] width 131 height 7
click at [119, 194] on p "[PERSON_NAME] (.[PERSON_NAME])" at bounding box center [144, 189] width 131 height 7
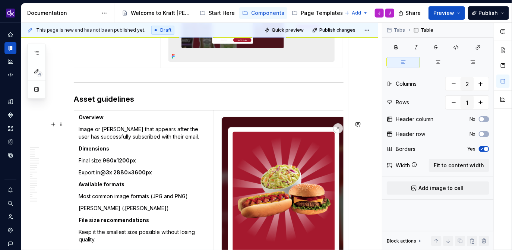
scroll to position [2966, 0]
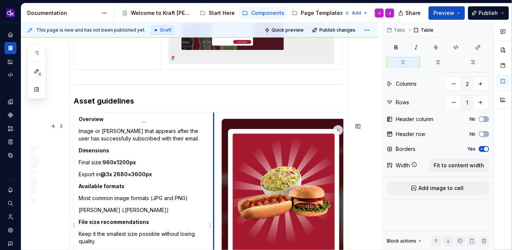
type textarea "*"
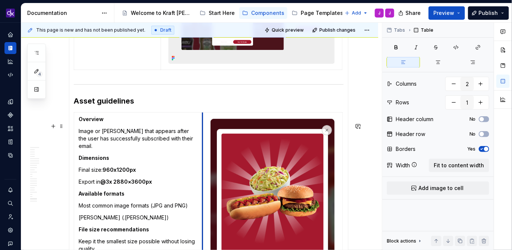
drag, startPoint x: 214, startPoint y: 138, endPoint x: 203, endPoint y: 138, distance: 11.2
click at [203, 138] on td at bounding box center [273, 215] width 140 height 207
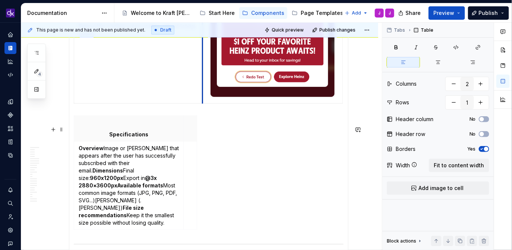
scroll to position [3186, 0]
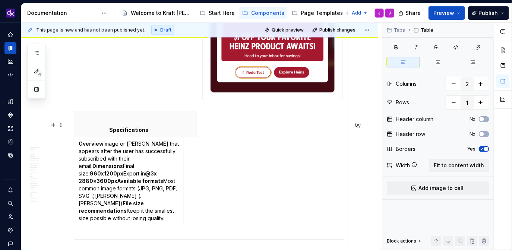
click at [232, 138] on div "Specifications Overview Image or Lottie that appears after the user has success…" at bounding box center [209, 169] width 270 height 117
type input "2"
click at [60, 127] on span at bounding box center [62, 125] width 6 height 10
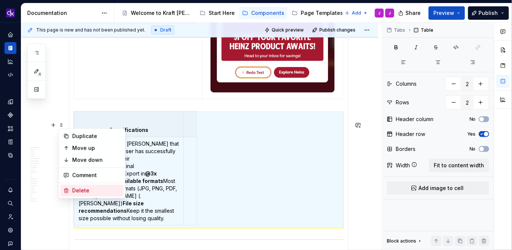
click at [87, 195] on div "Delete" at bounding box center [91, 191] width 63 height 12
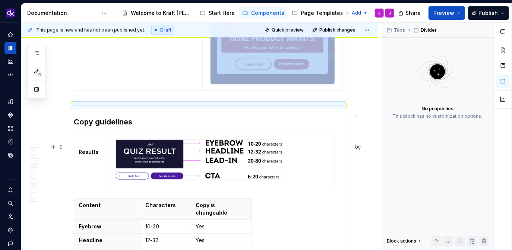
scroll to position [3199, 0]
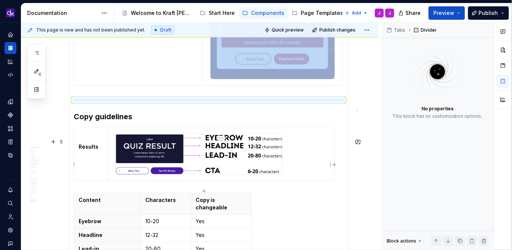
click at [319, 156] on td at bounding box center [221, 154] width 227 height 53
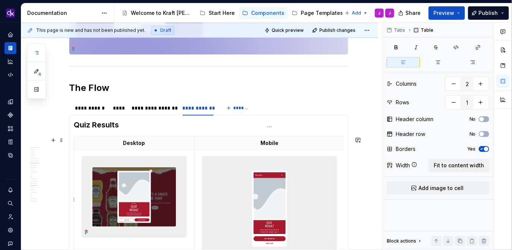
scroll to position [1479, 0]
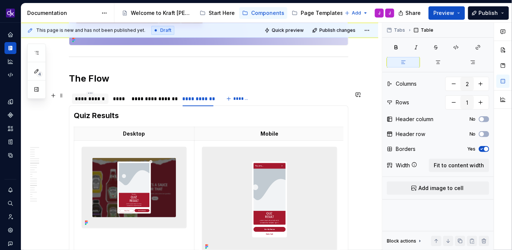
click at [91, 96] on div "**********" at bounding box center [90, 98] width 31 height 7
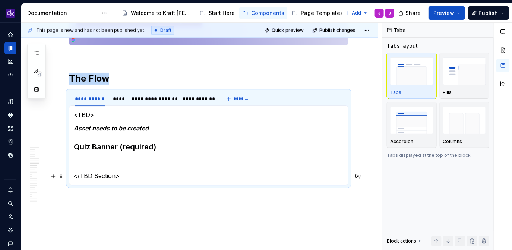
scroll to position [1509, 0]
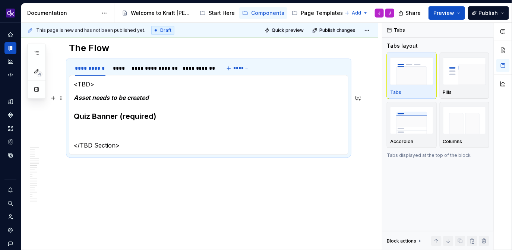
click at [162, 98] on p "Asset needs to be created" at bounding box center [209, 97] width 270 height 9
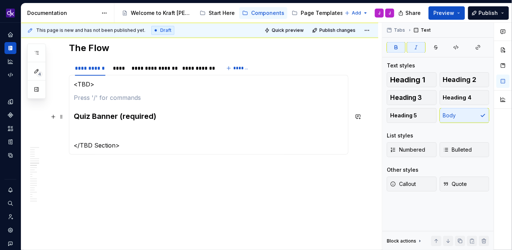
click at [75, 117] on h3 "Quiz Banner (required)" at bounding box center [209, 116] width 270 height 10
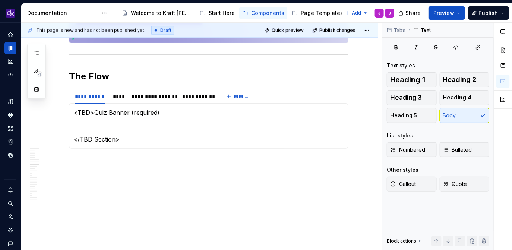
scroll to position [1482, 0]
click at [82, 110] on p "Quiz Banner (required)" at bounding box center [209, 112] width 270 height 9
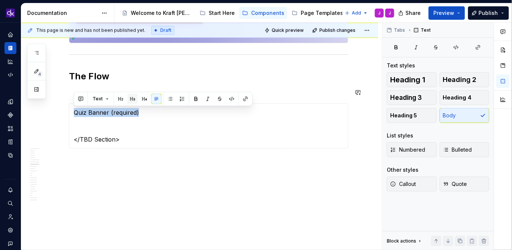
click at [129, 100] on button "button" at bounding box center [133, 99] width 10 height 10
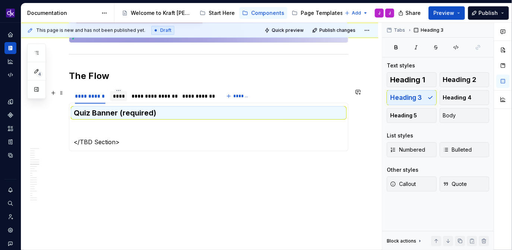
click at [118, 97] on div "****" at bounding box center [119, 96] width 12 height 7
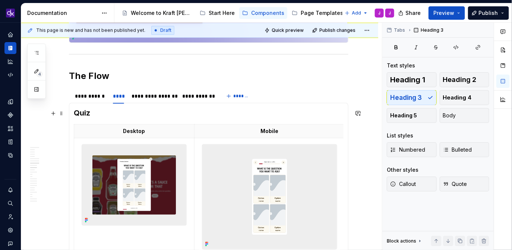
click at [86, 112] on h3 "Quiz" at bounding box center [209, 113] width 270 height 10
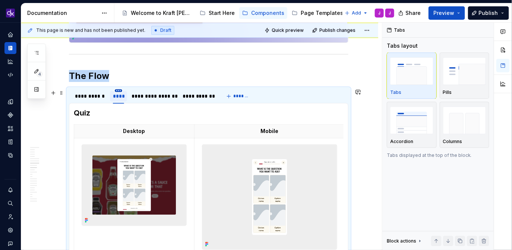
click at [119, 90] on html "KH DXP J Design system data Documentation Accessibility guide for tree Page tre…" at bounding box center [256, 125] width 512 height 250
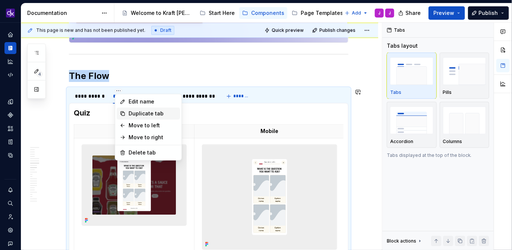
click at [135, 110] on div "Duplicate tab" at bounding box center [153, 113] width 48 height 7
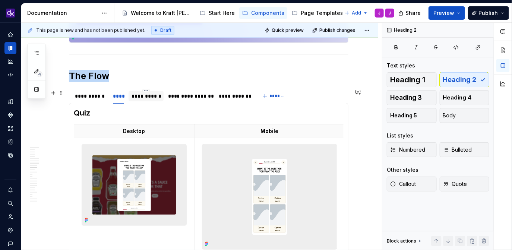
click at [146, 99] on div "**********" at bounding box center [146, 96] width 29 height 7
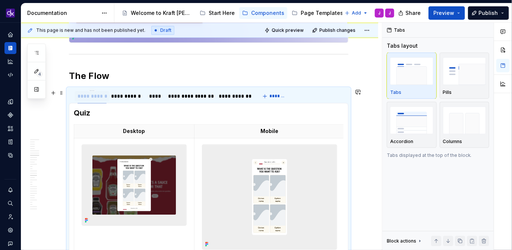
drag, startPoint x: 148, startPoint y: 97, endPoint x: 94, endPoint y: 98, distance: 53.7
click at [94, 98] on div "**********" at bounding box center [92, 96] width 29 height 7
click at [89, 97] on div "**********" at bounding box center [89, 96] width 29 height 7
type input "**********"
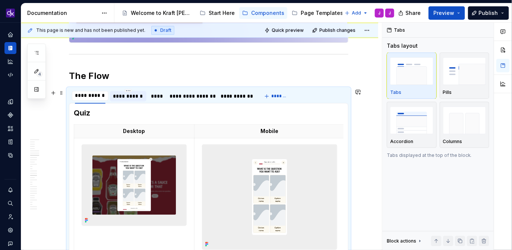
click at [128, 95] on div "**********" at bounding box center [128, 96] width 31 height 7
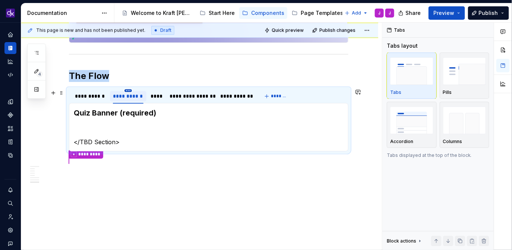
click at [128, 91] on html "KH DXP J Design system data Documentation Accessibility guide for tree Page tre…" at bounding box center [256, 125] width 512 height 250
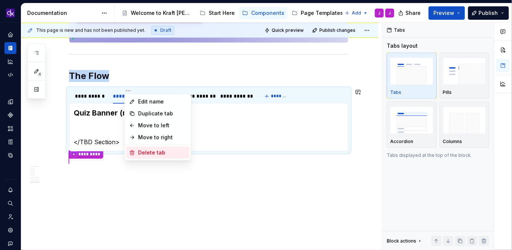
click at [159, 150] on div "Delete tab" at bounding box center [162, 152] width 48 height 7
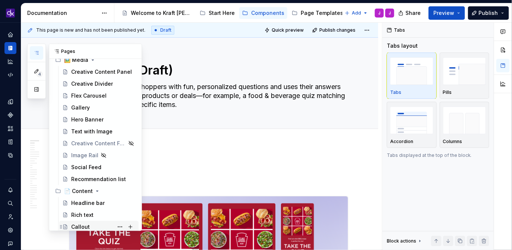
scroll to position [46, 0]
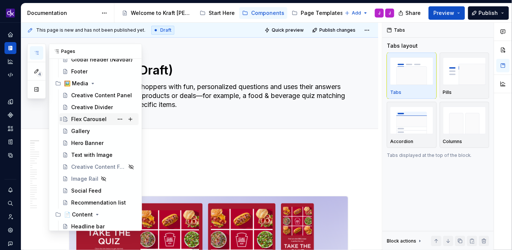
click at [87, 119] on div "Flex Carousel" at bounding box center [88, 119] width 35 height 7
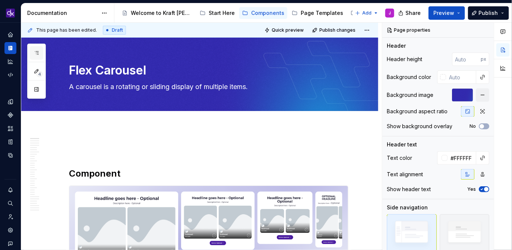
click at [38, 53] on icon "button" at bounding box center [37, 53] width 6 height 6
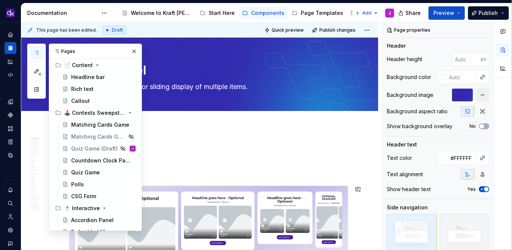
scroll to position [197, 0]
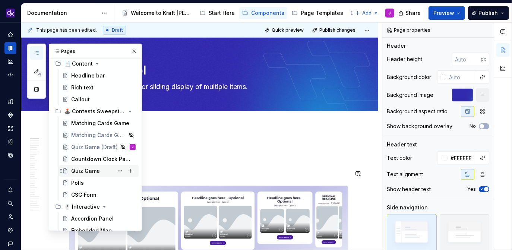
click at [90, 172] on div "Quiz Game" at bounding box center [85, 170] width 29 height 7
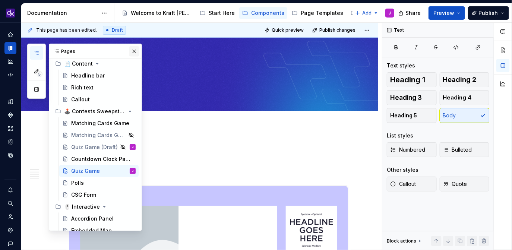
click at [129, 48] on button "button" at bounding box center [134, 51] width 10 height 10
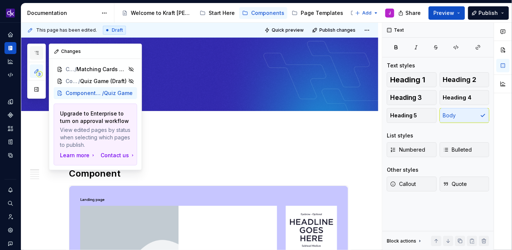
click at [37, 53] on icon "button" at bounding box center [37, 52] width 4 height 3
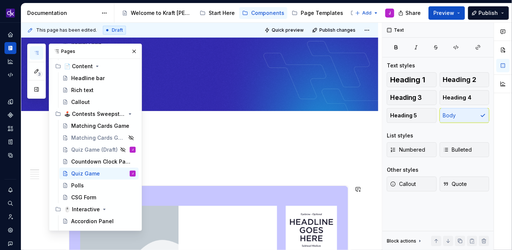
scroll to position [216, 0]
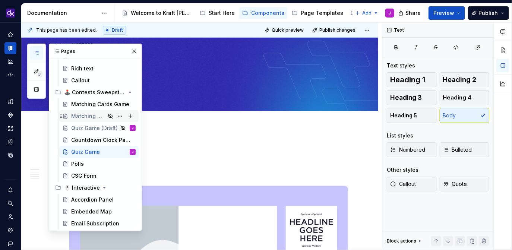
click at [84, 120] on div "Matching Cards Game (Draft)" at bounding box center [103, 116] width 65 height 10
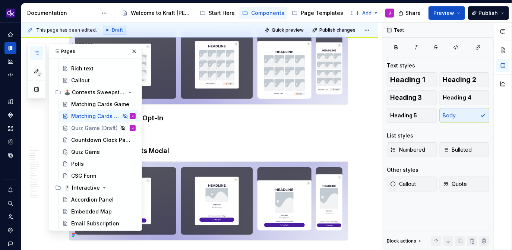
scroll to position [276, 0]
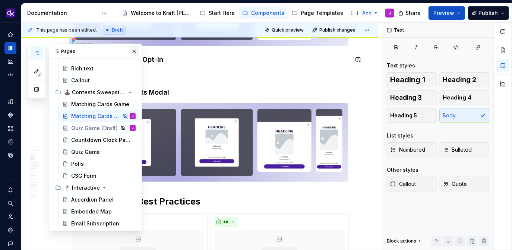
click at [132, 52] on button "button" at bounding box center [134, 51] width 10 height 10
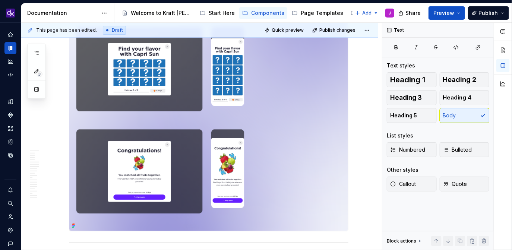
scroll to position [1065, 0]
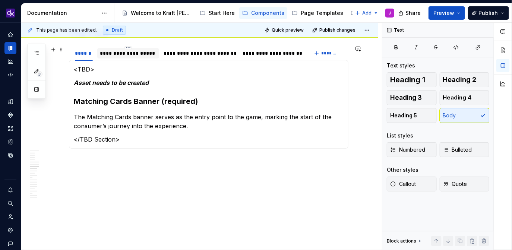
click at [125, 51] on div "**********" at bounding box center [128, 53] width 56 height 7
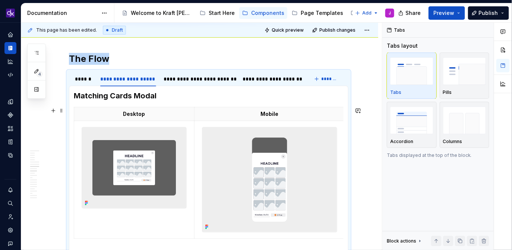
scroll to position [1059, 0]
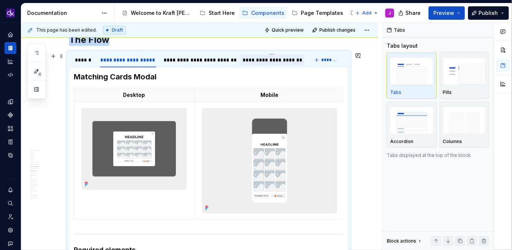
click at [273, 59] on div "**********" at bounding box center [272, 59] width 59 height 7
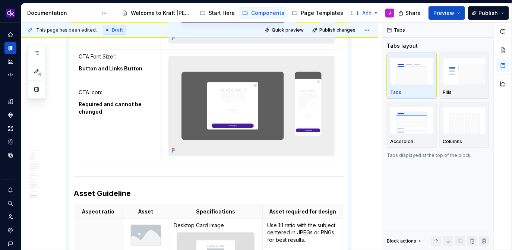
scroll to position [2146, 0]
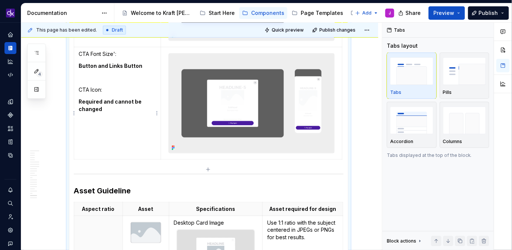
click at [127, 70] on p "Button and Links Button" at bounding box center [118, 65] width 78 height 7
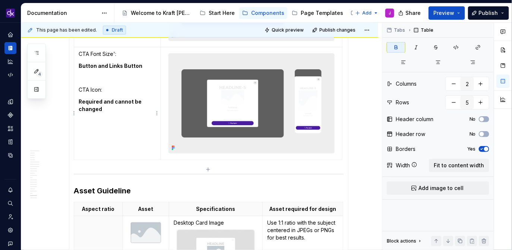
click at [127, 70] on p "Button and Links Button" at bounding box center [118, 65] width 78 height 7
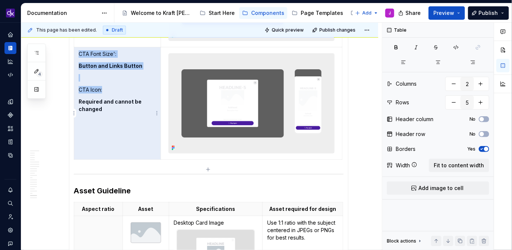
click at [142, 70] on p "Button and Links Button" at bounding box center [118, 65] width 78 height 7
drag, startPoint x: 142, startPoint y: 76, endPoint x: 77, endPoint y: 76, distance: 64.9
click at [77, 76] on td "CTA Font Size': Button and Links Button CTA Icon: Required and cannot be changed" at bounding box center [117, 103] width 87 height 113
copy td "CTA Font Size': Button and Links Button CTA Icon:"
click at [86, 69] on strong "Button and Links Button" at bounding box center [111, 66] width 64 height 6
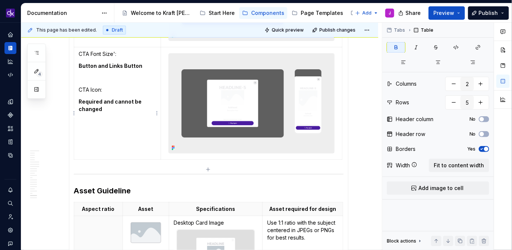
click at [86, 69] on strong "Button and Links Button" at bounding box center [111, 66] width 64 height 6
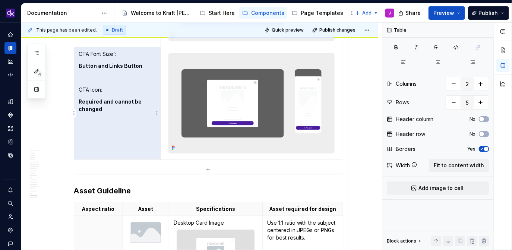
click at [100, 69] on strong "Button and Links Button" at bounding box center [111, 66] width 64 height 6
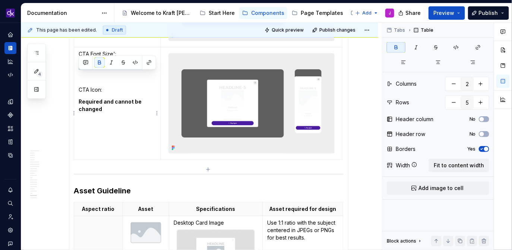
drag, startPoint x: 139, startPoint y: 78, endPoint x: 80, endPoint y: 76, distance: 59.0
click at [80, 70] on p "Button and Links Button" at bounding box center [118, 65] width 78 height 7
copy strong "Button and Links Button"
type textarea "*"
